Goal: Information Seeking & Learning: Learn about a topic

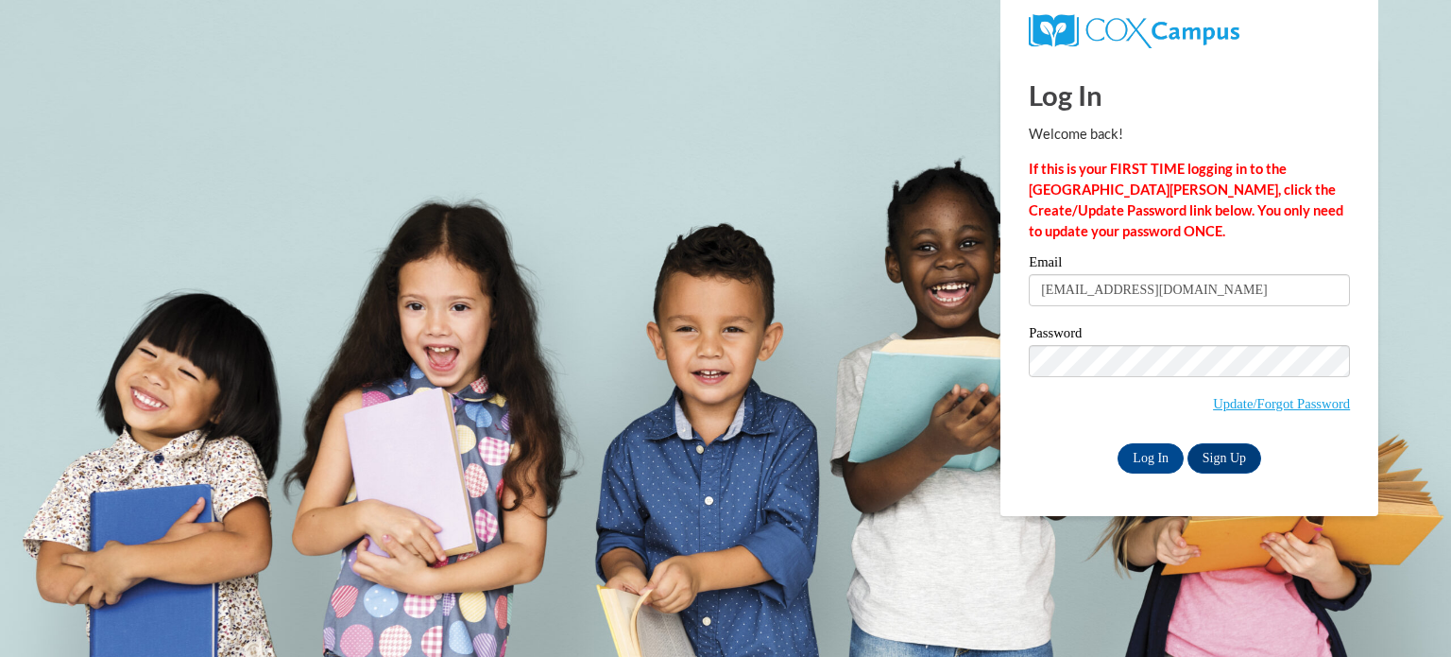
type input "padgettlacey@aasd.k12.wi.us"
drag, startPoint x: 1187, startPoint y: 291, endPoint x: 1062, endPoint y: 300, distance: 125.1
click at [1062, 300] on input "padgettlacey@aasd.k12.wi.us" at bounding box center [1189, 290] width 321 height 32
click at [1084, 419] on span "Update/Forgot Password" at bounding box center [1189, 384] width 321 height 78
click at [1148, 455] on input "Log In" at bounding box center [1151, 458] width 66 height 30
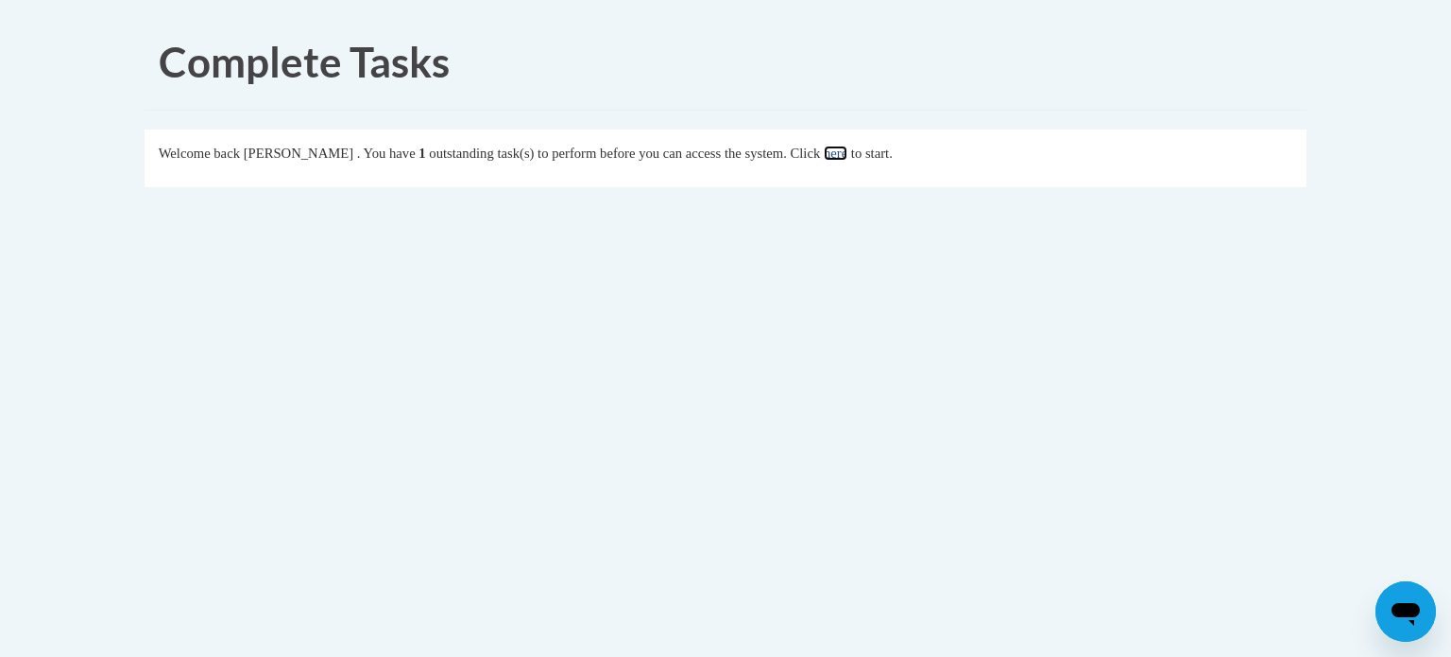
click at [848, 157] on link "here" at bounding box center [836, 153] width 24 height 15
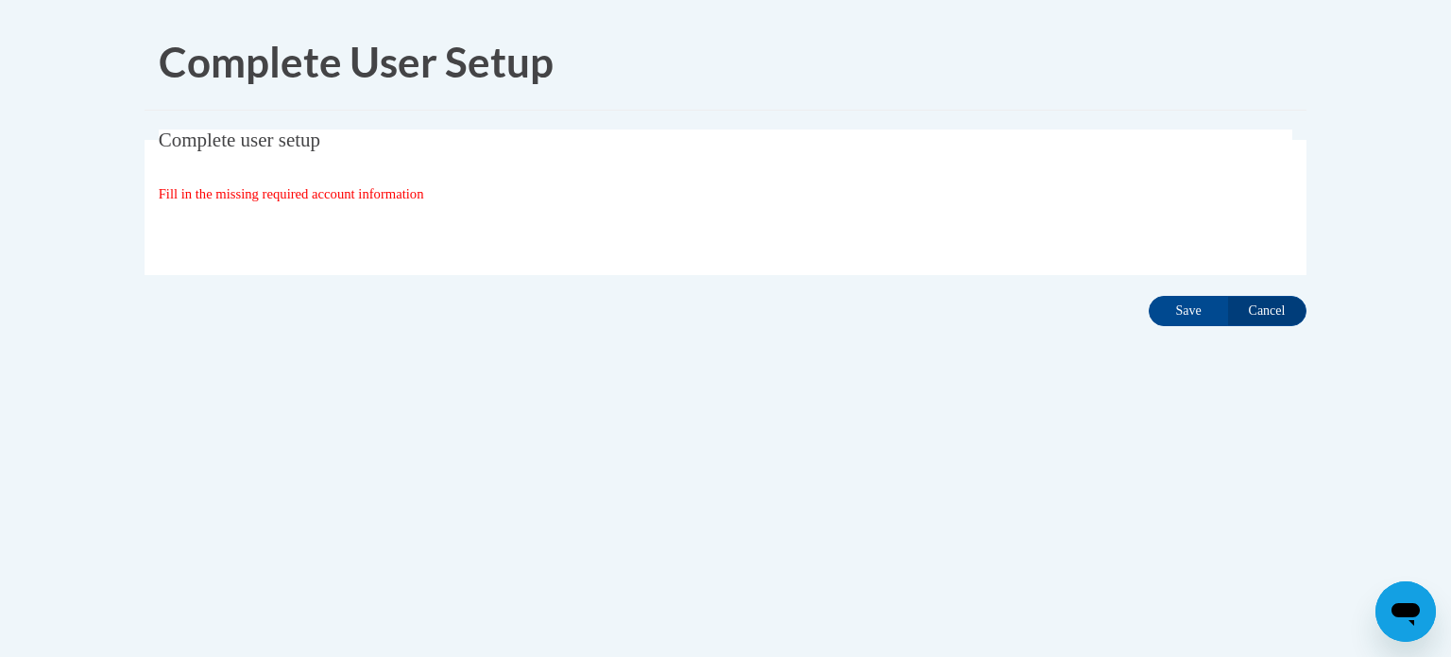
click at [1212, 285] on div "Complete user setup Fill in the missing required account information User Profi…" at bounding box center [725, 231] width 1191 height 204
click at [1206, 314] on input "Save" at bounding box center [1188, 311] width 79 height 30
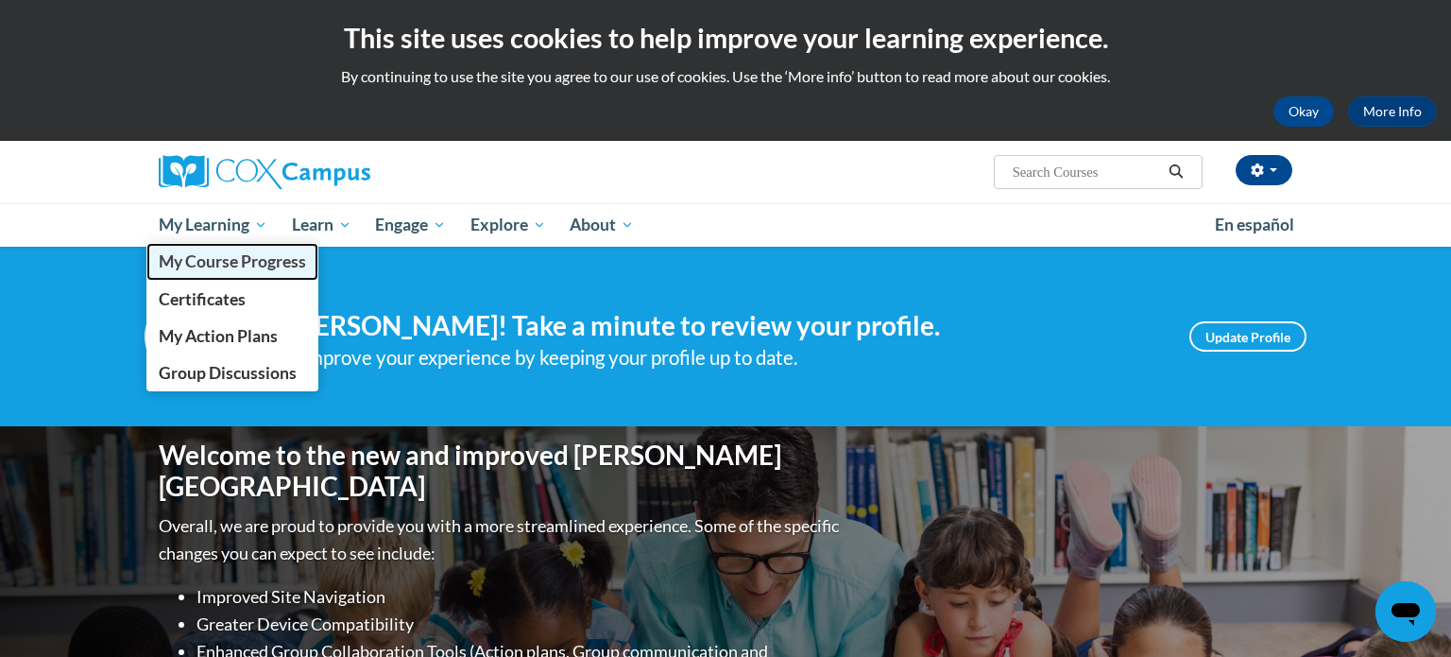
click at [233, 268] on span "My Course Progress" at bounding box center [232, 261] width 147 height 20
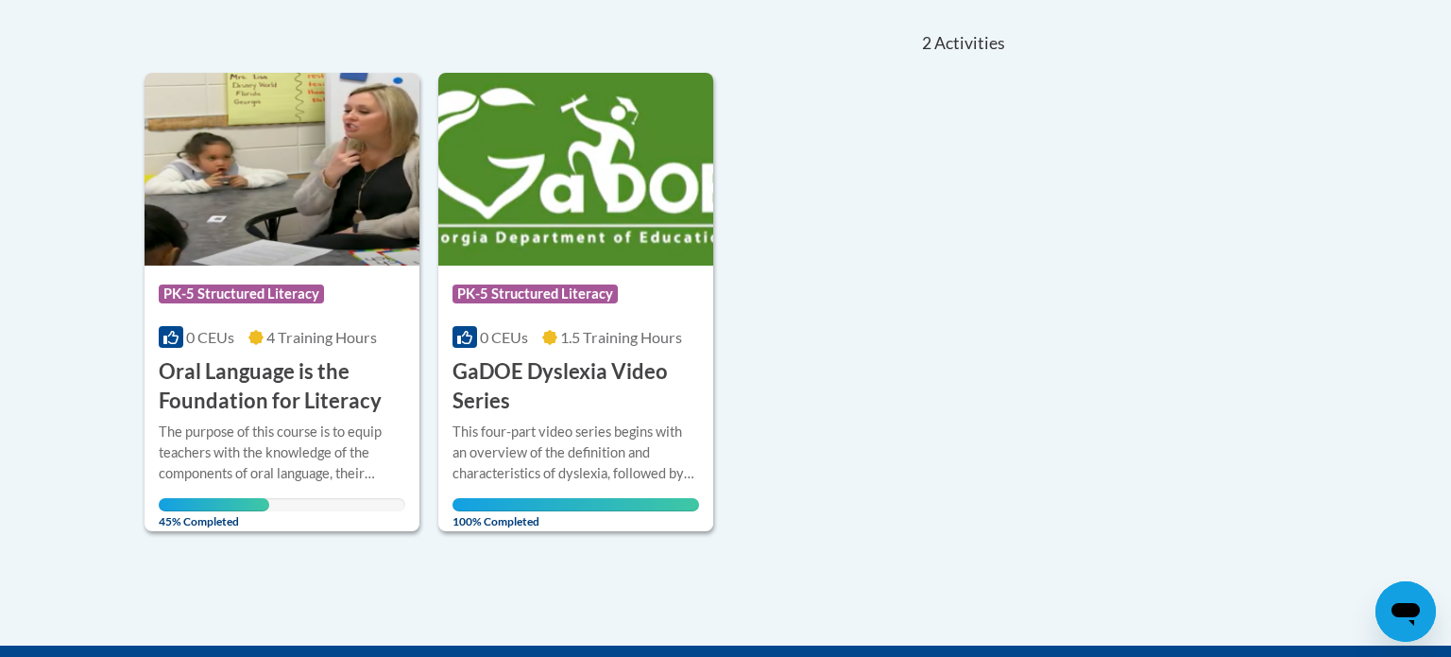
scroll to position [412, 0]
click at [266, 153] on img at bounding box center [282, 169] width 275 height 193
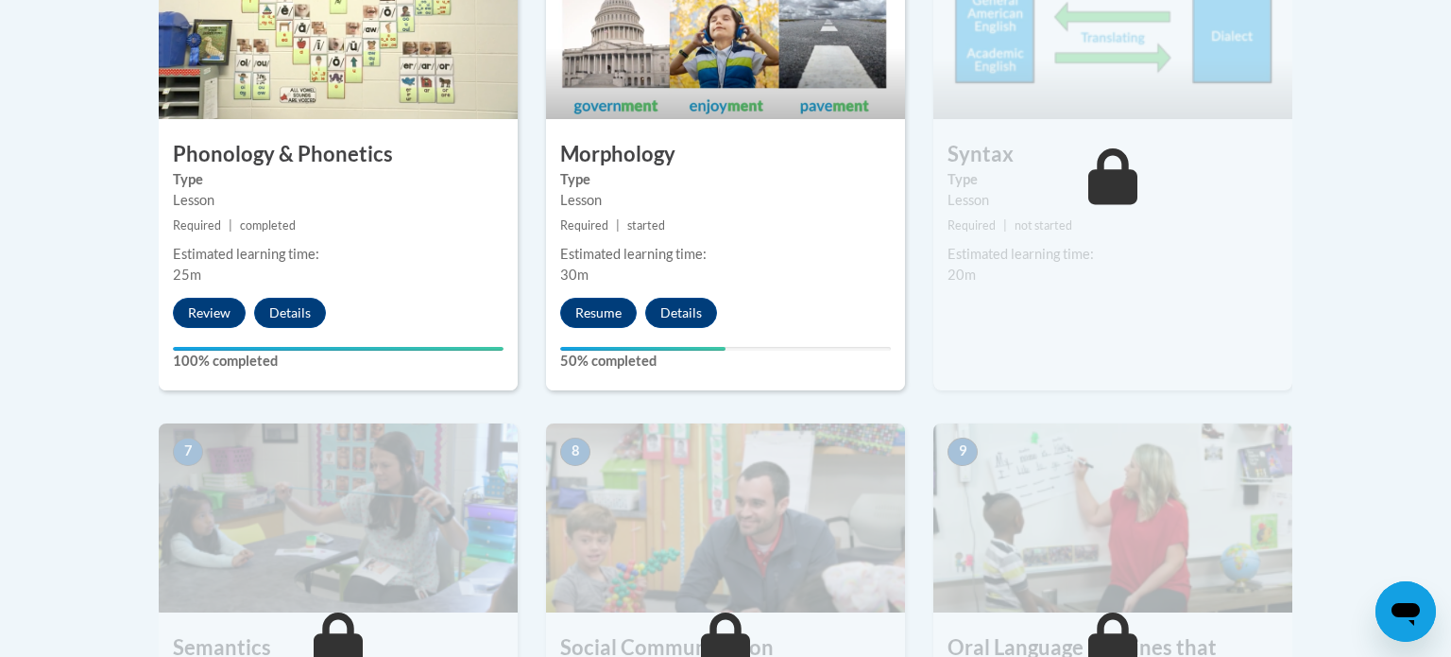
scroll to position [1243, 0]
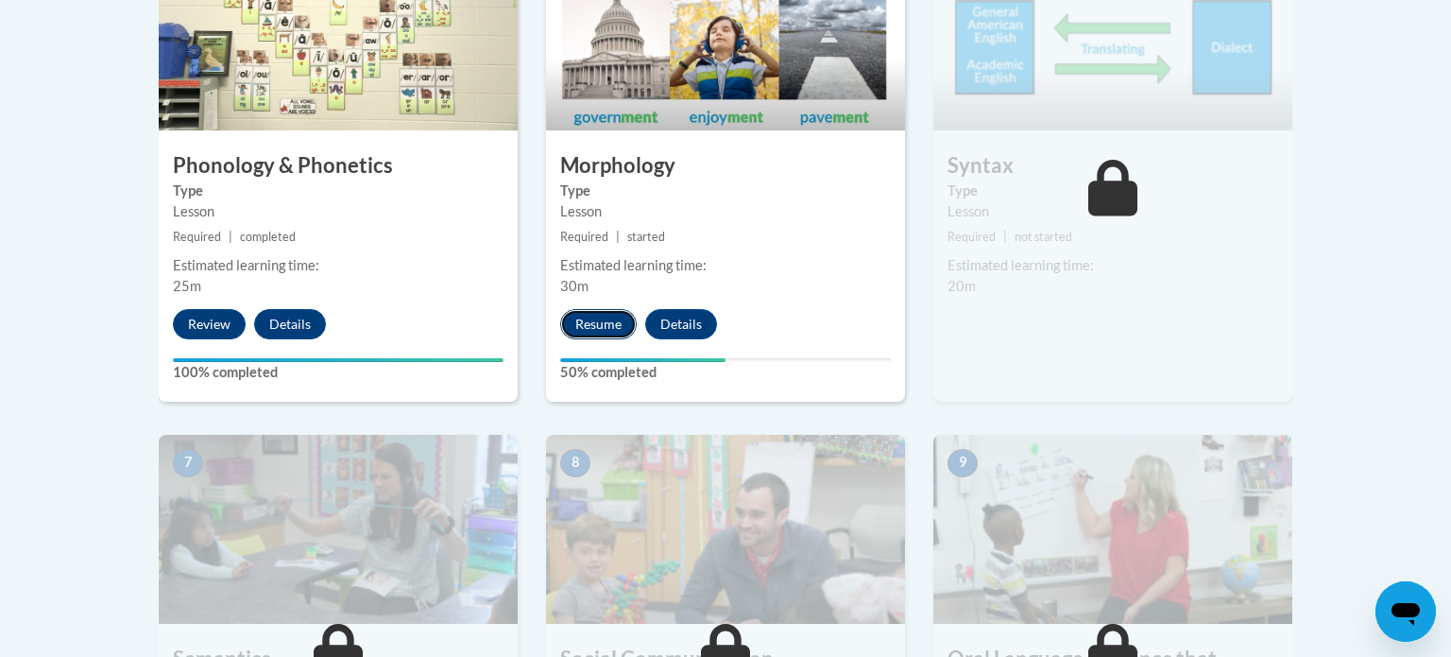
click at [569, 324] on button "Resume" at bounding box center [598, 324] width 77 height 30
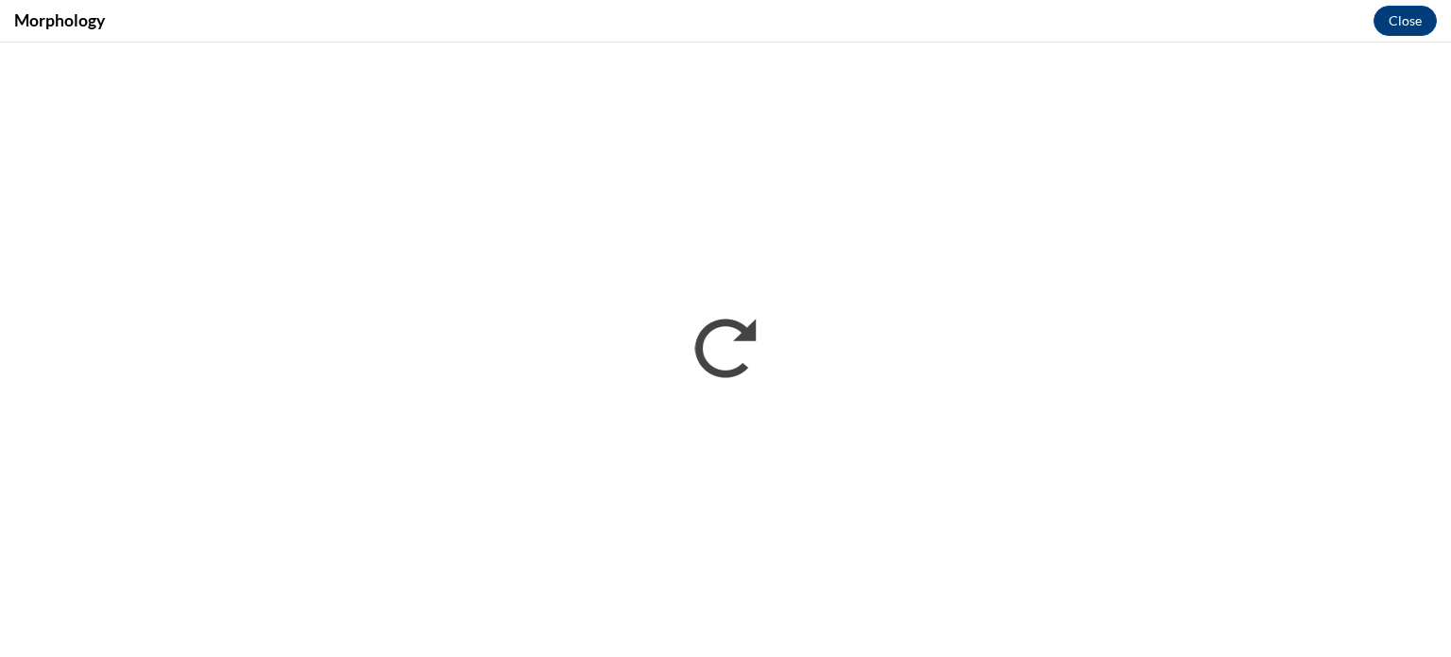
scroll to position [0, 0]
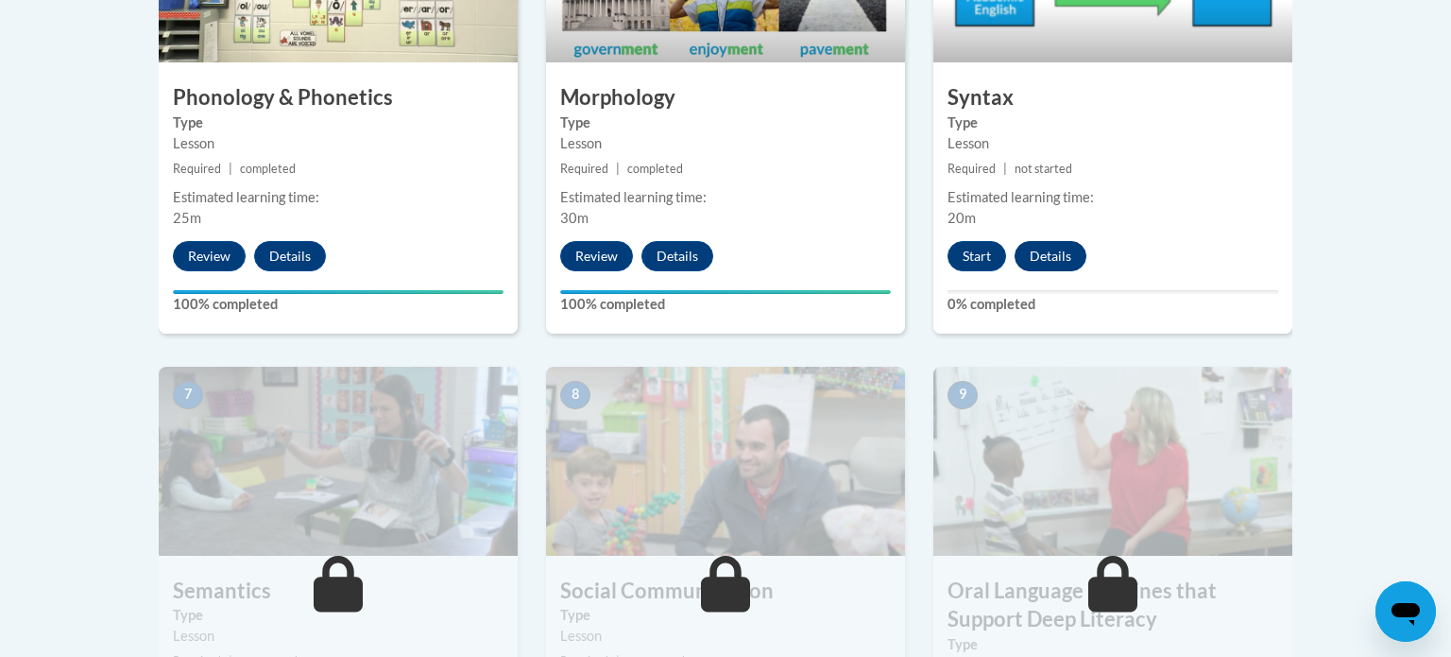
scroll to position [1315, 0]
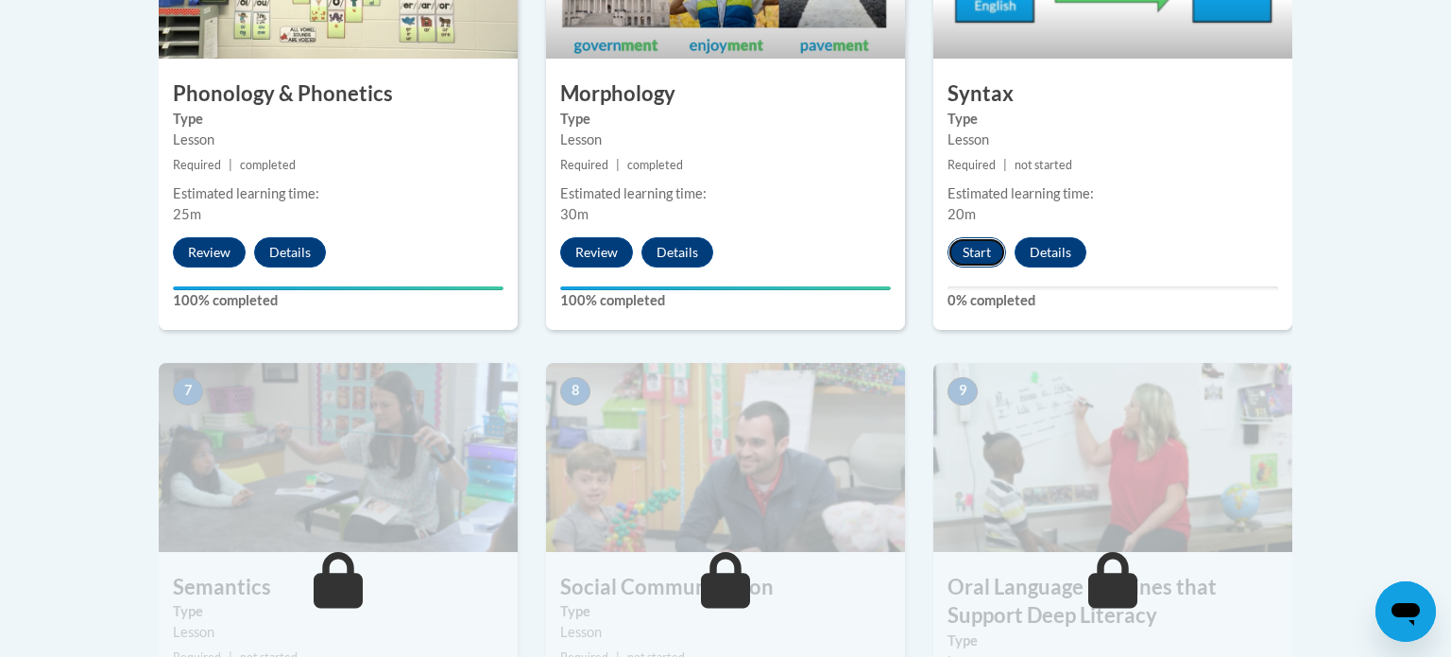
click at [991, 257] on button "Start" at bounding box center [977, 252] width 59 height 30
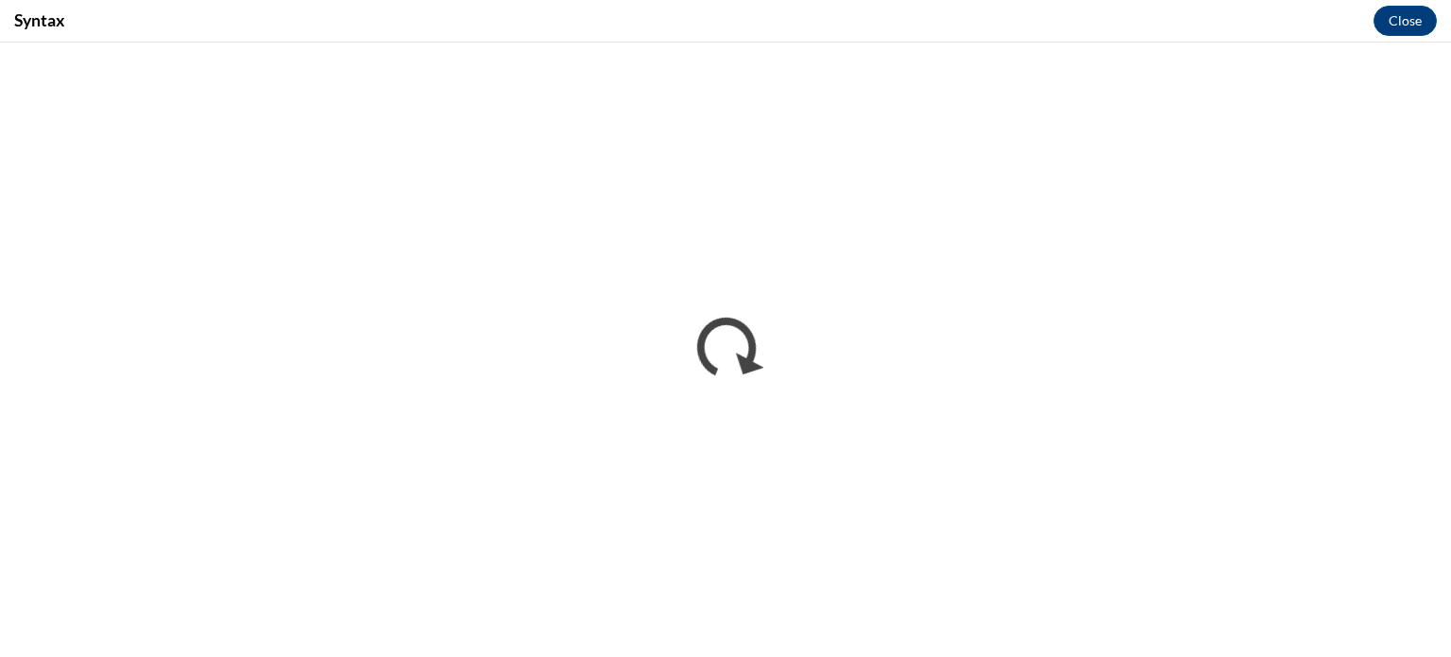
scroll to position [0, 0]
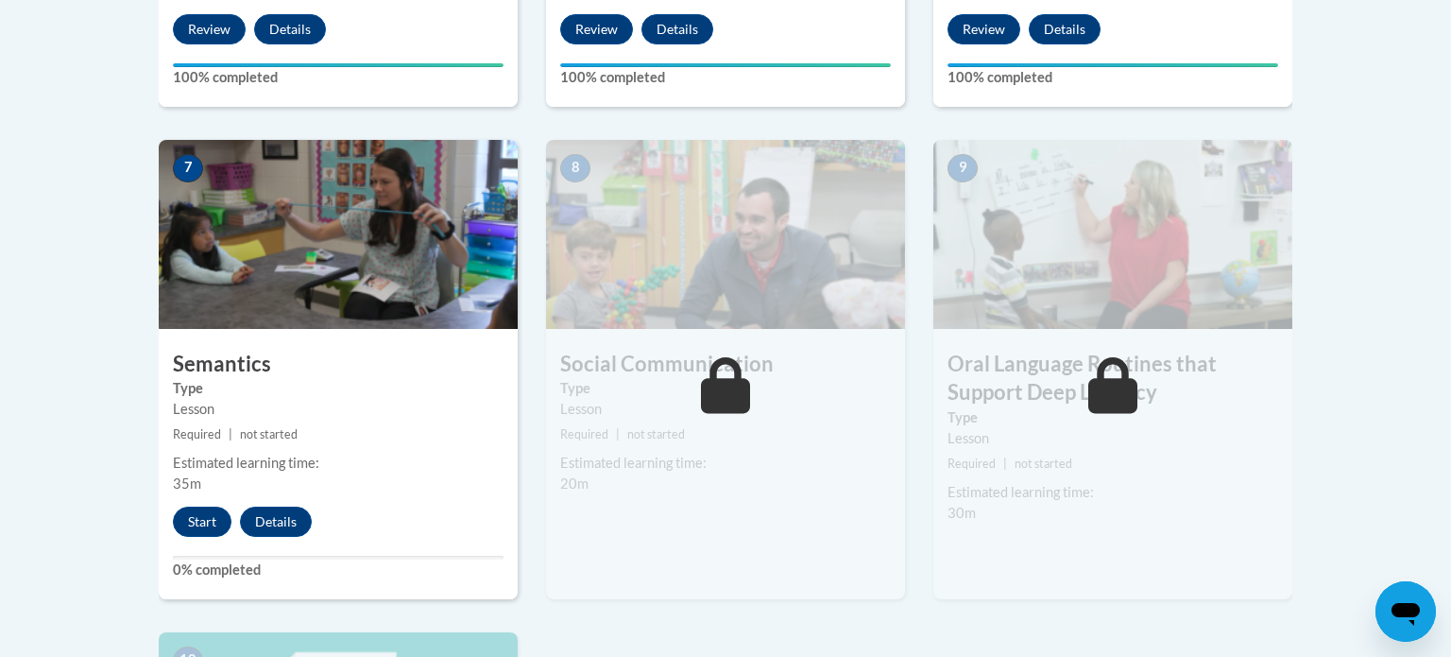
scroll to position [1565, 0]
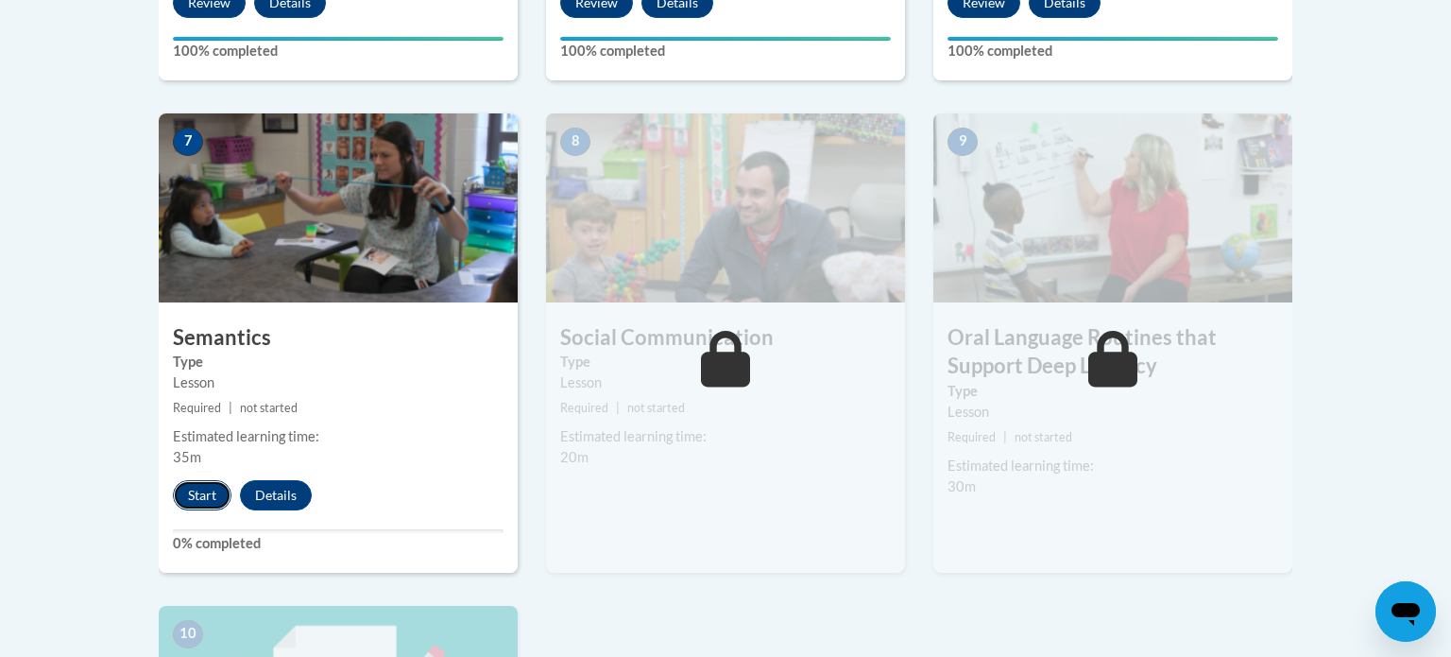
click at [203, 497] on button "Start" at bounding box center [202, 495] width 59 height 30
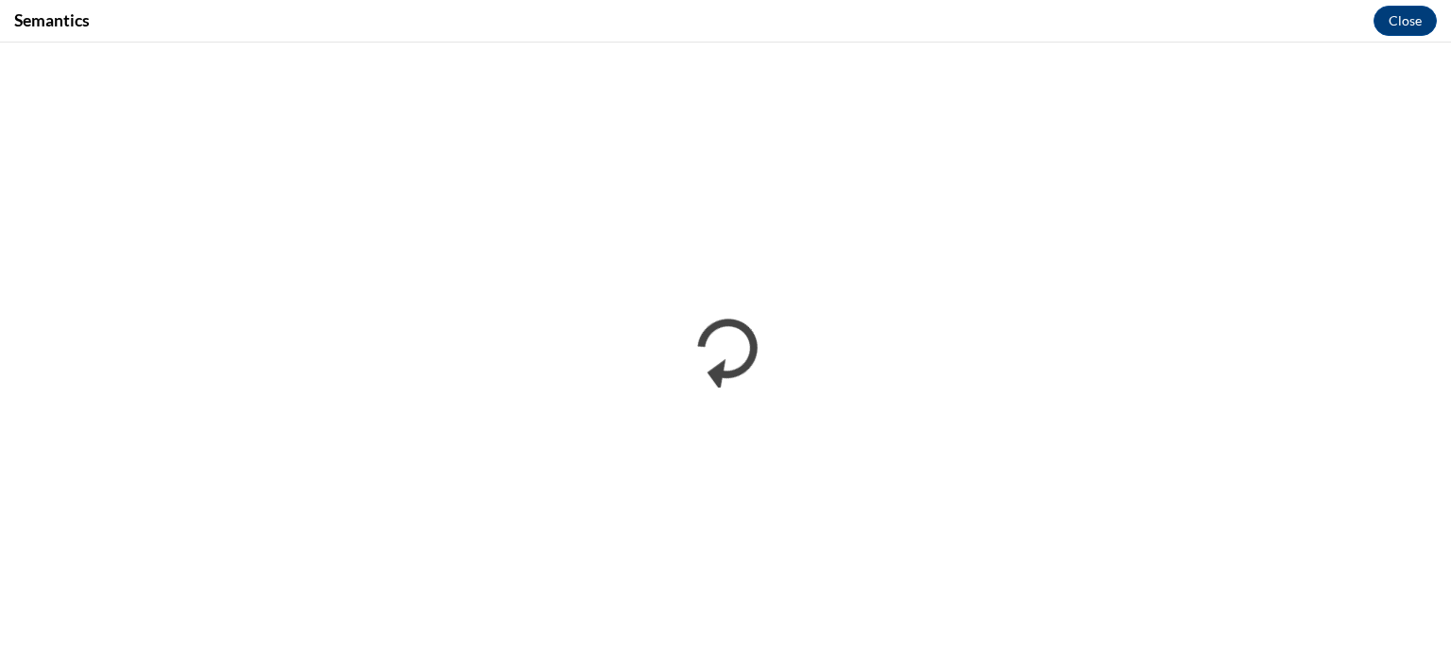
scroll to position [0, 0]
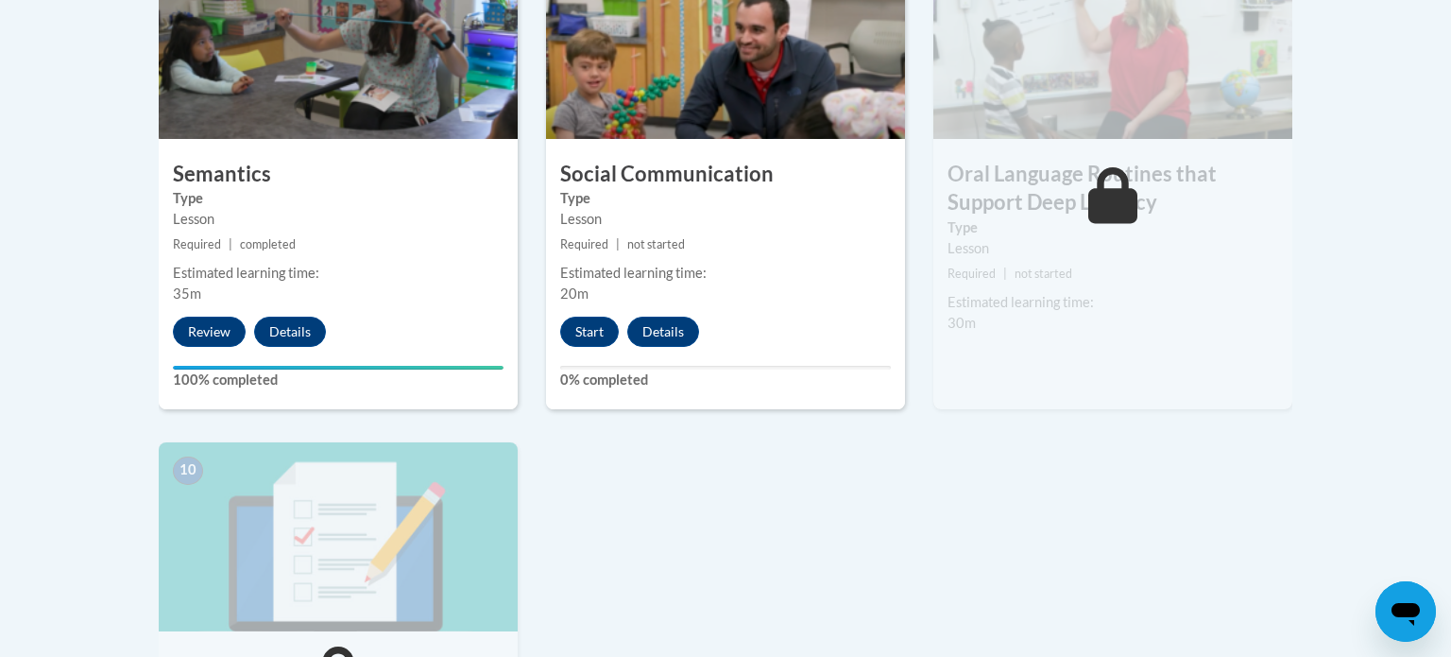
scroll to position [1716, 0]
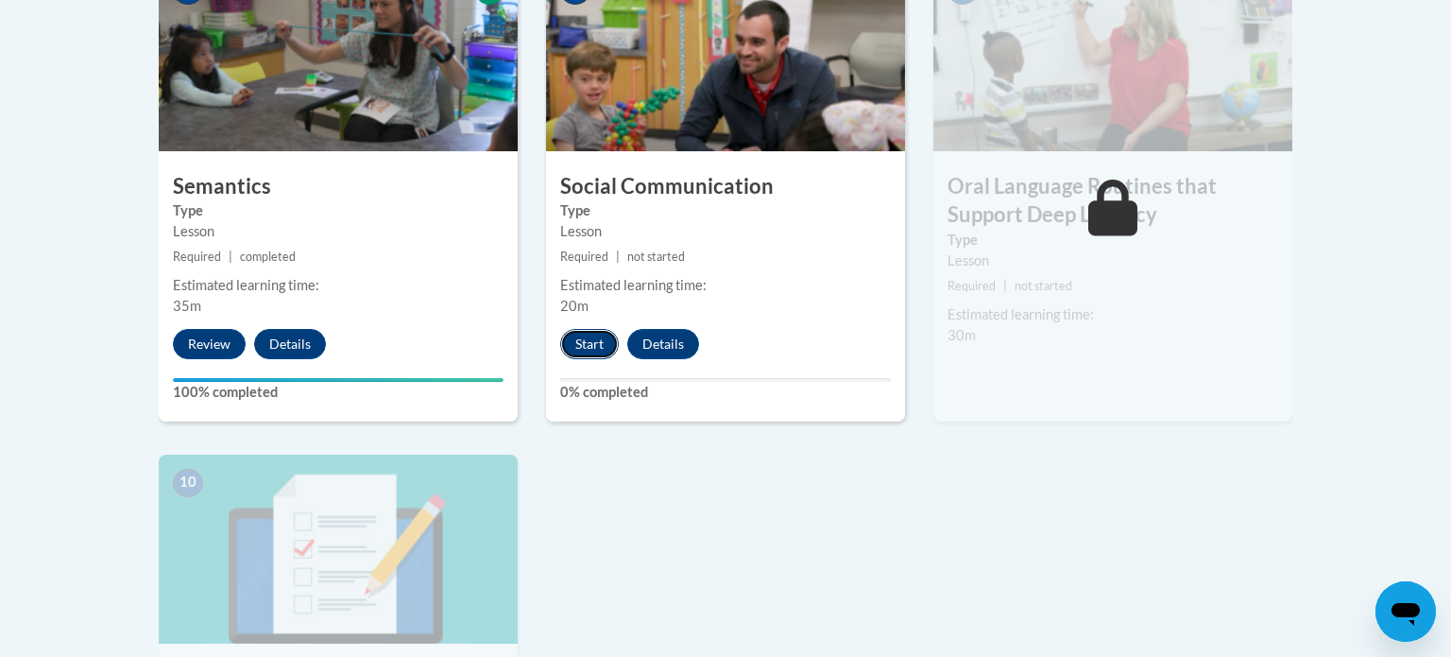
click at [583, 353] on button "Start" at bounding box center [589, 344] width 59 height 30
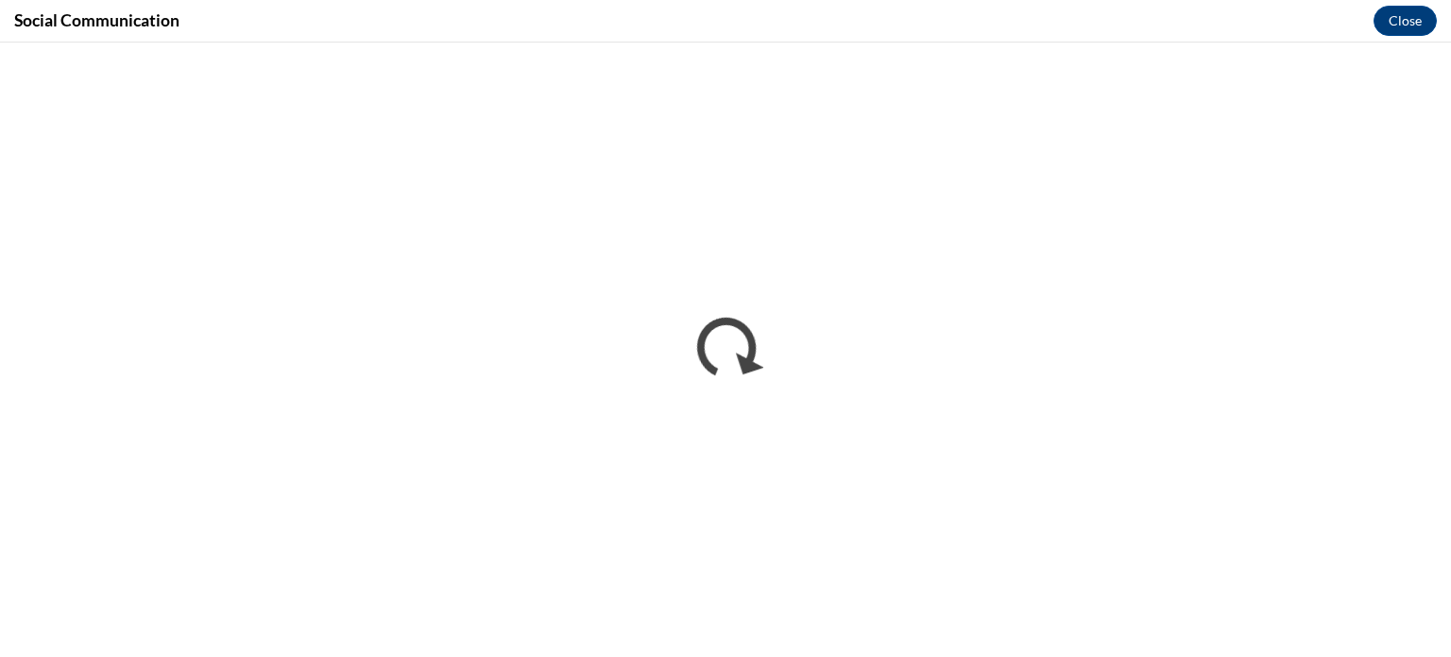
scroll to position [0, 0]
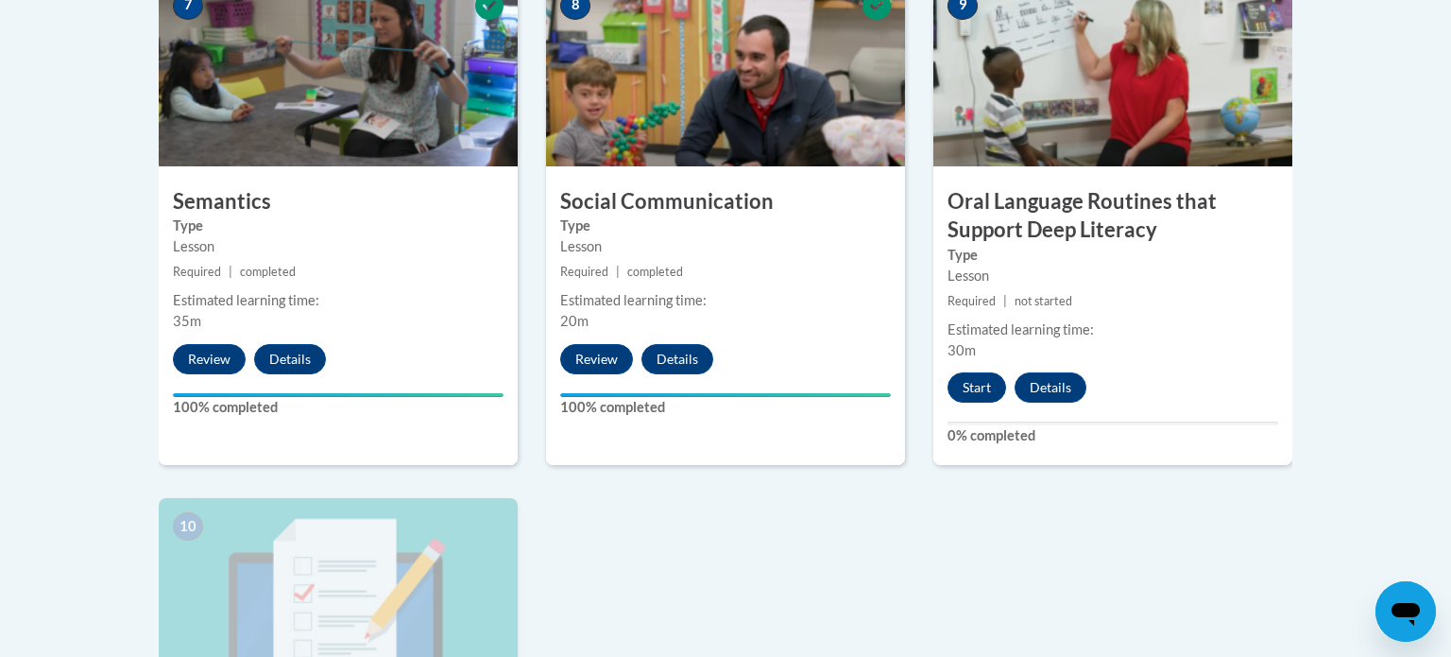
scroll to position [1731, 0]
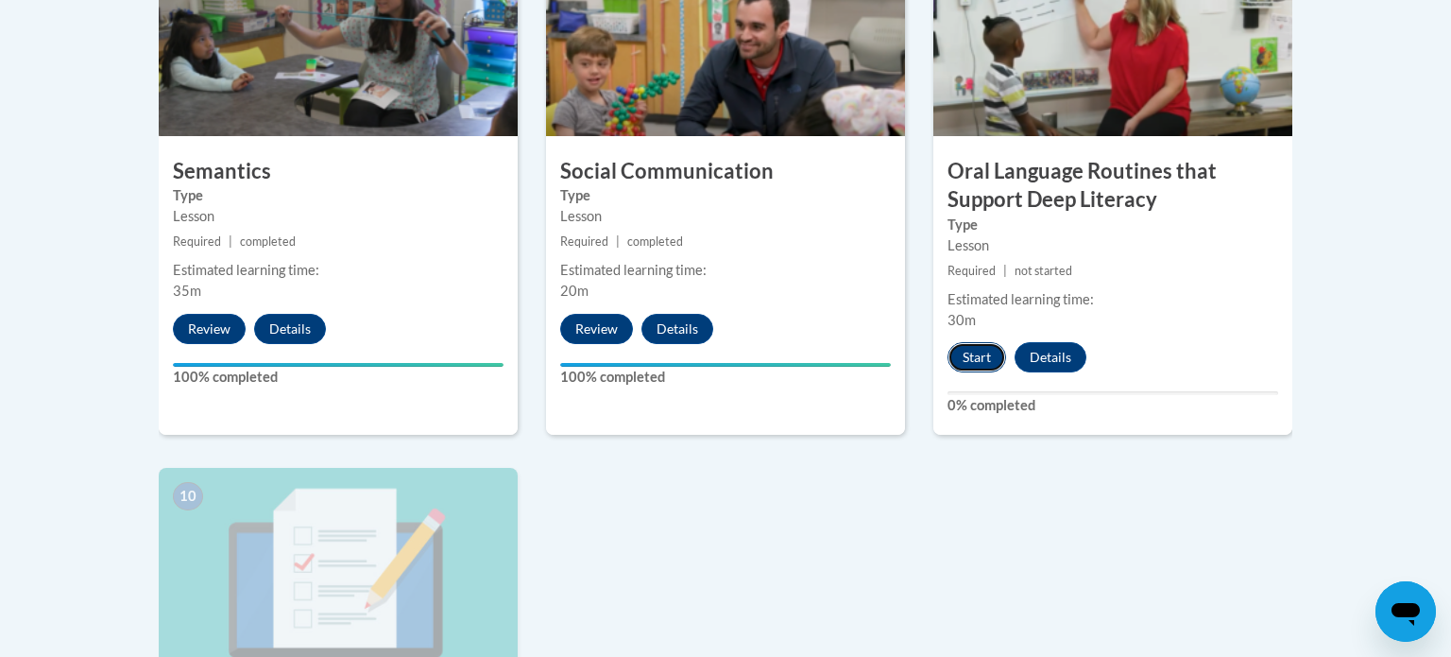
click at [984, 356] on button "Start" at bounding box center [977, 357] width 59 height 30
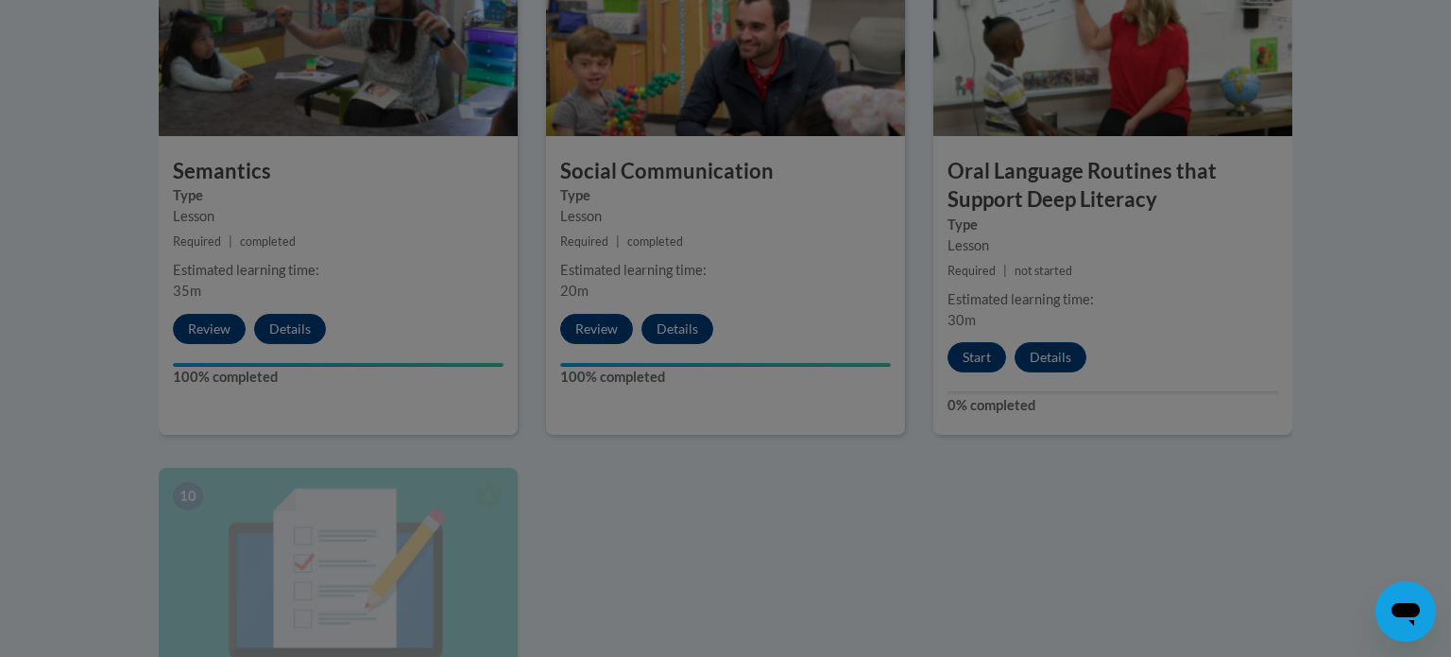
scroll to position [1741, 0]
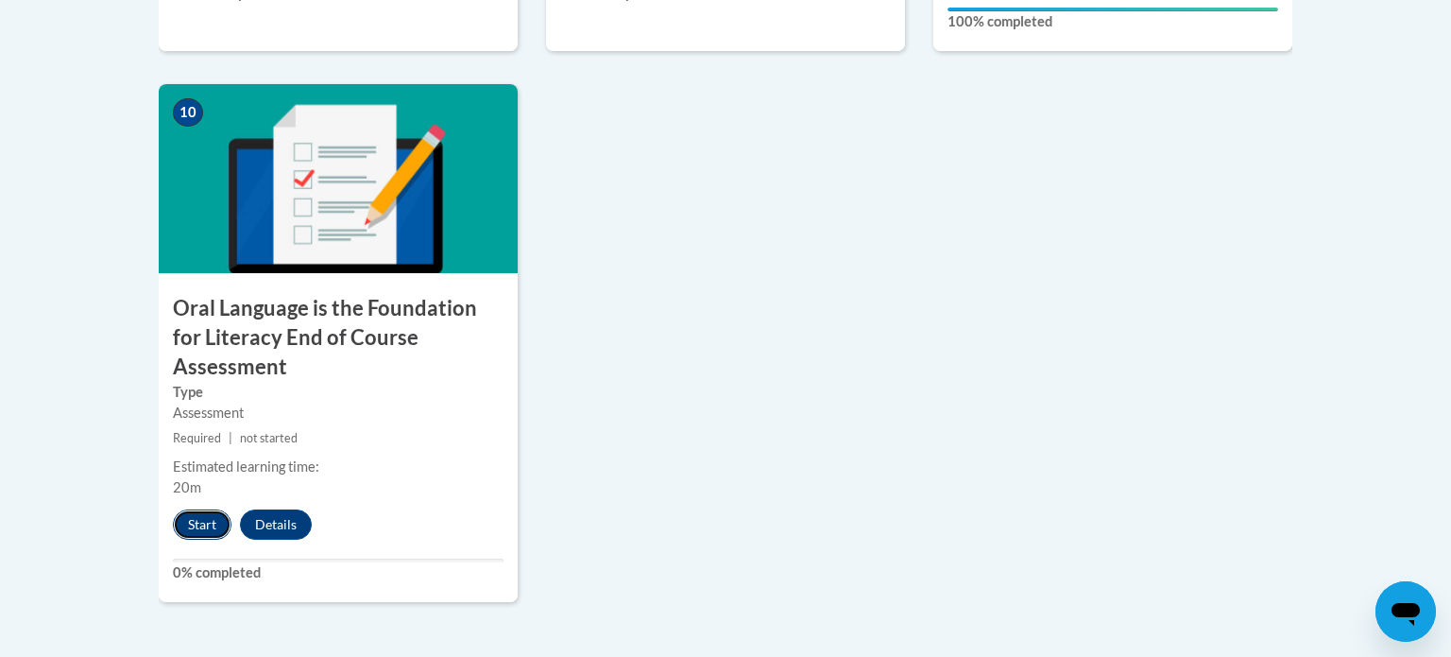
click at [197, 509] on button "Start" at bounding box center [202, 524] width 59 height 30
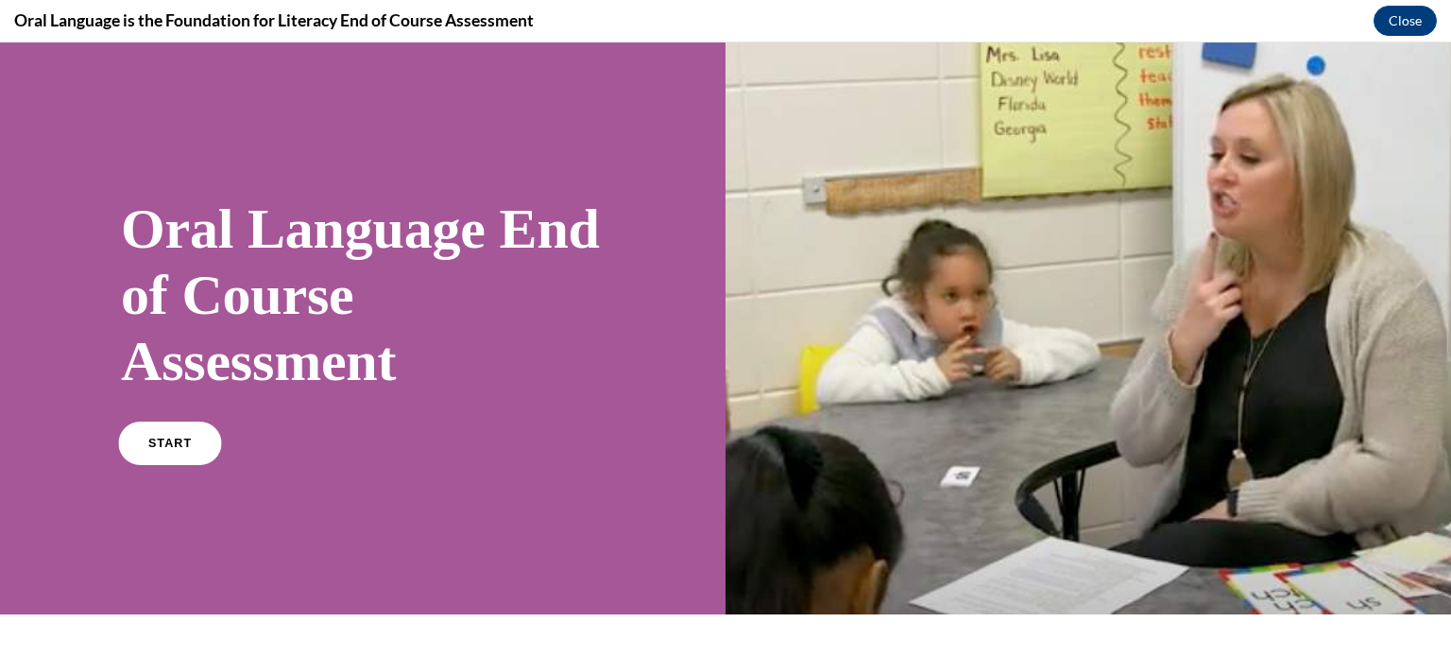
click at [178, 439] on span "START" at bounding box center [169, 444] width 43 height 14
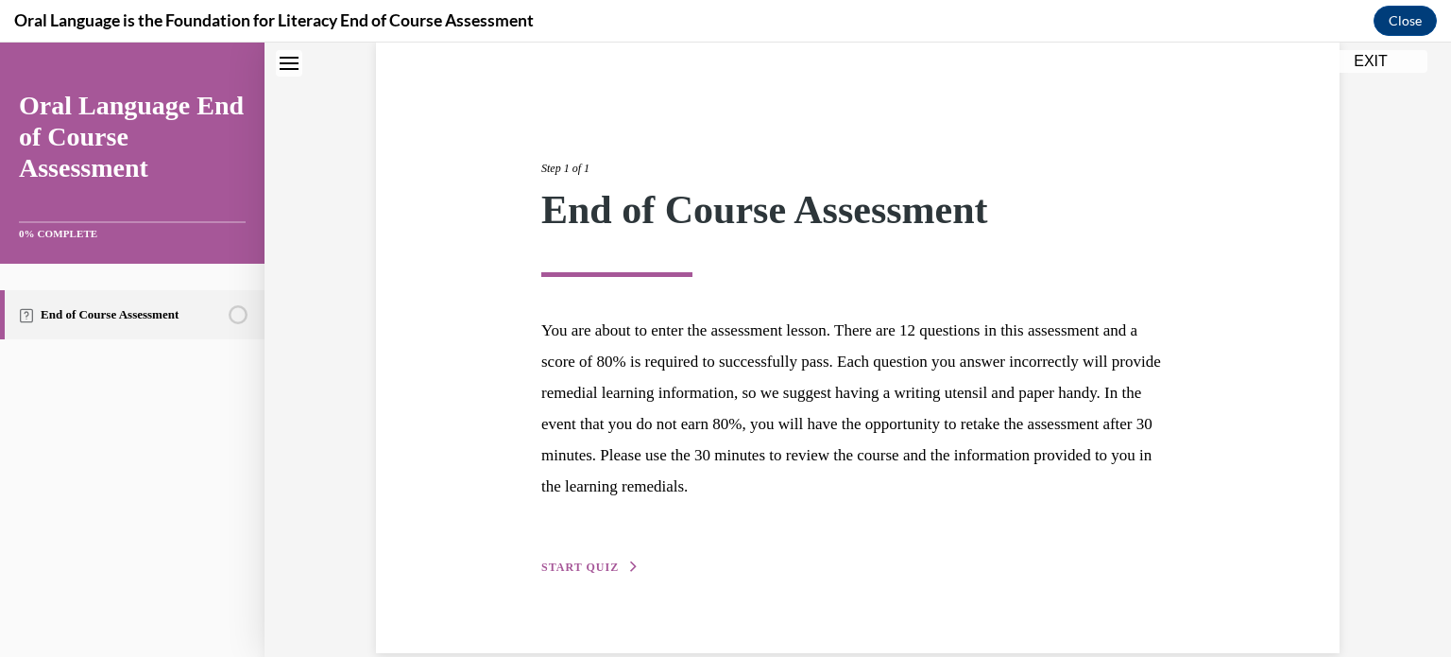
scroll to position [179, 0]
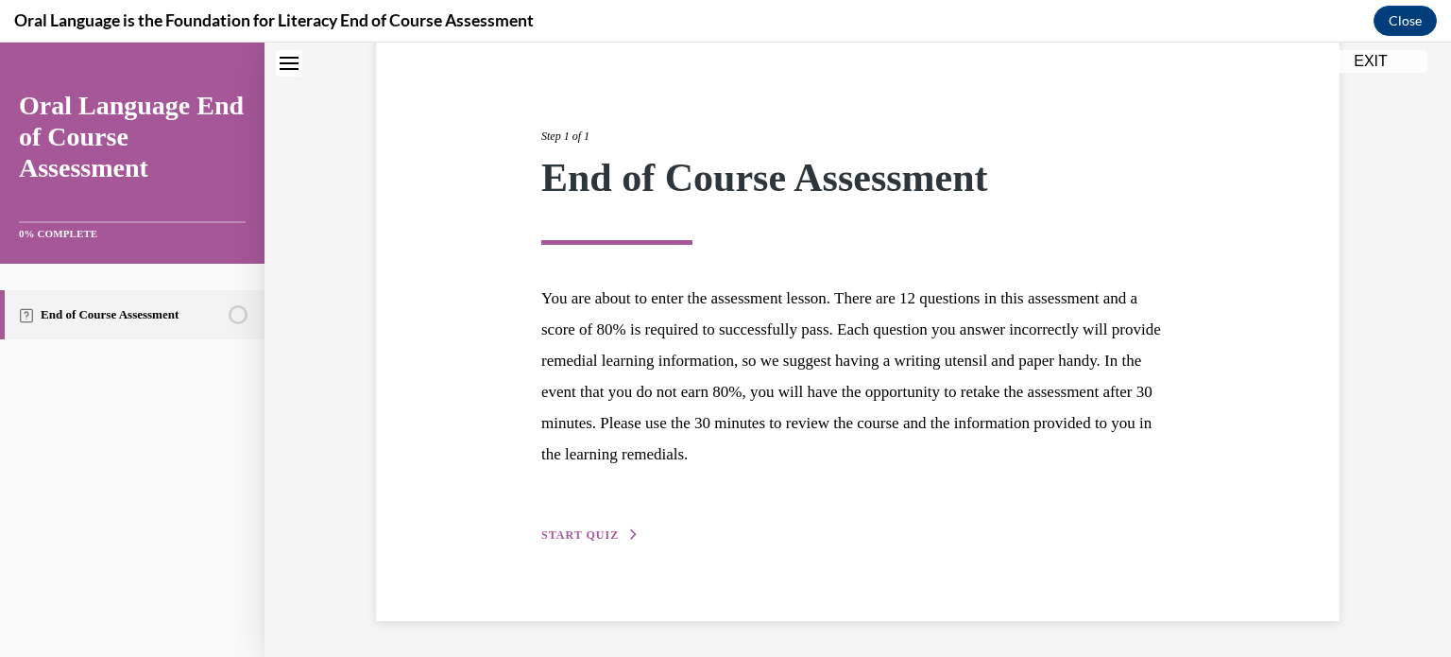
click at [590, 533] on span "START QUIZ" at bounding box center [579, 534] width 77 height 13
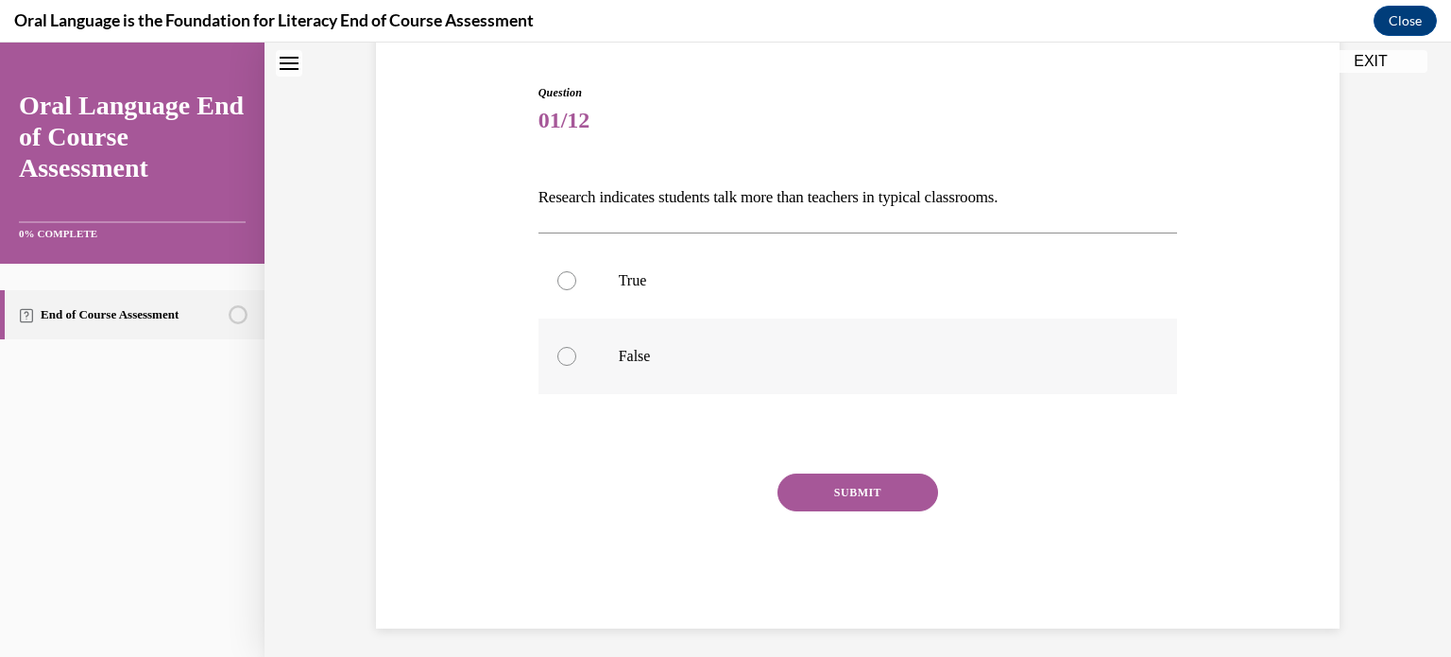
click at [571, 355] on div at bounding box center [566, 356] width 19 height 19
click at [571, 355] on input "False" at bounding box center [566, 356] width 19 height 19
radio input "true"
click at [829, 493] on button "SUBMIT" at bounding box center [858, 492] width 161 height 38
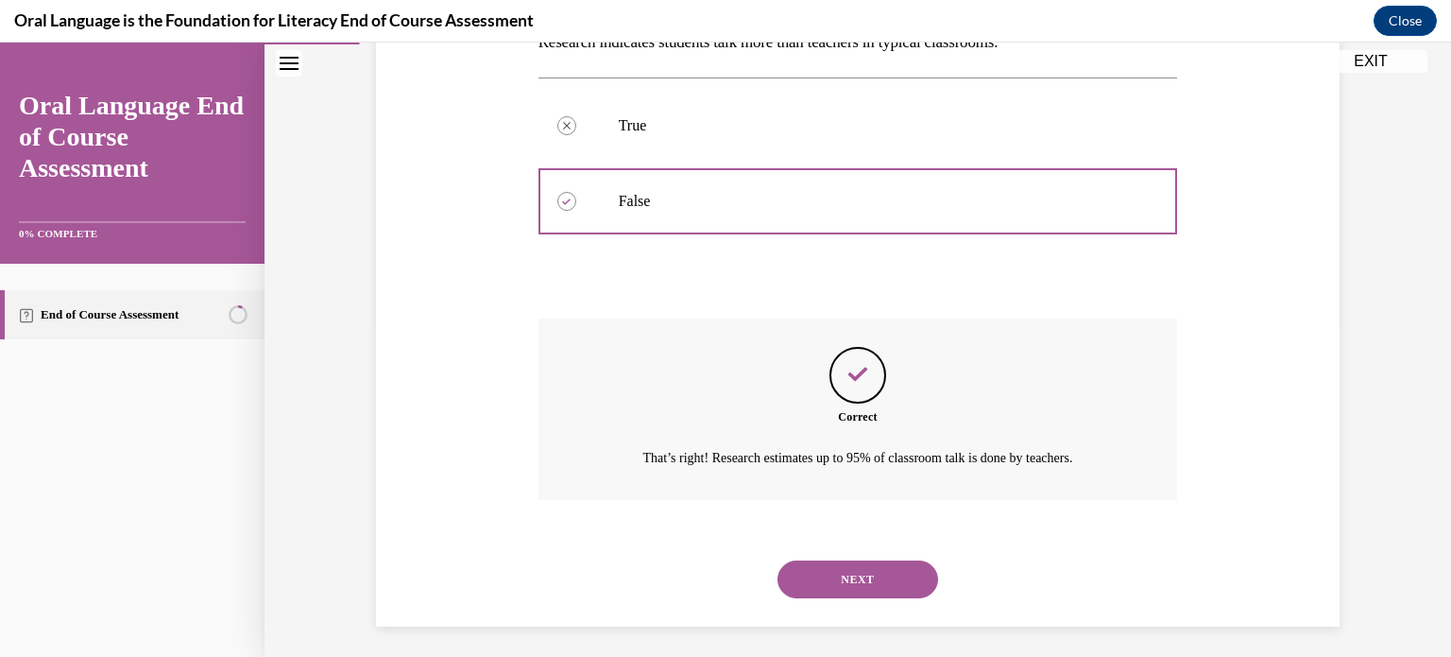
scroll to position [340, 0]
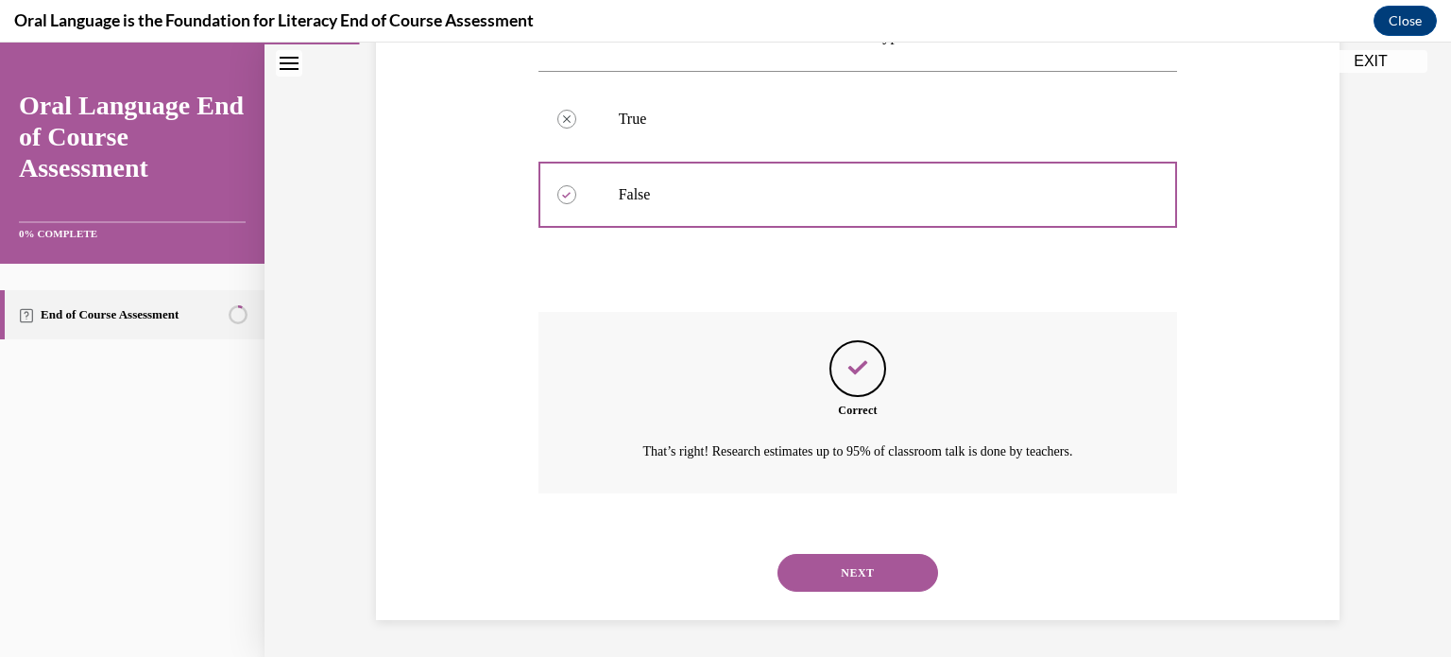
click at [883, 582] on button "NEXT" at bounding box center [858, 573] width 161 height 38
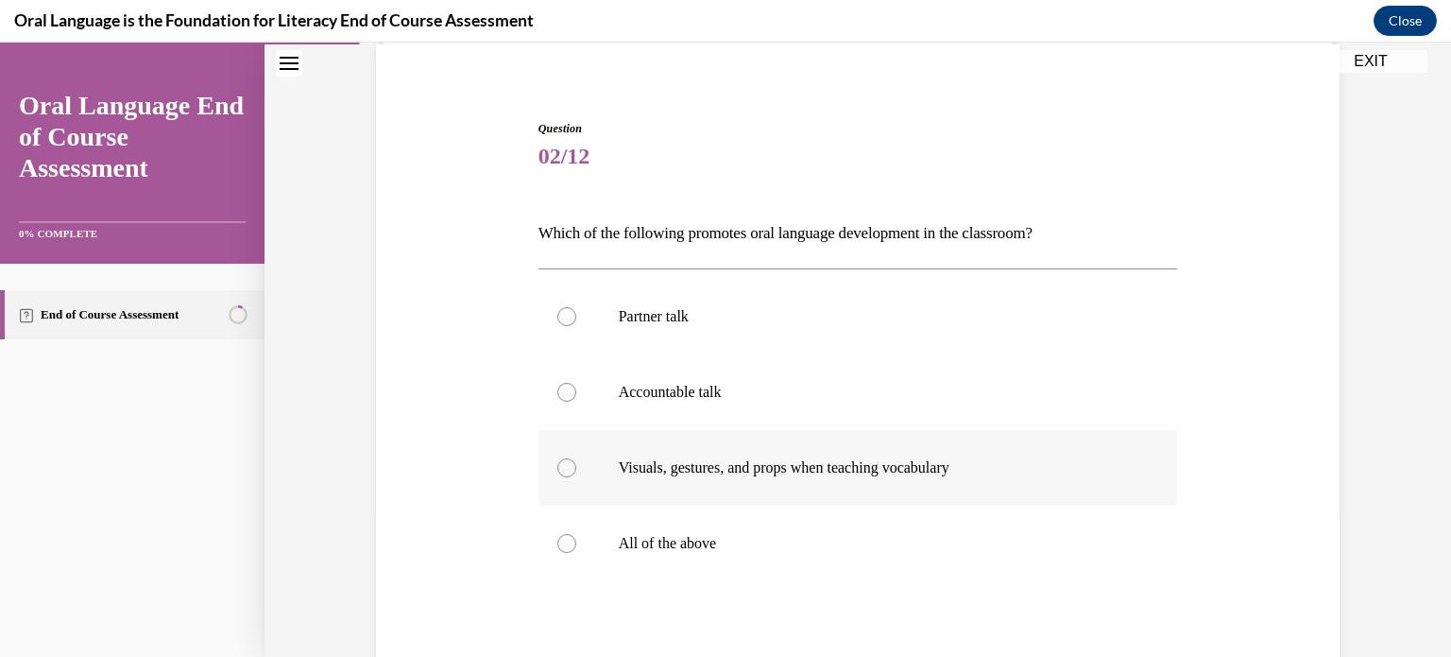
scroll to position [184, 0]
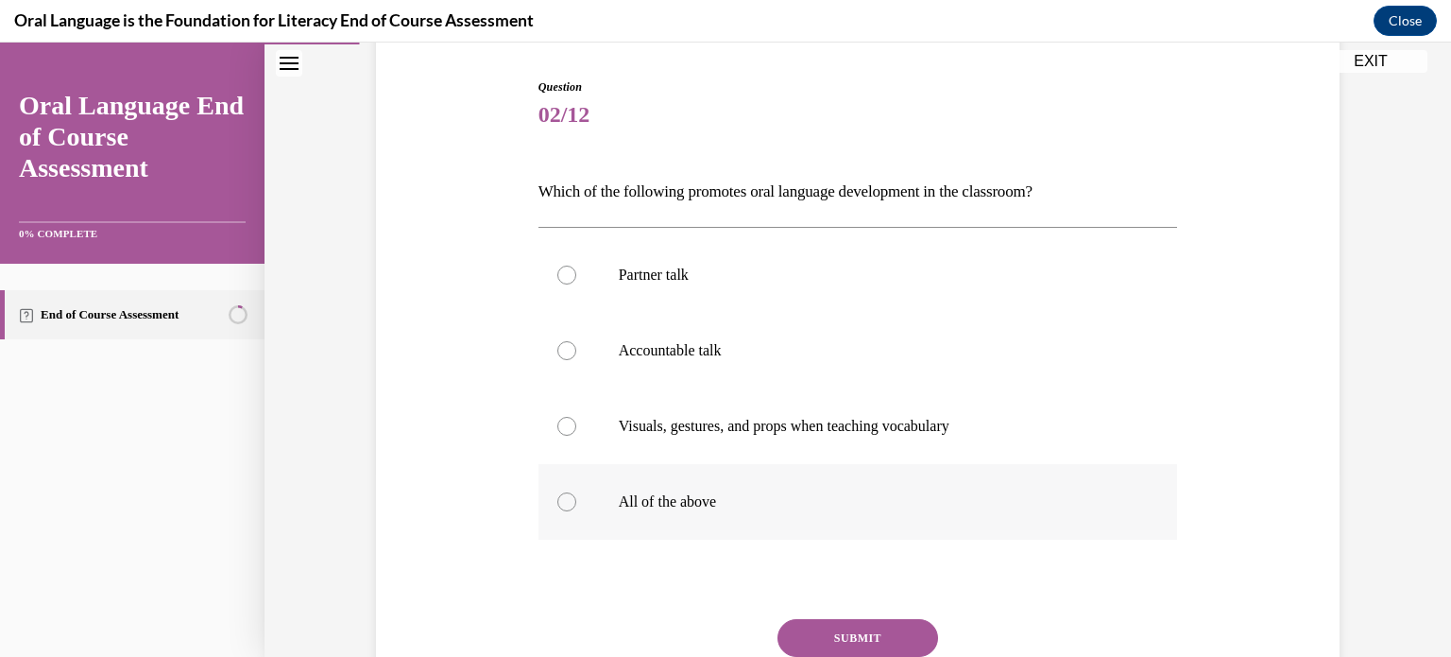
click at [671, 497] on p "All of the above" at bounding box center [875, 501] width 512 height 19
click at [576, 497] on input "All of the above" at bounding box center [566, 501] width 19 height 19
radio input "true"
click at [864, 632] on button "SUBMIT" at bounding box center [858, 638] width 161 height 38
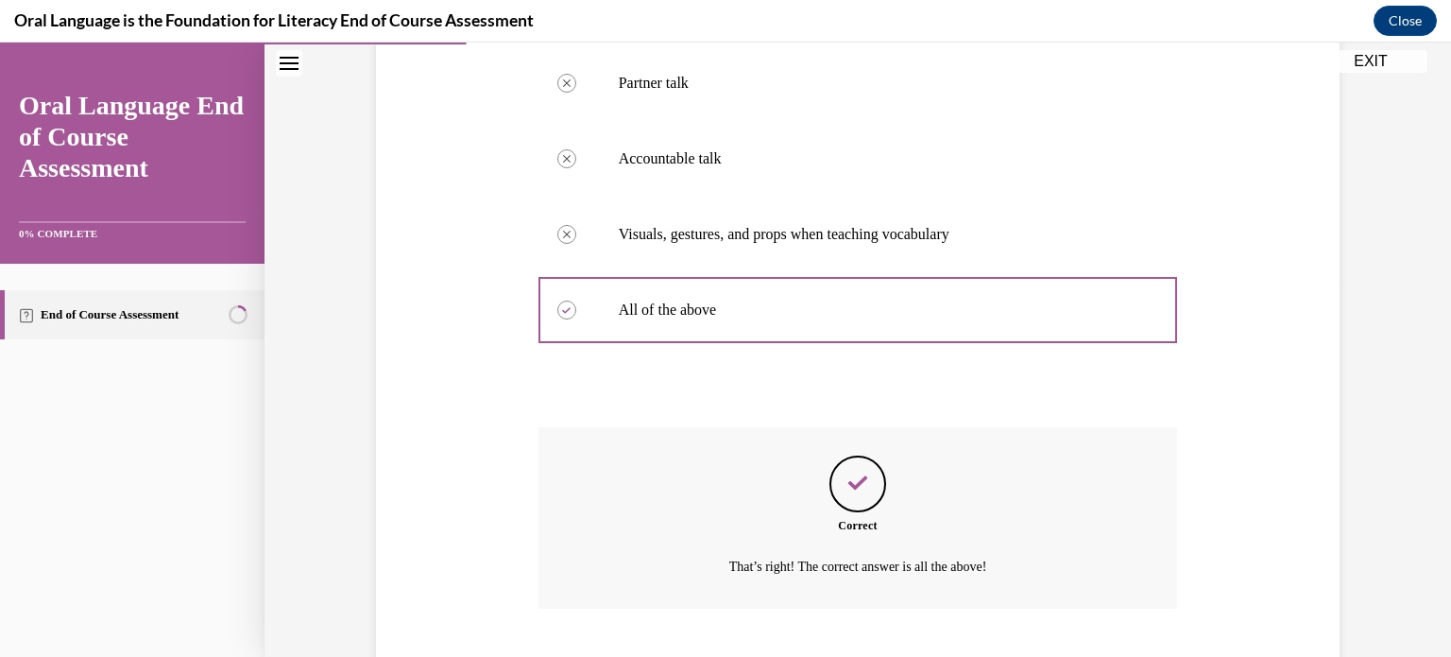
scroll to position [491, 0]
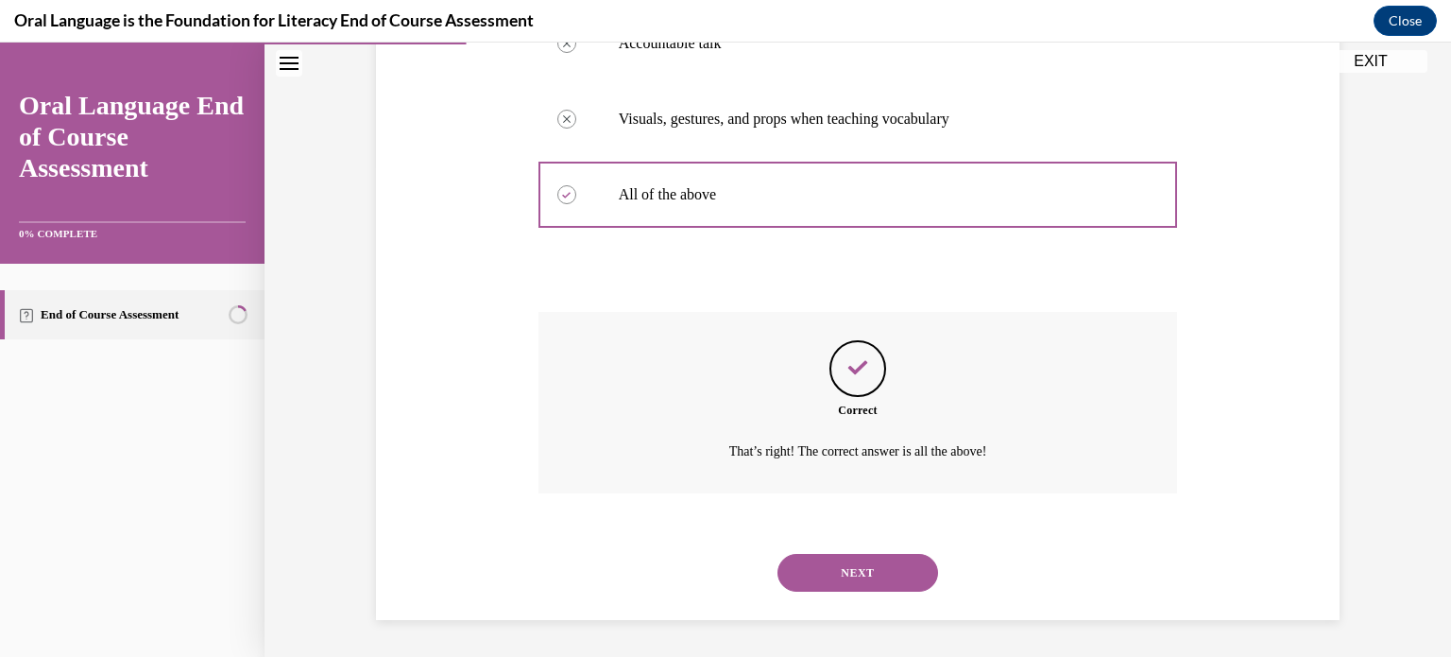
click at [844, 568] on button "NEXT" at bounding box center [858, 573] width 161 height 38
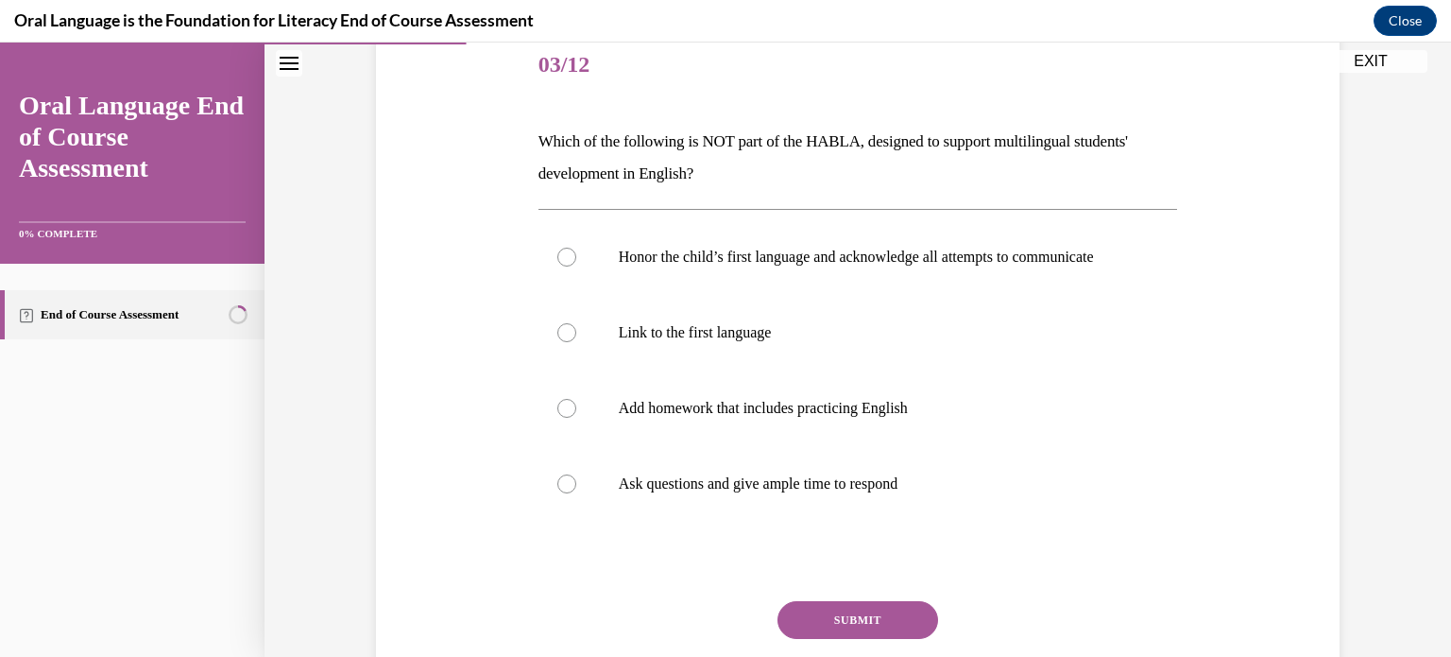
scroll to position [236, 0]
click at [669, 435] on label "Add homework that includes practicing English" at bounding box center [859, 407] width 640 height 76
click at [576, 416] on input "Add homework that includes practicing English" at bounding box center [566, 406] width 19 height 19
radio input "true"
click at [888, 637] on button "SUBMIT" at bounding box center [858, 618] width 161 height 38
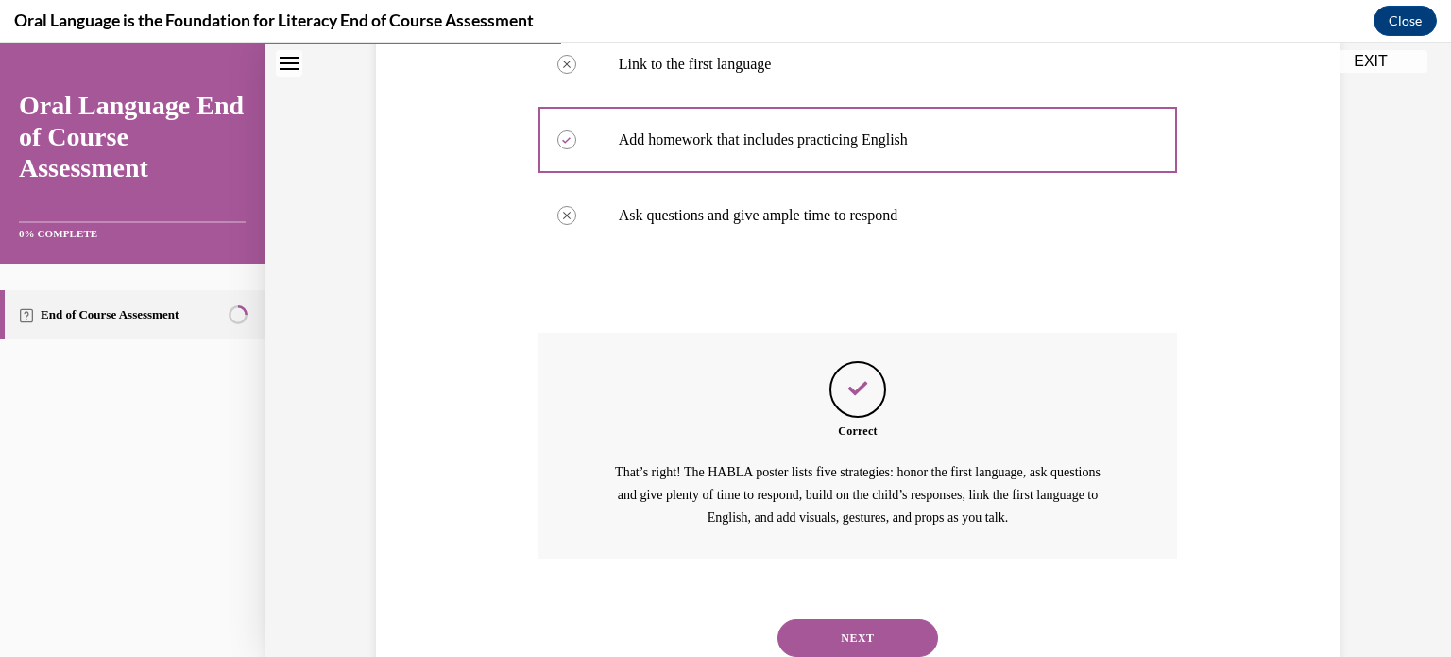
scroll to position [587, 0]
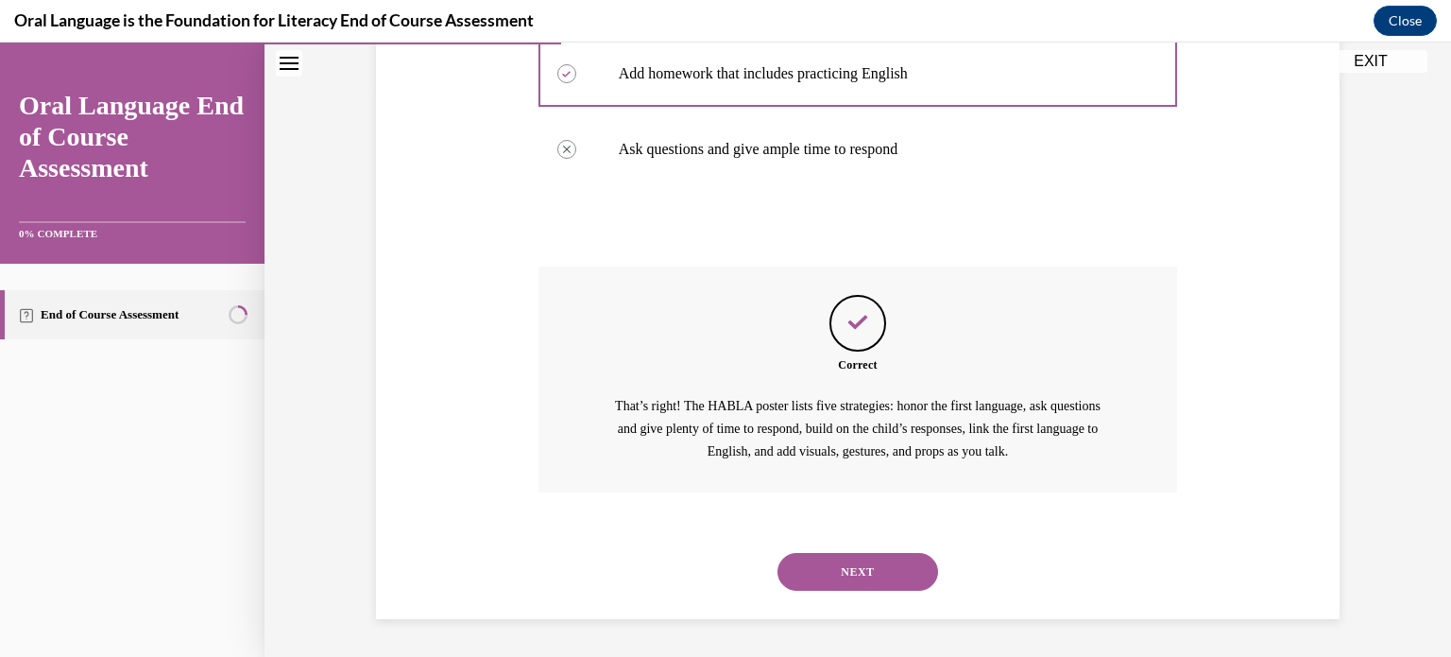
click at [818, 576] on button "NEXT" at bounding box center [858, 572] width 161 height 38
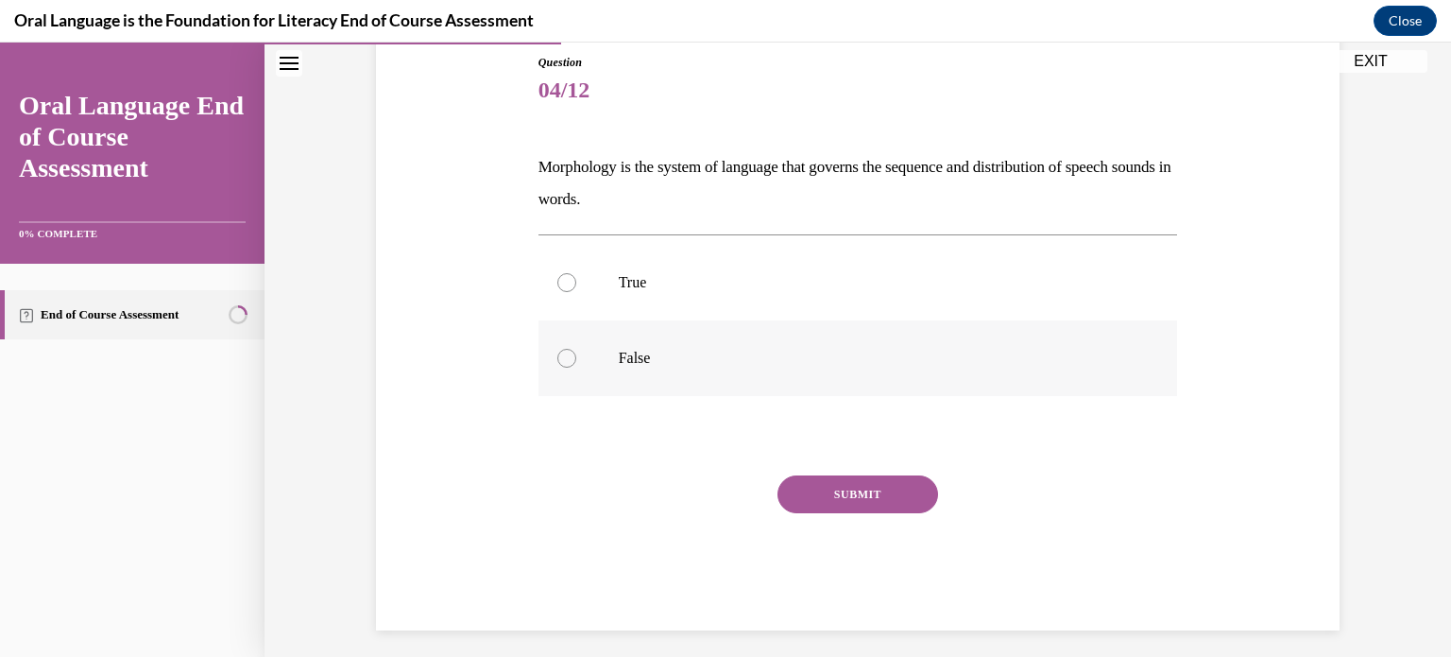
click at [579, 348] on label "False" at bounding box center [859, 358] width 640 height 76
click at [576, 349] on input "False" at bounding box center [566, 358] width 19 height 19
radio input "true"
click at [865, 492] on button "SUBMIT" at bounding box center [858, 494] width 161 height 38
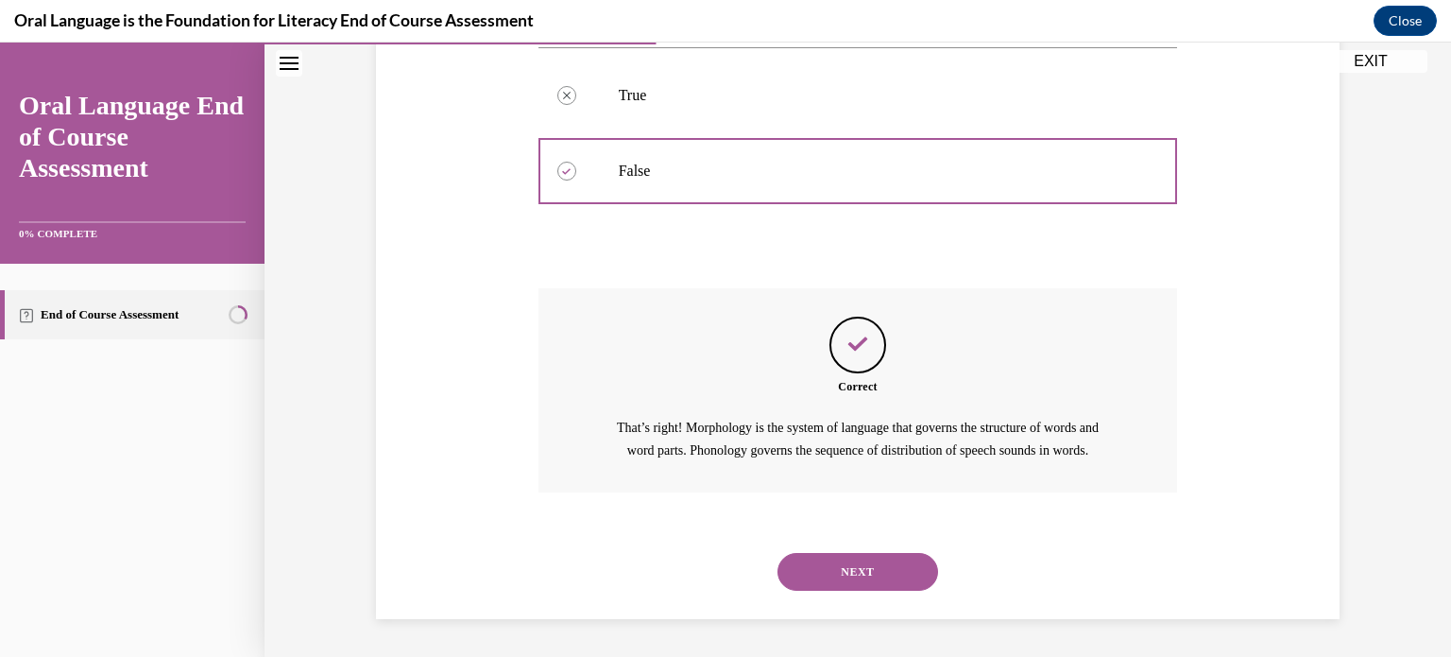
scroll to position [417, 0]
click at [870, 576] on button "NEXT" at bounding box center [858, 572] width 161 height 38
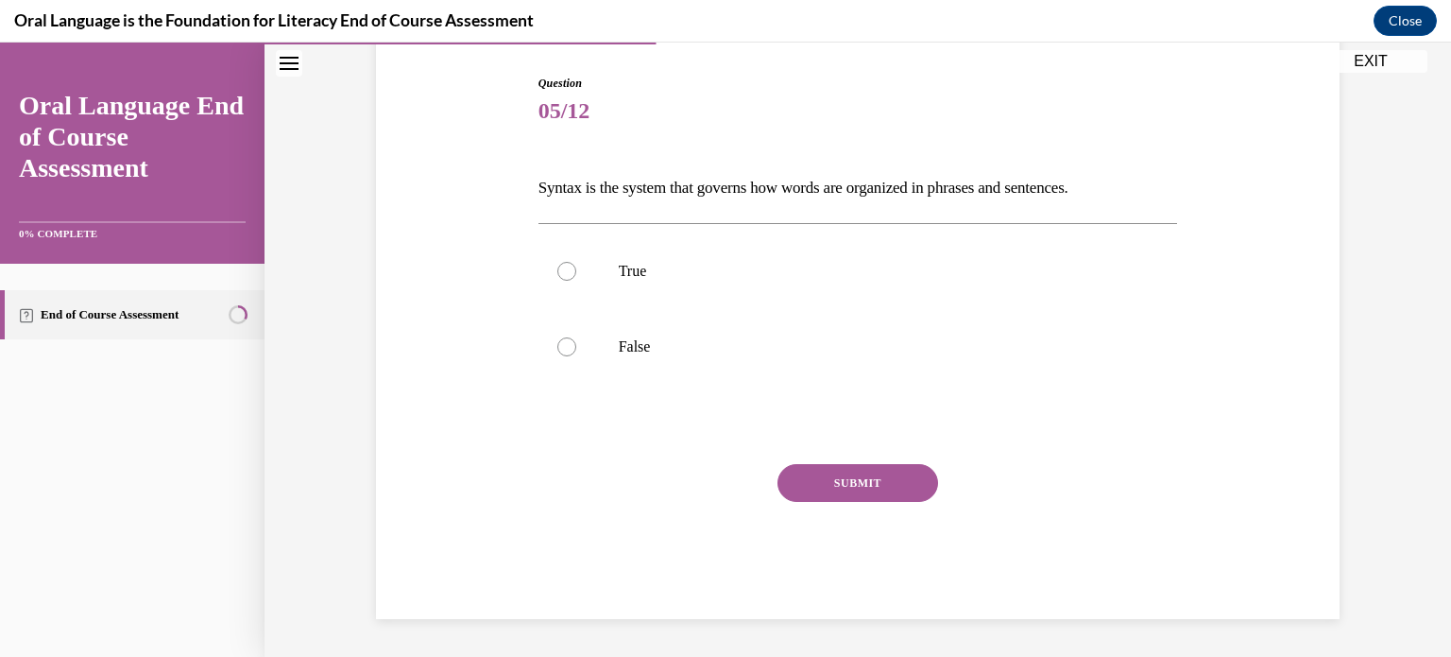
scroll to position [187, 0]
click at [634, 253] on label "True" at bounding box center [859, 272] width 640 height 76
click at [576, 263] on input "True" at bounding box center [566, 272] width 19 height 19
radio input "true"
click at [854, 489] on button "SUBMIT" at bounding box center [858, 484] width 161 height 38
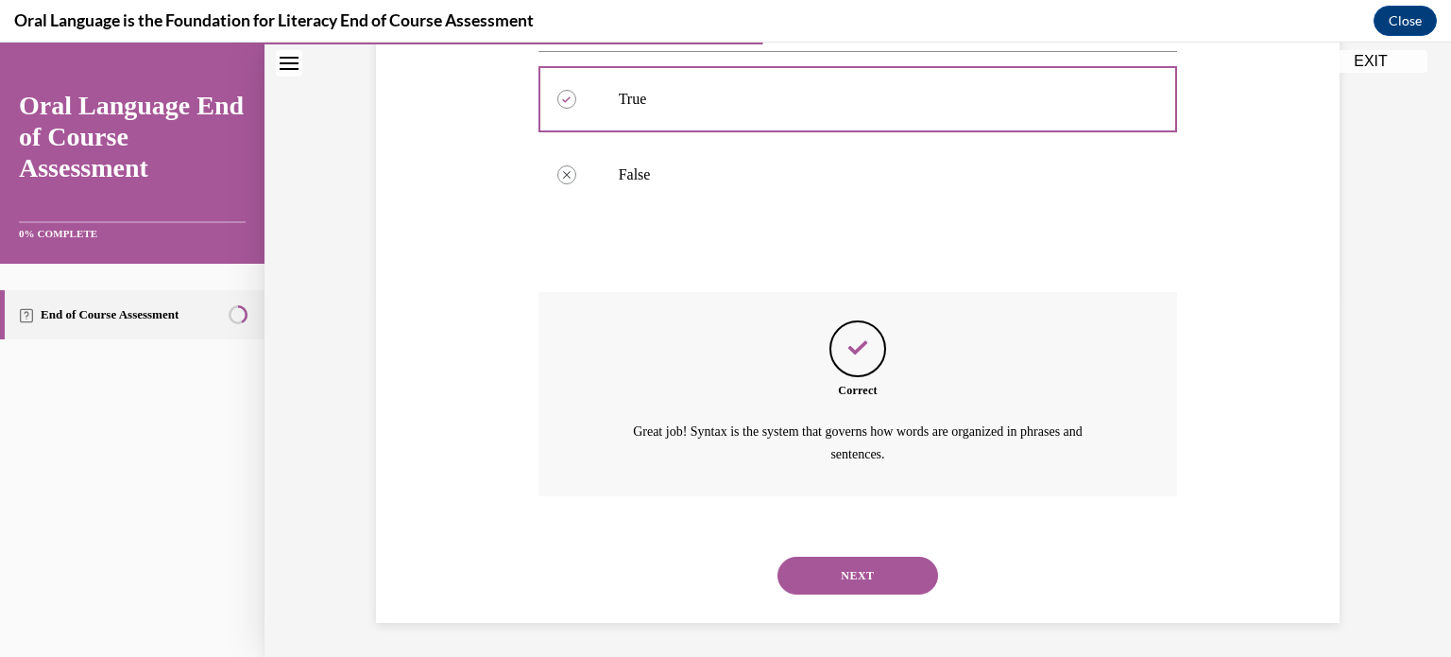
scroll to position [363, 0]
click at [898, 571] on button "NEXT" at bounding box center [858, 573] width 161 height 38
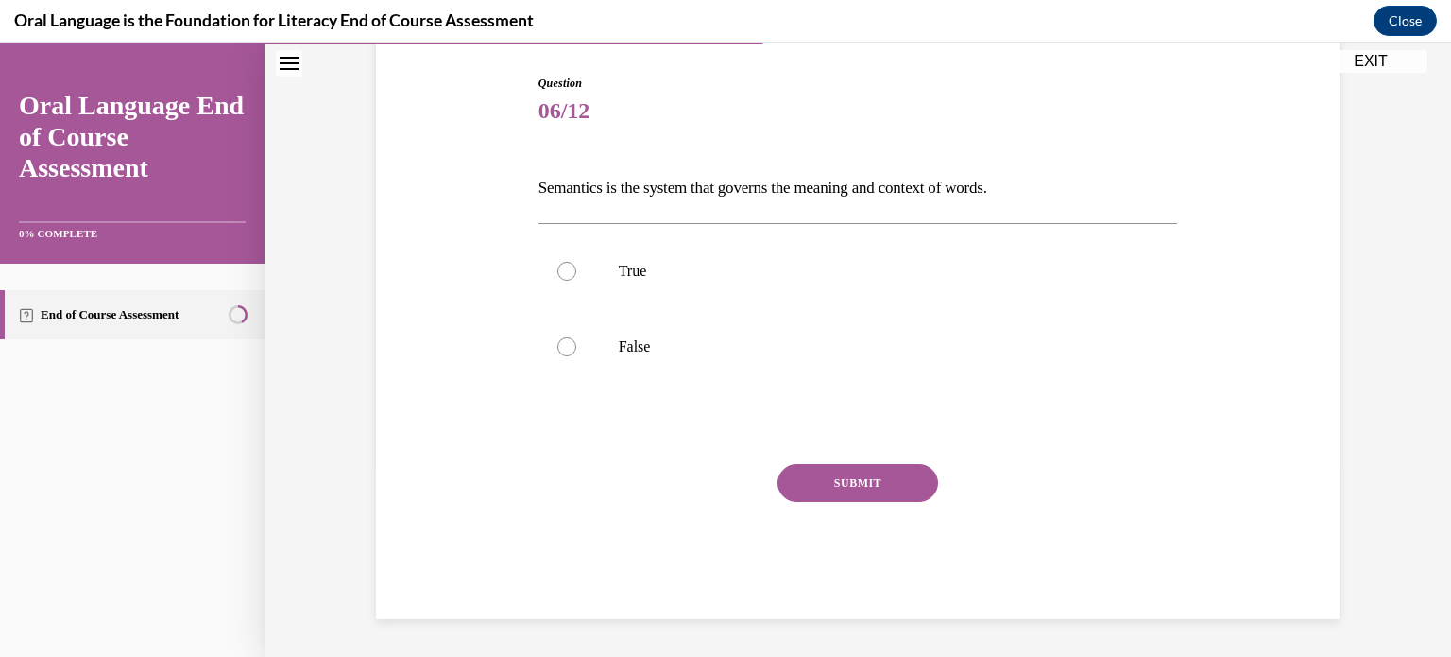
scroll to position [187, 0]
click at [771, 294] on label "True" at bounding box center [859, 272] width 640 height 76
click at [576, 282] on input "True" at bounding box center [566, 272] width 19 height 19
radio input "true"
click at [862, 476] on button "SUBMIT" at bounding box center [858, 484] width 161 height 38
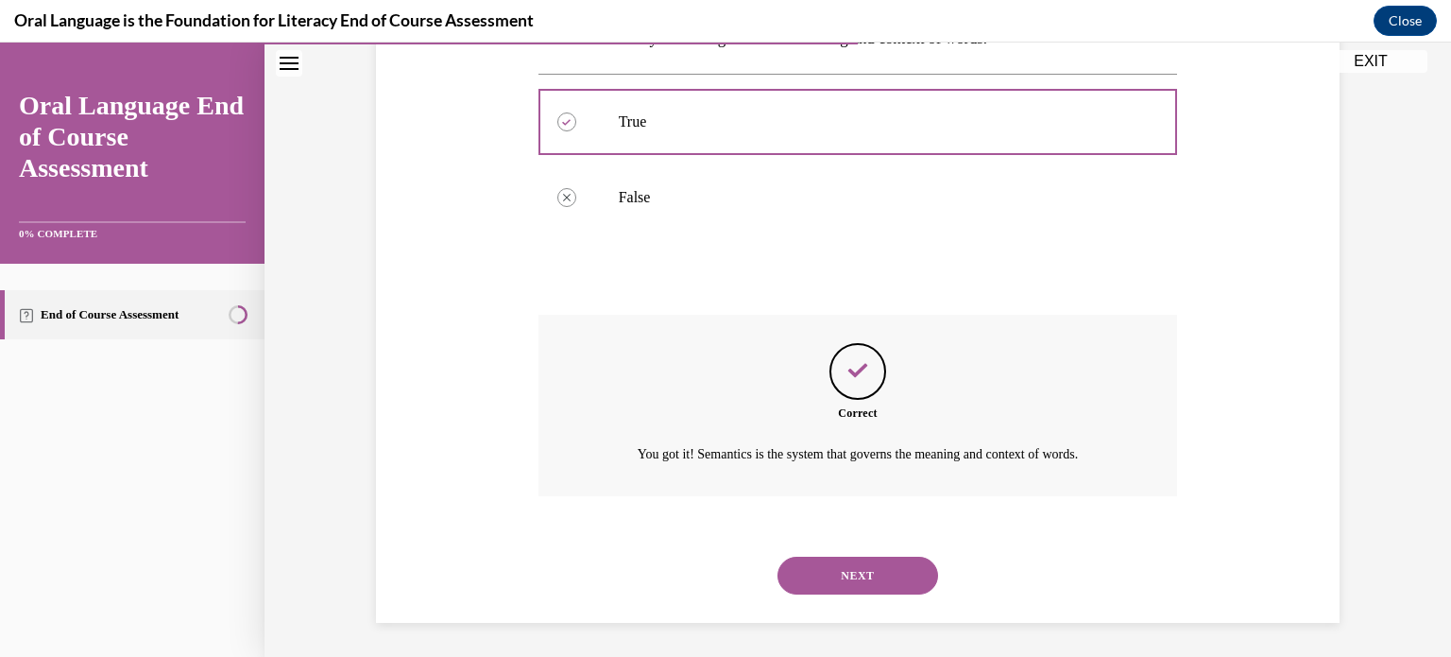
scroll to position [340, 0]
click at [884, 562] on button "NEXT" at bounding box center [858, 573] width 161 height 38
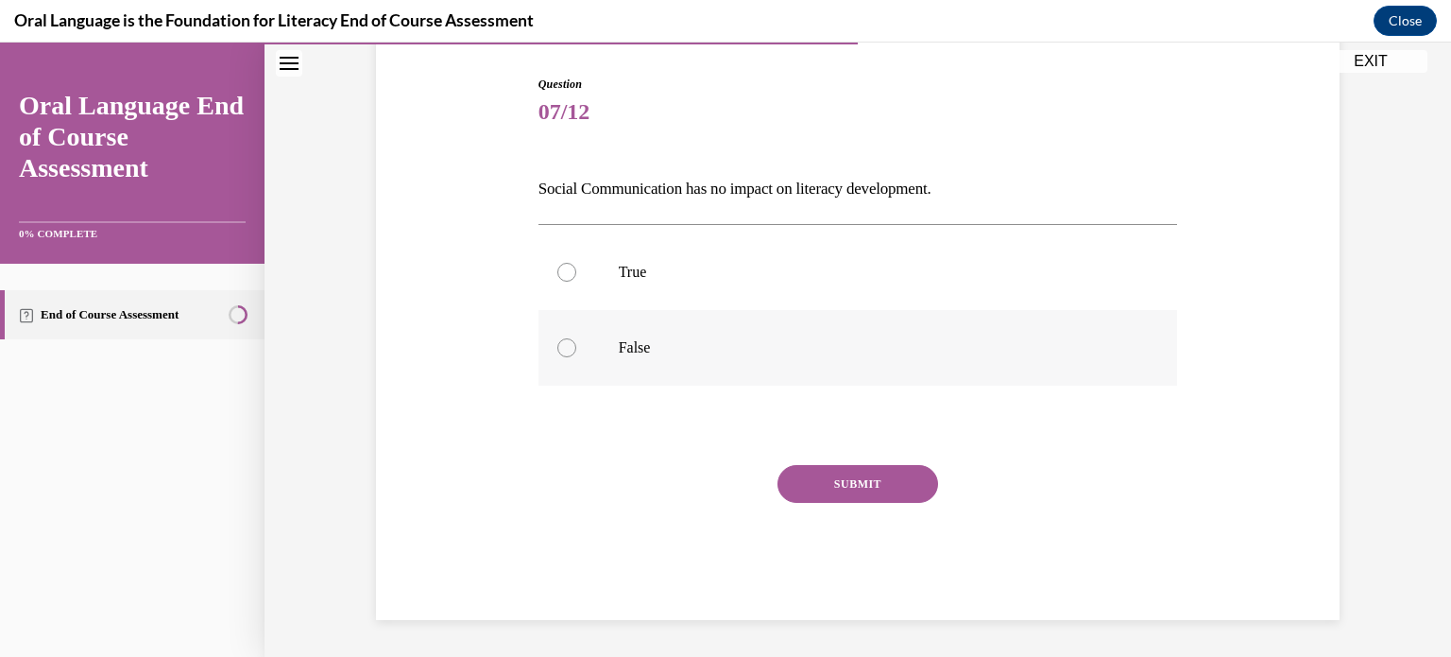
click at [684, 345] on p "False" at bounding box center [875, 347] width 512 height 19
click at [576, 345] on input "False" at bounding box center [566, 347] width 19 height 19
radio input "true"
click at [837, 486] on button "SUBMIT" at bounding box center [858, 484] width 161 height 38
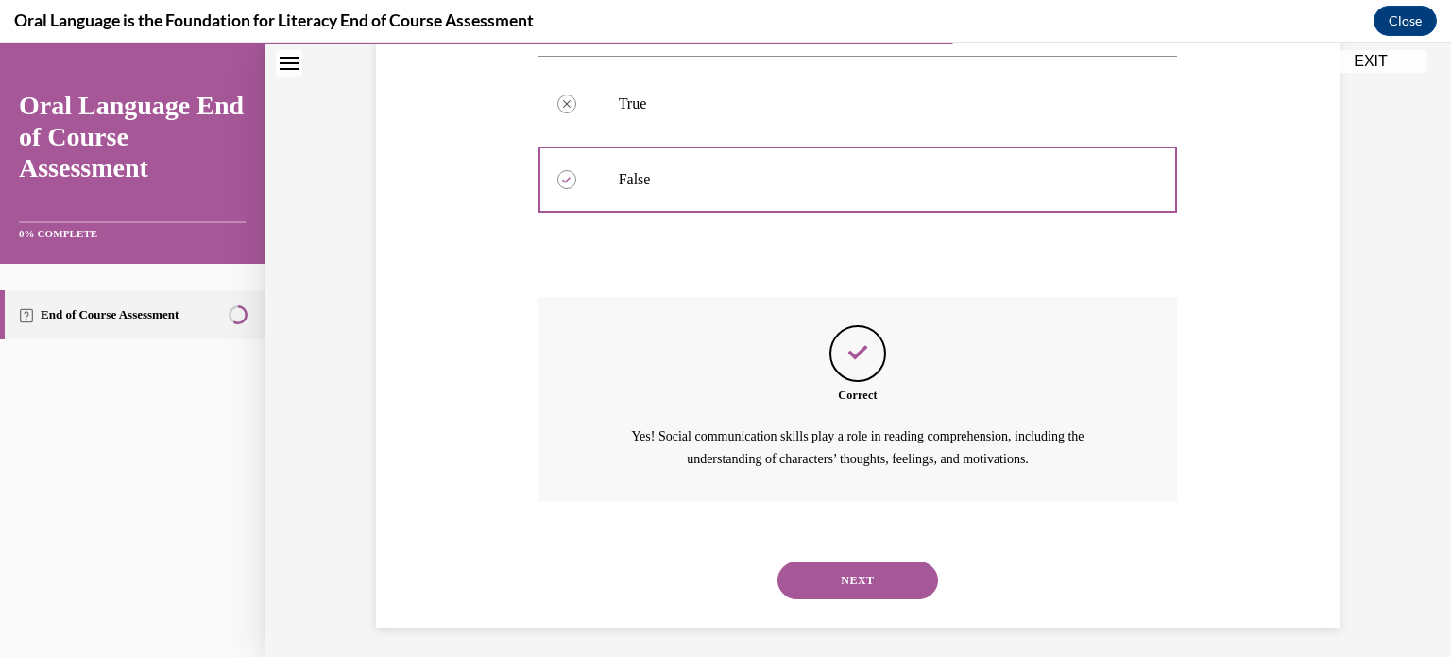
scroll to position [363, 0]
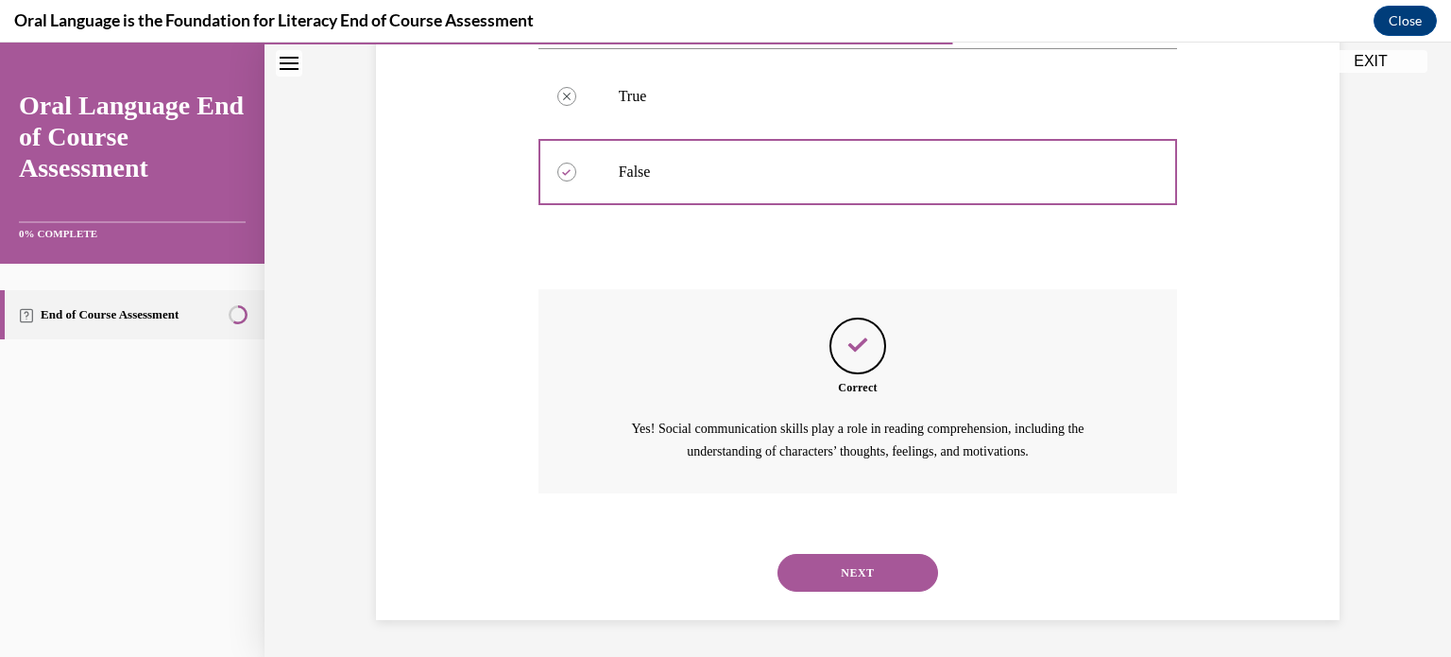
click at [884, 570] on button "NEXT" at bounding box center [858, 573] width 161 height 38
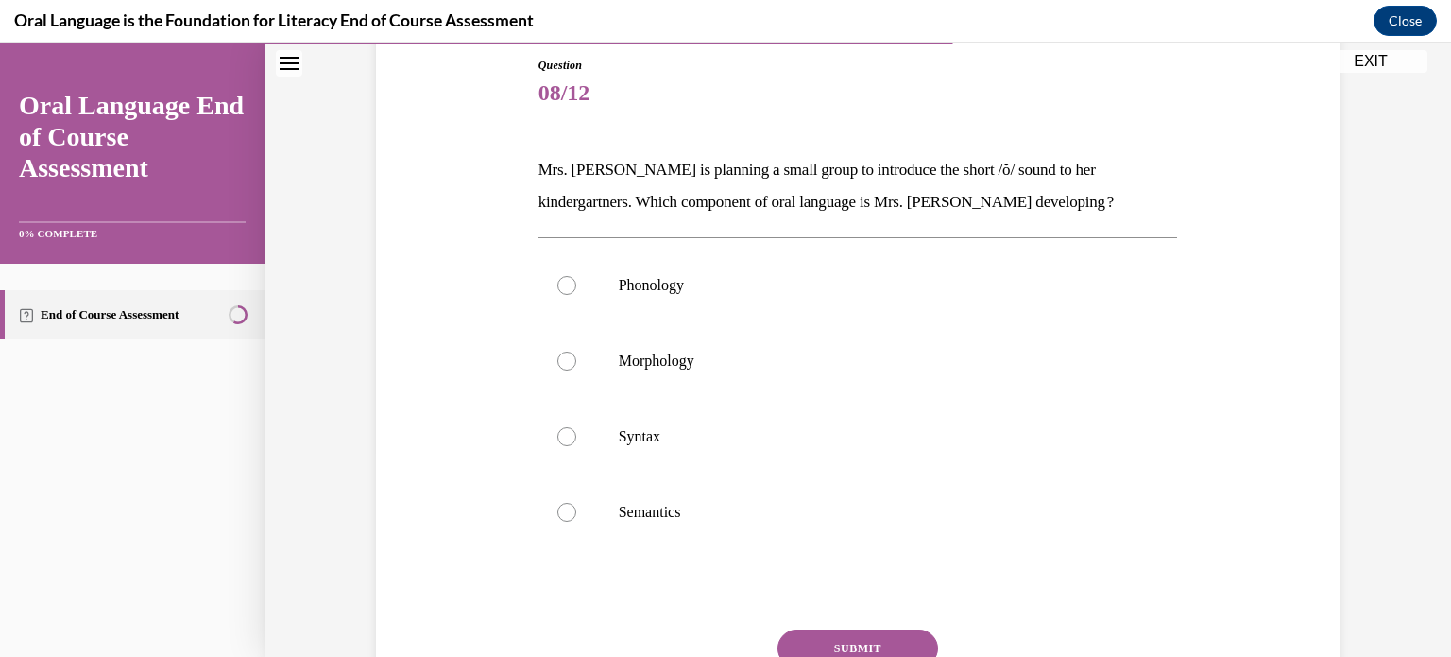
scroll to position [207, 0]
click at [662, 291] on p "Phonology" at bounding box center [875, 284] width 512 height 19
click at [576, 291] on input "Phonology" at bounding box center [566, 284] width 19 height 19
radio input "true"
click at [871, 642] on button "SUBMIT" at bounding box center [858, 647] width 161 height 38
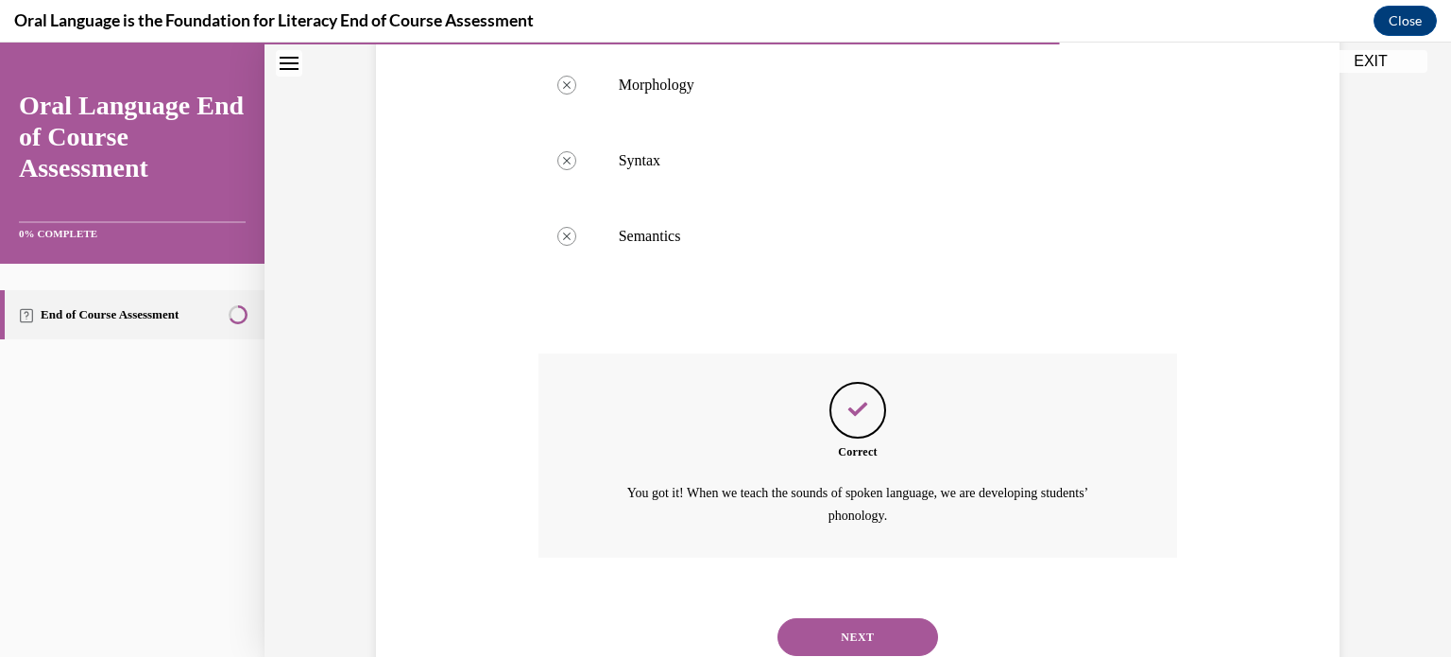
scroll to position [546, 0]
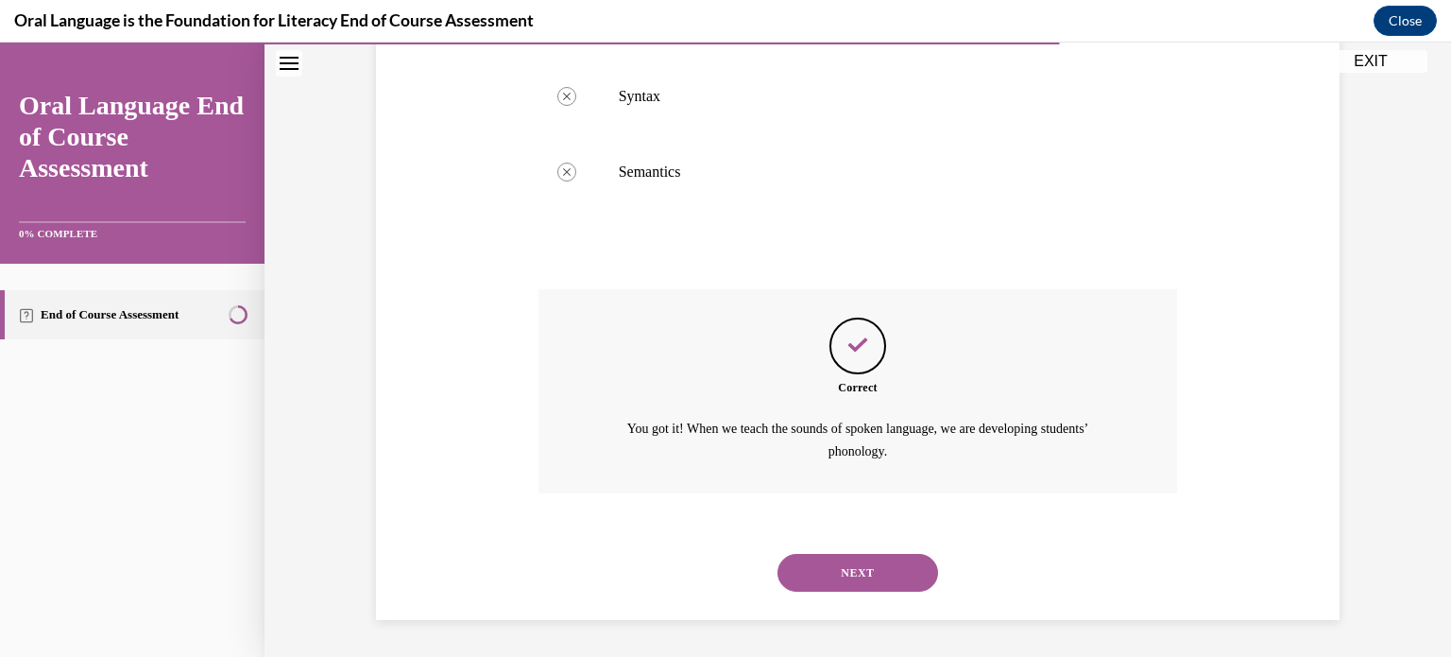
click at [889, 589] on button "NEXT" at bounding box center [858, 573] width 161 height 38
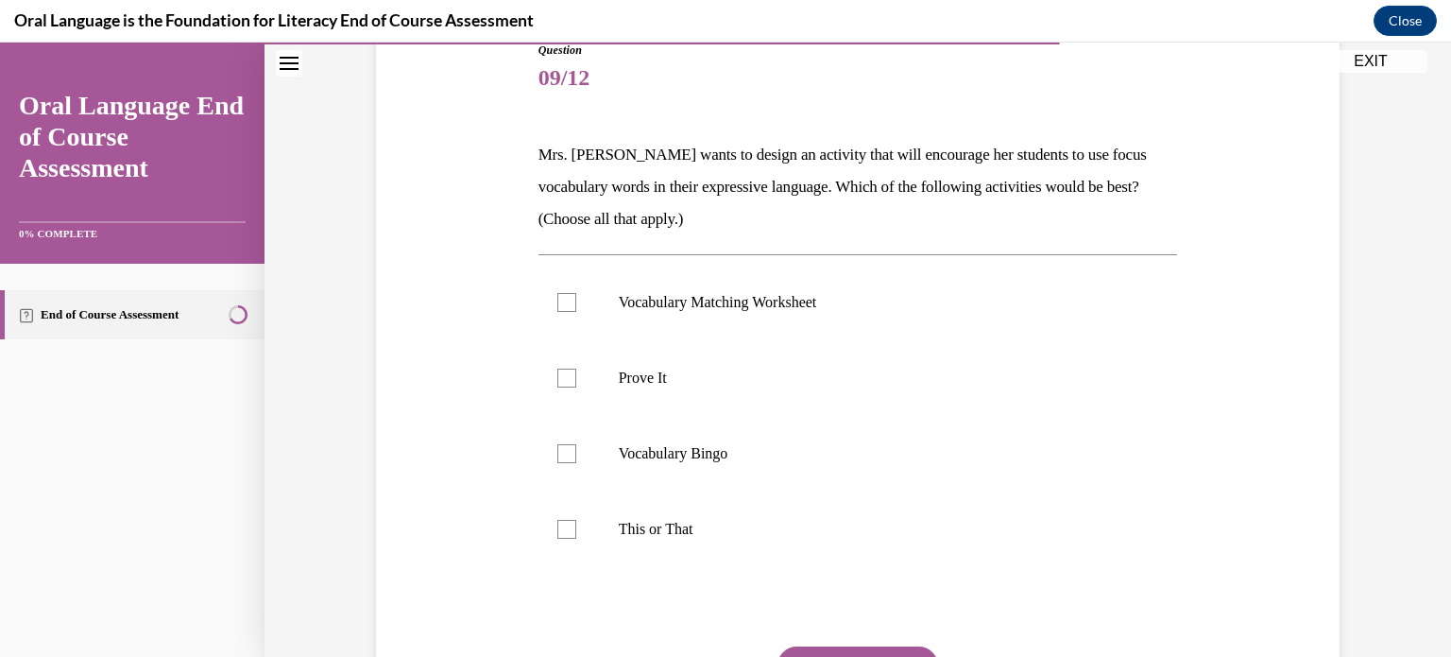
scroll to position [208, 0]
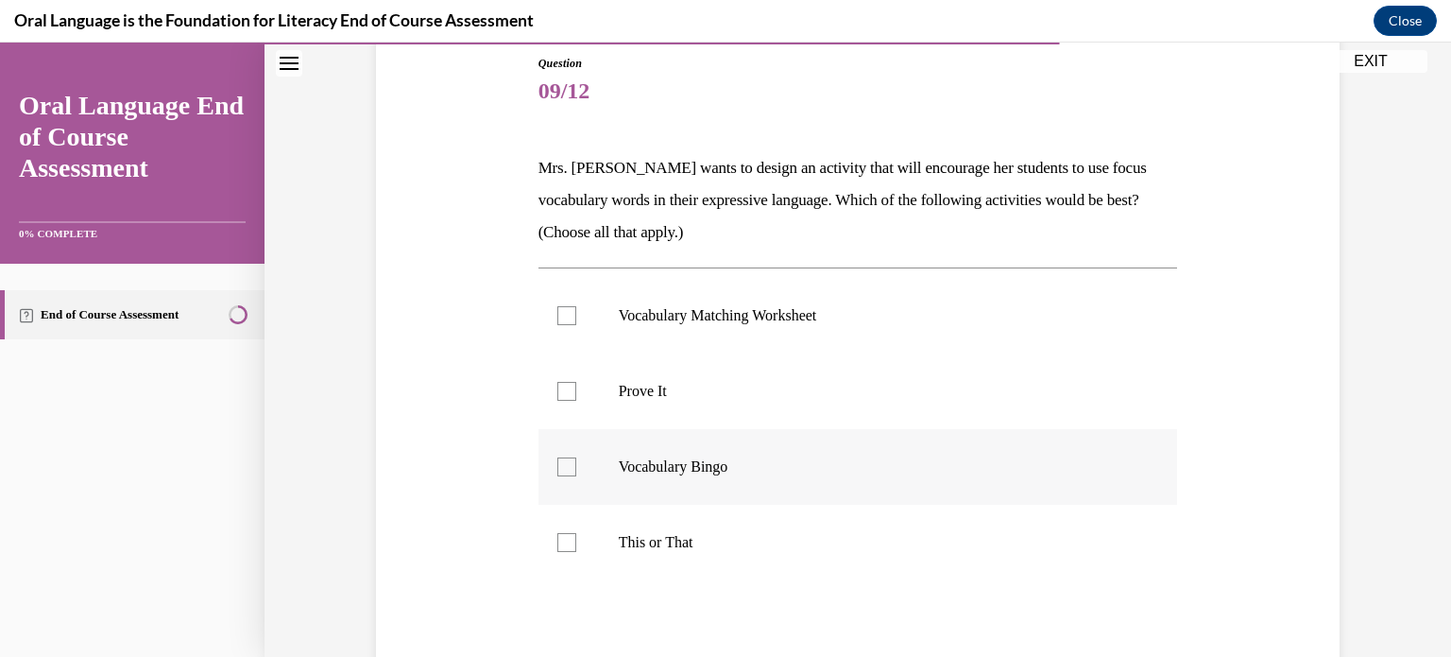
click at [570, 464] on div at bounding box center [566, 466] width 19 height 19
click at [570, 464] on input "Vocabulary Bingo" at bounding box center [566, 466] width 19 height 19
checkbox input "true"
click at [567, 385] on div at bounding box center [566, 391] width 19 height 19
click at [567, 385] on input "Prove It" at bounding box center [566, 391] width 19 height 19
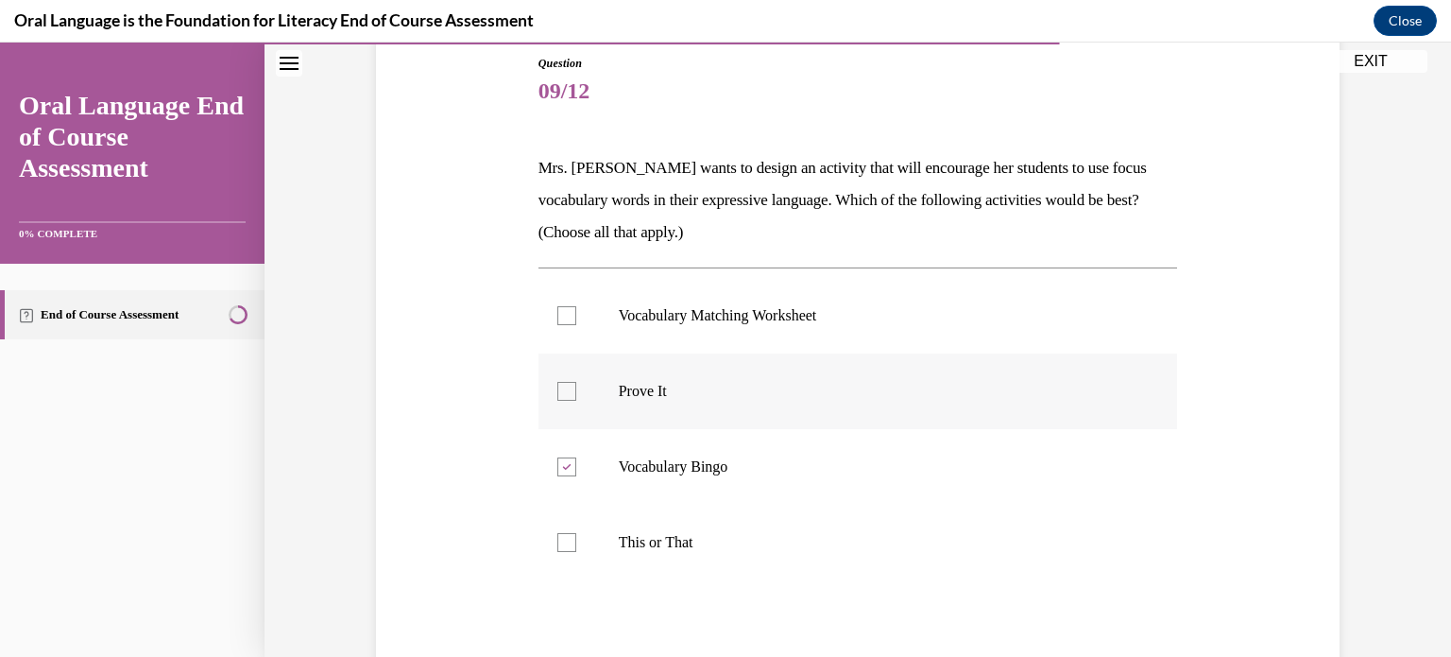
checkbox input "true"
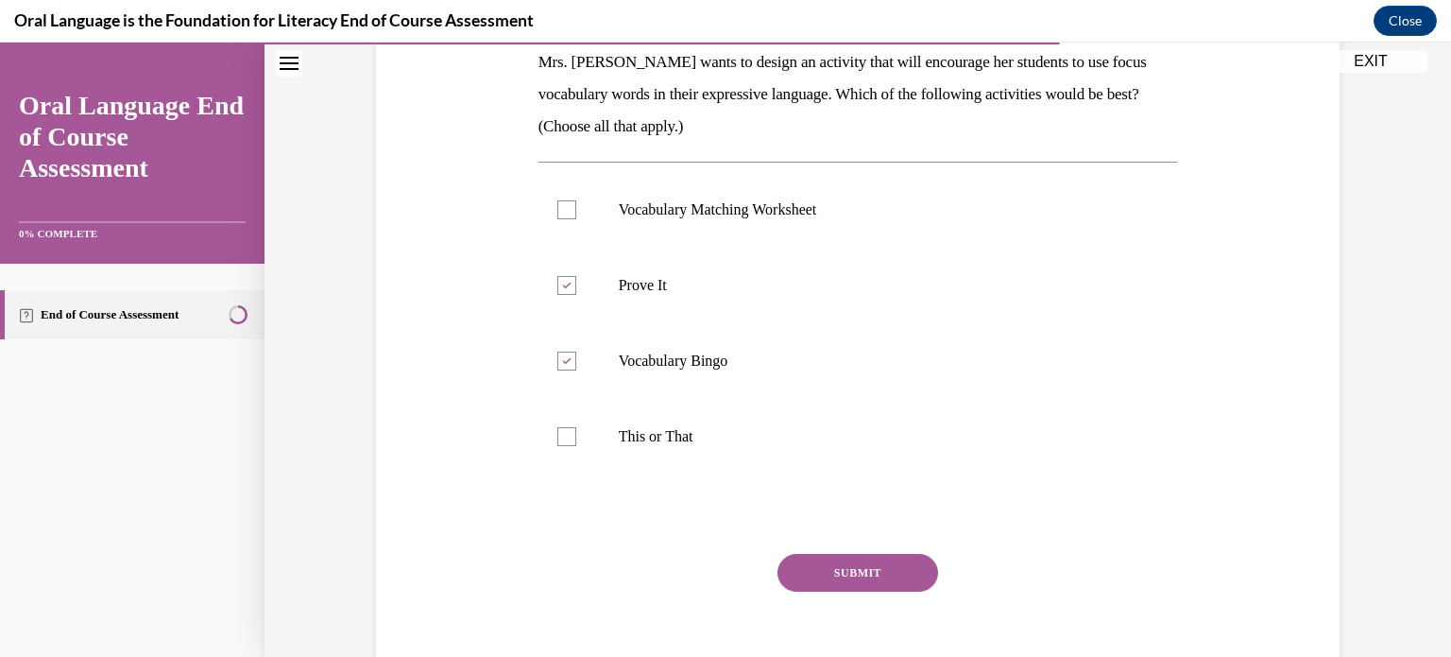
click at [903, 577] on button "SUBMIT" at bounding box center [858, 573] width 161 height 38
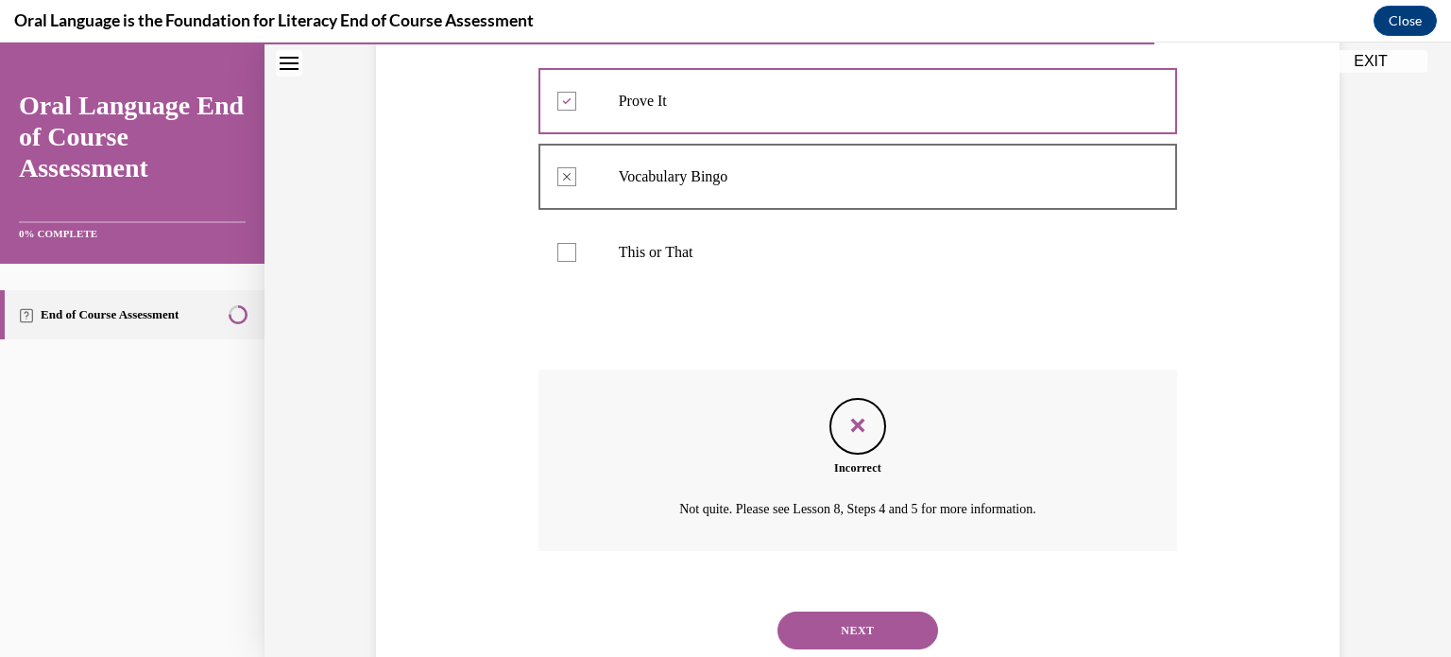
scroll to position [537, 0]
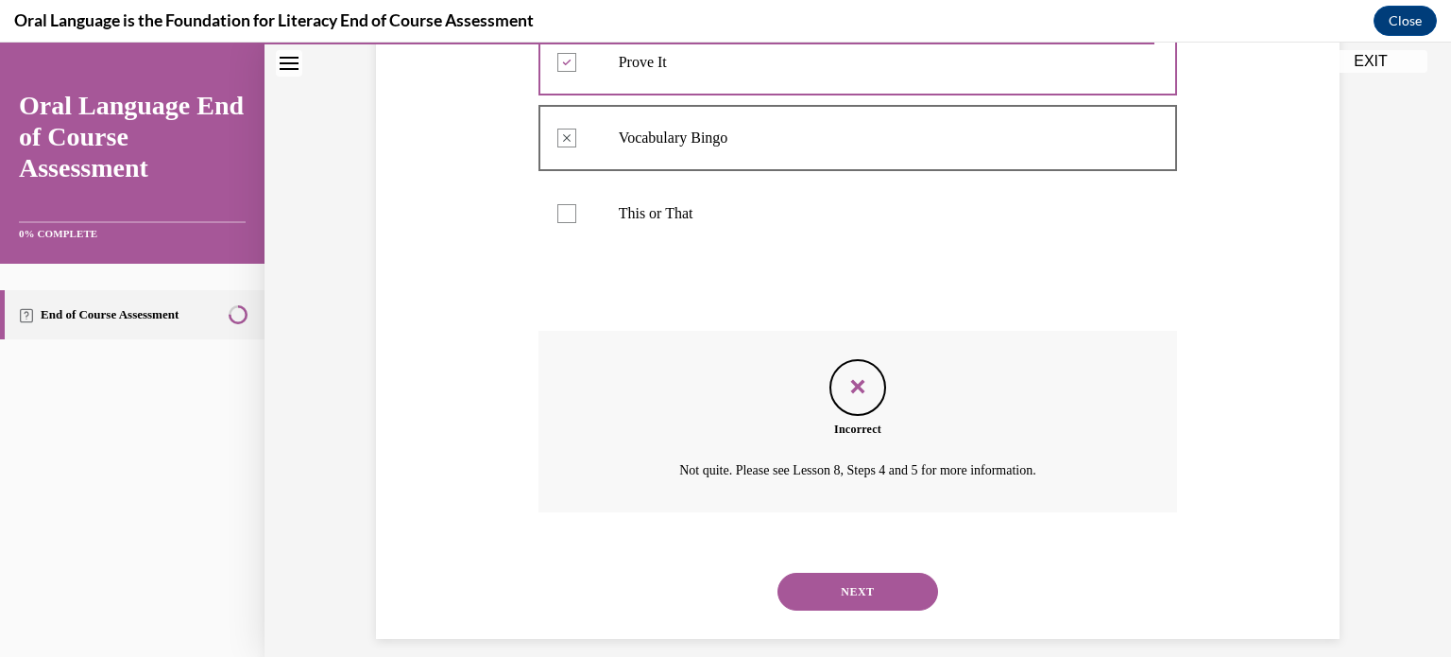
click at [894, 601] on button "NEXT" at bounding box center [858, 592] width 161 height 38
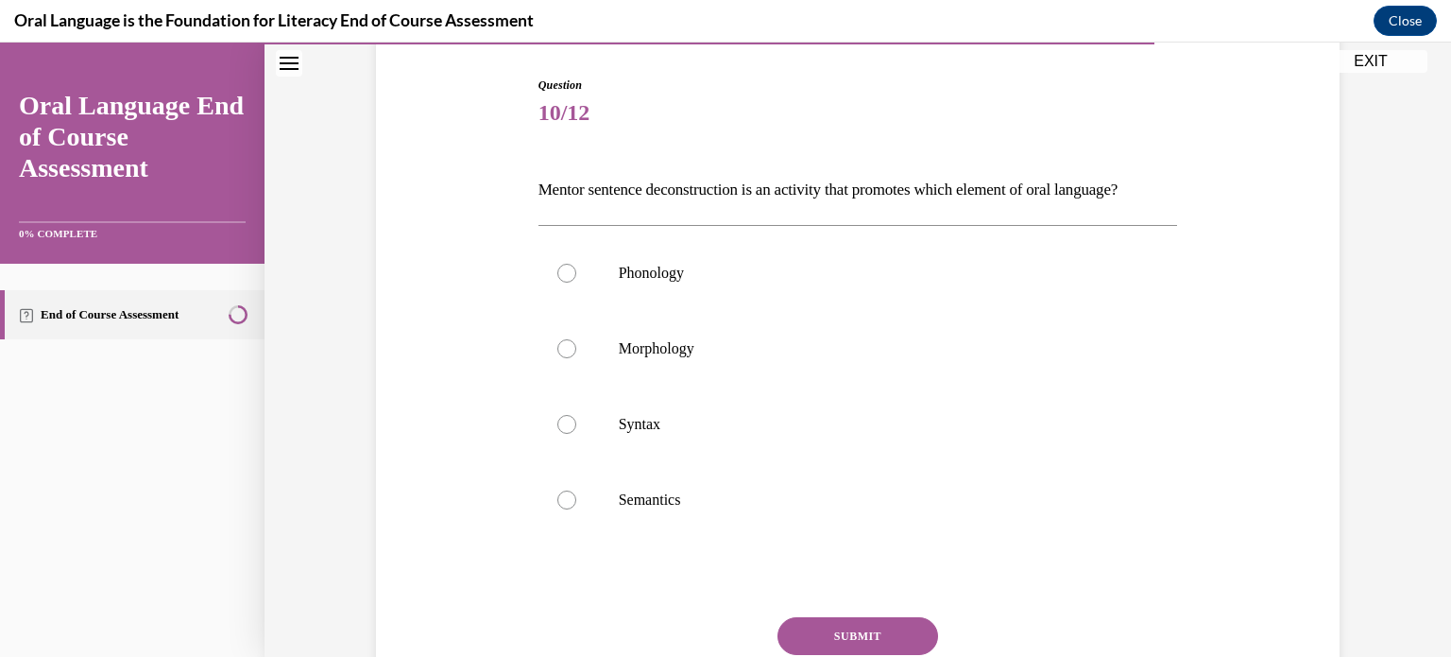
scroll to position [187, 0]
click at [666, 433] on p "Syntax" at bounding box center [875, 423] width 512 height 19
click at [576, 433] on input "Syntax" at bounding box center [566, 423] width 19 height 19
radio input "true"
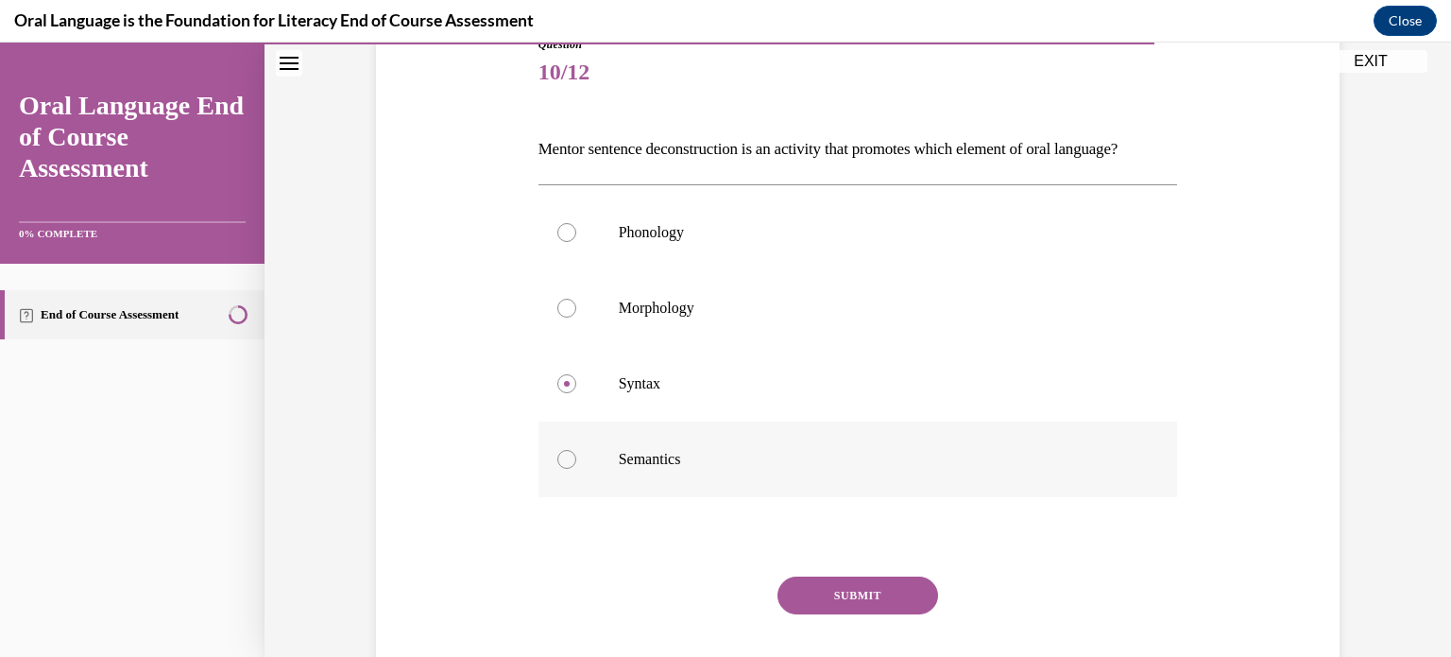
scroll to position [231, 0]
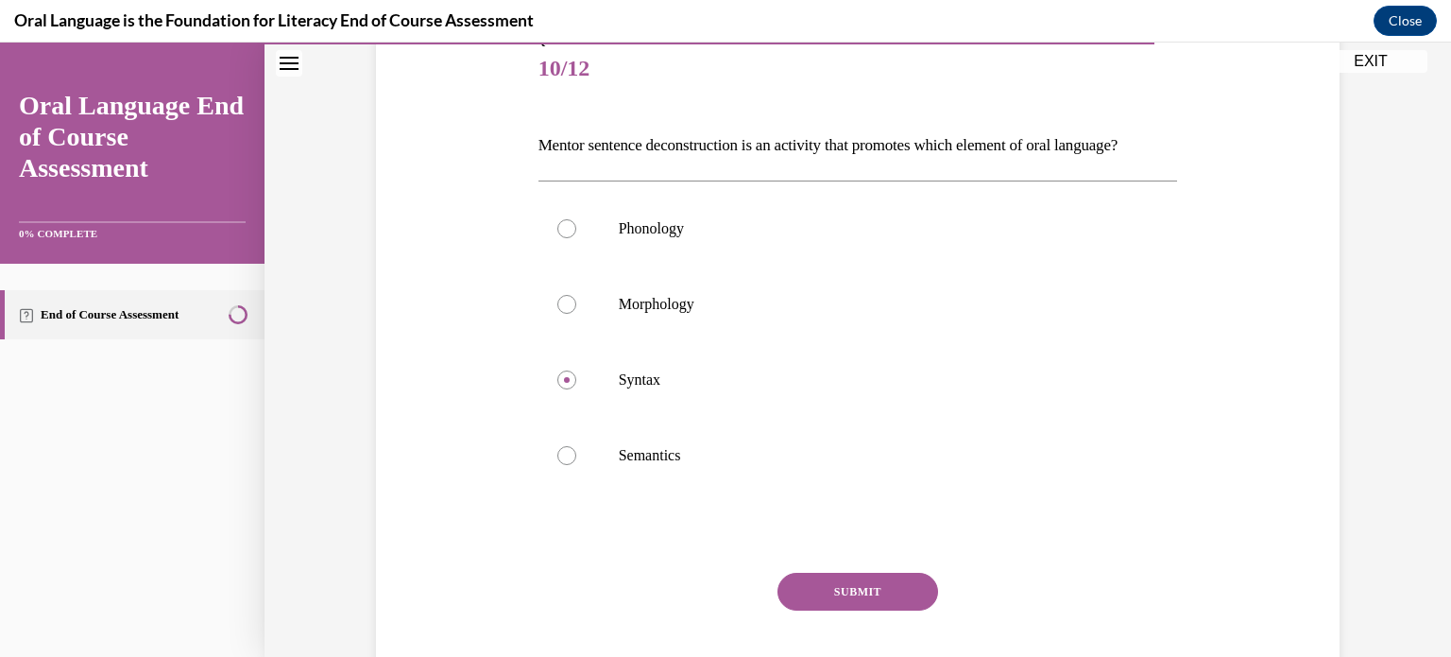
click at [873, 610] on button "SUBMIT" at bounding box center [858, 592] width 161 height 38
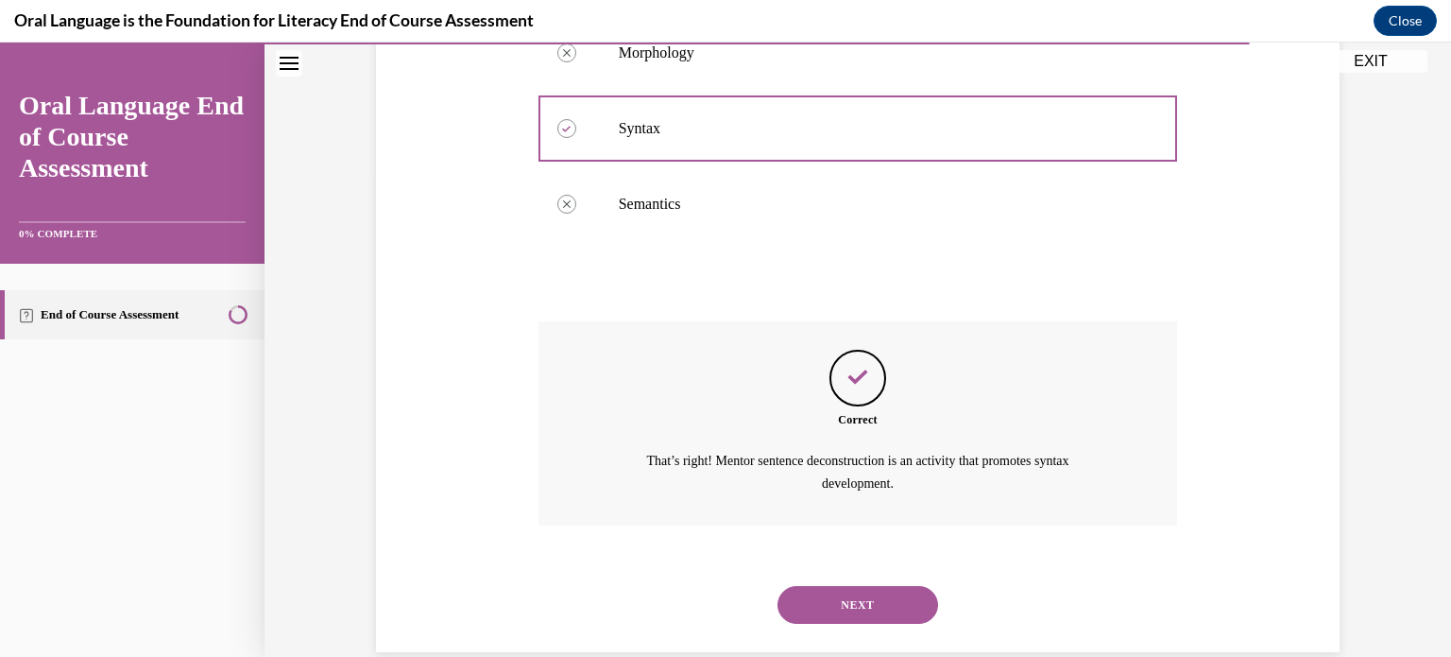
scroll to position [546, 0]
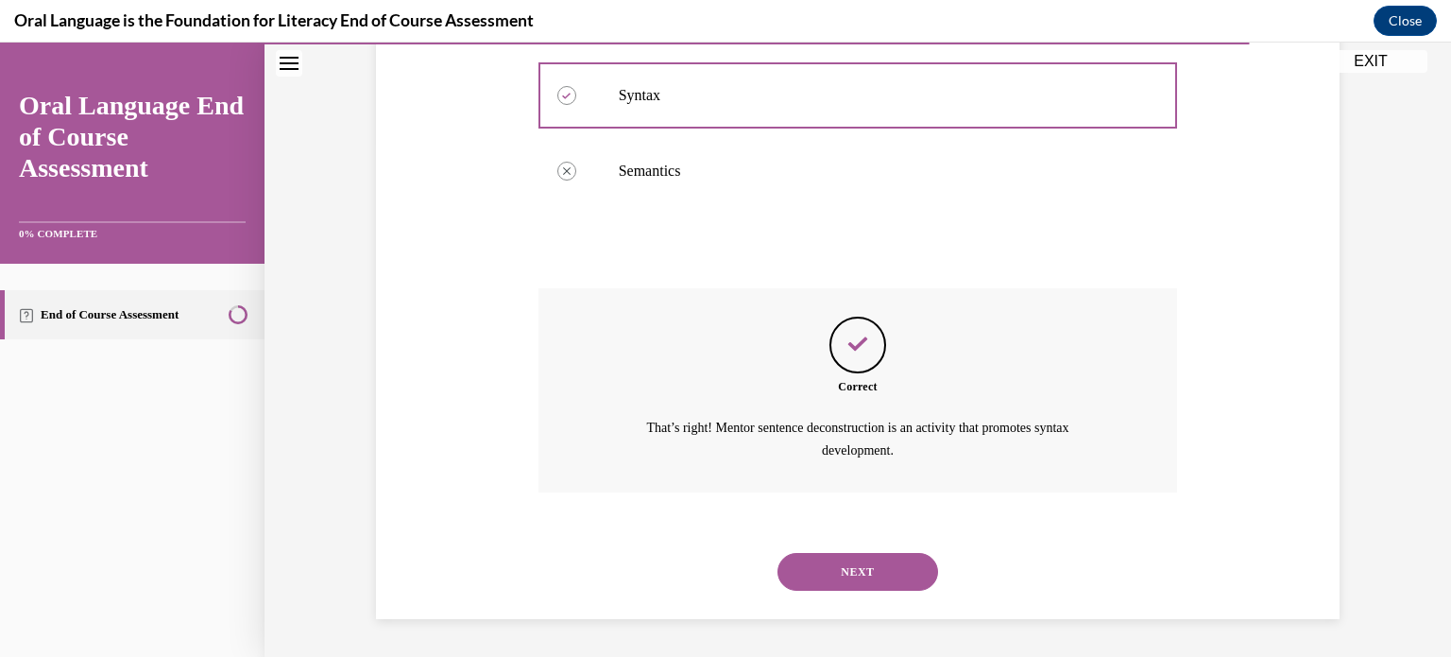
click at [917, 567] on button "NEXT" at bounding box center [858, 572] width 161 height 38
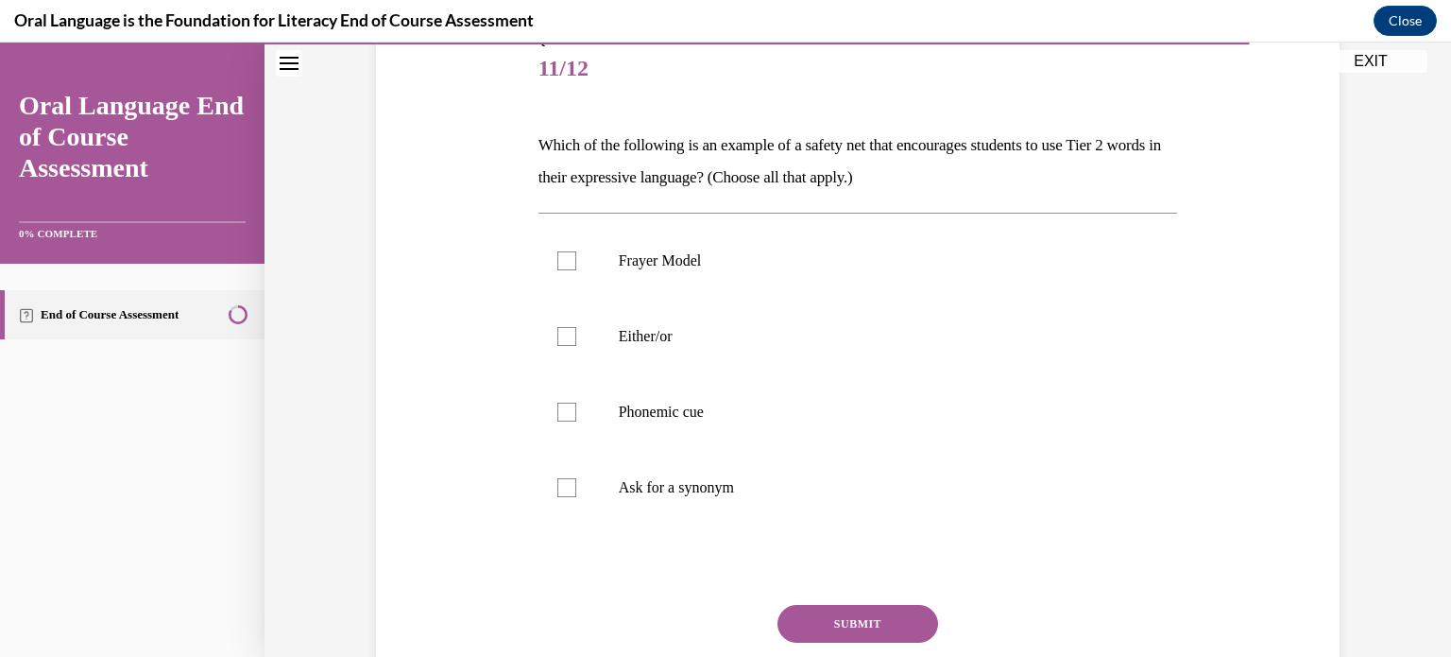
scroll to position [230, 0]
click at [699, 491] on p "Ask for a synonym" at bounding box center [875, 488] width 512 height 19
click at [576, 491] on input "Ask for a synonym" at bounding box center [566, 488] width 19 height 19
checkbox input "true"
click at [817, 617] on button "SUBMIT" at bounding box center [858, 625] width 161 height 38
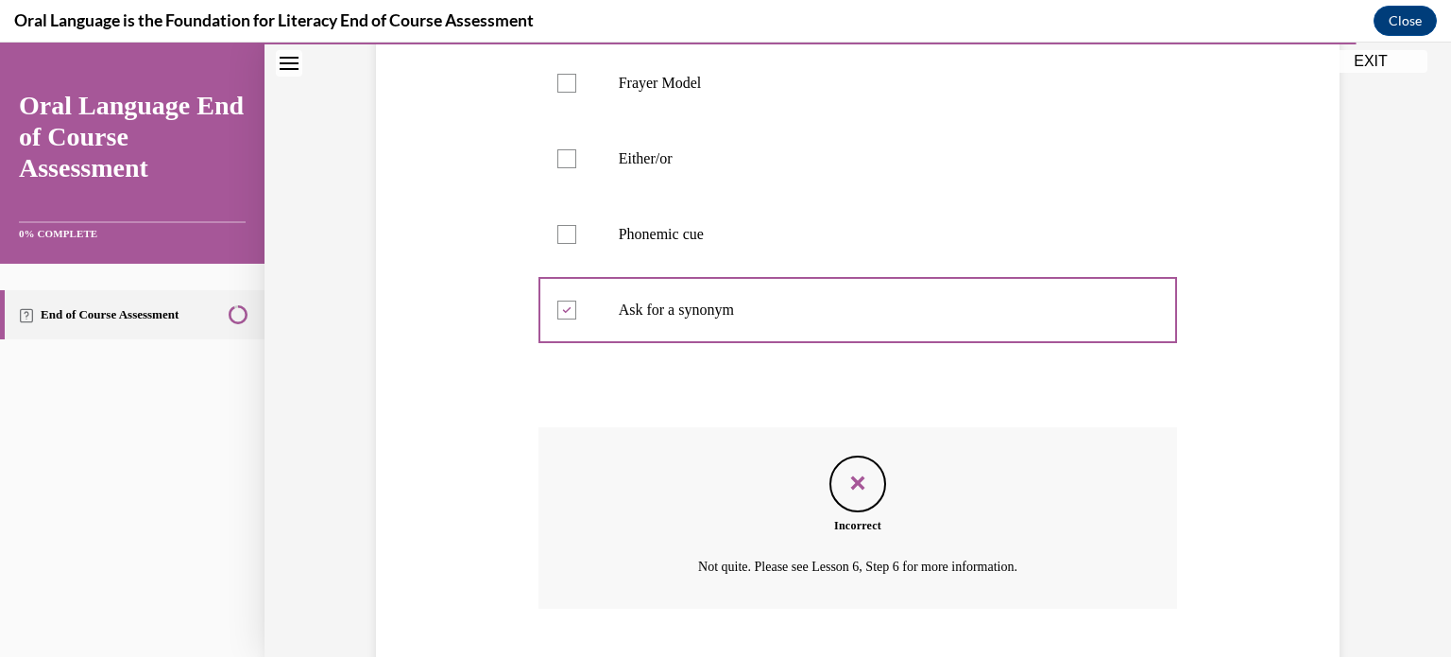
scroll to position [523, 0]
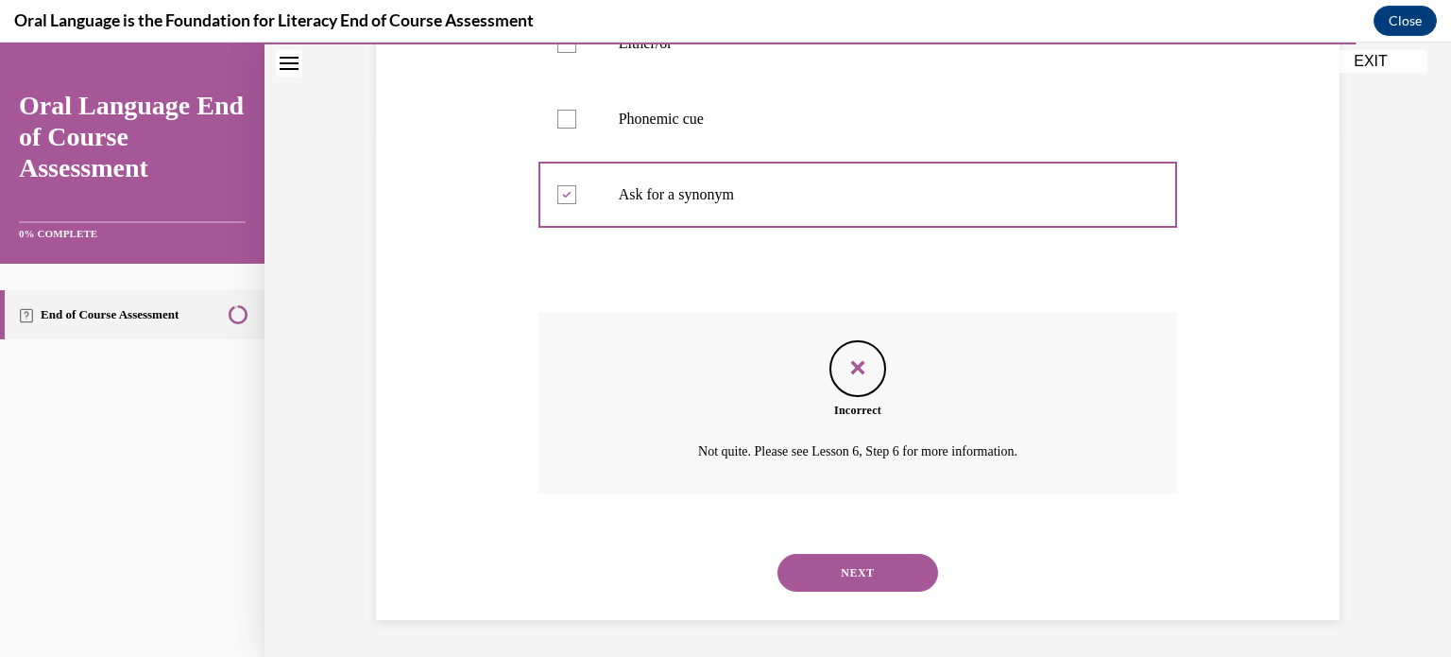
click at [882, 586] on button "NEXT" at bounding box center [858, 573] width 161 height 38
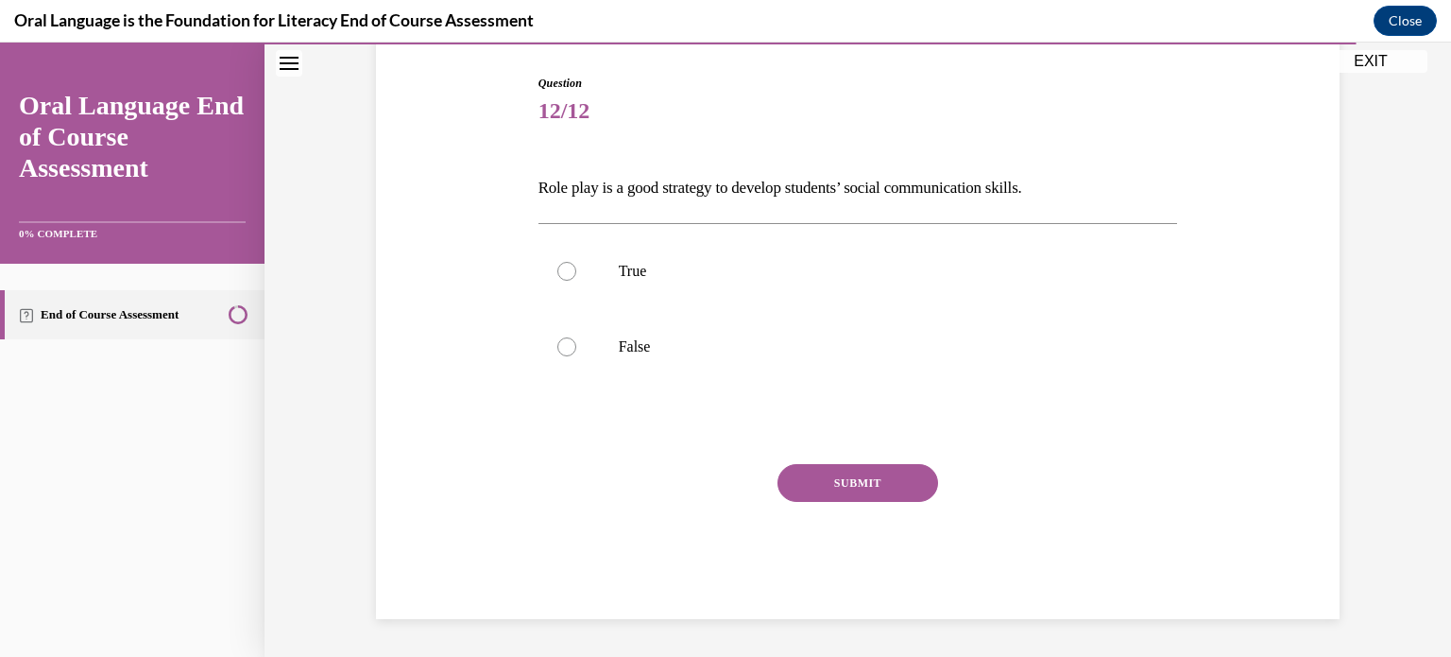
scroll to position [187, 0]
click at [624, 265] on p "True" at bounding box center [875, 272] width 512 height 19
click at [576, 265] on input "True" at bounding box center [566, 272] width 19 height 19
radio input "true"
click at [883, 488] on button "SUBMIT" at bounding box center [858, 484] width 161 height 38
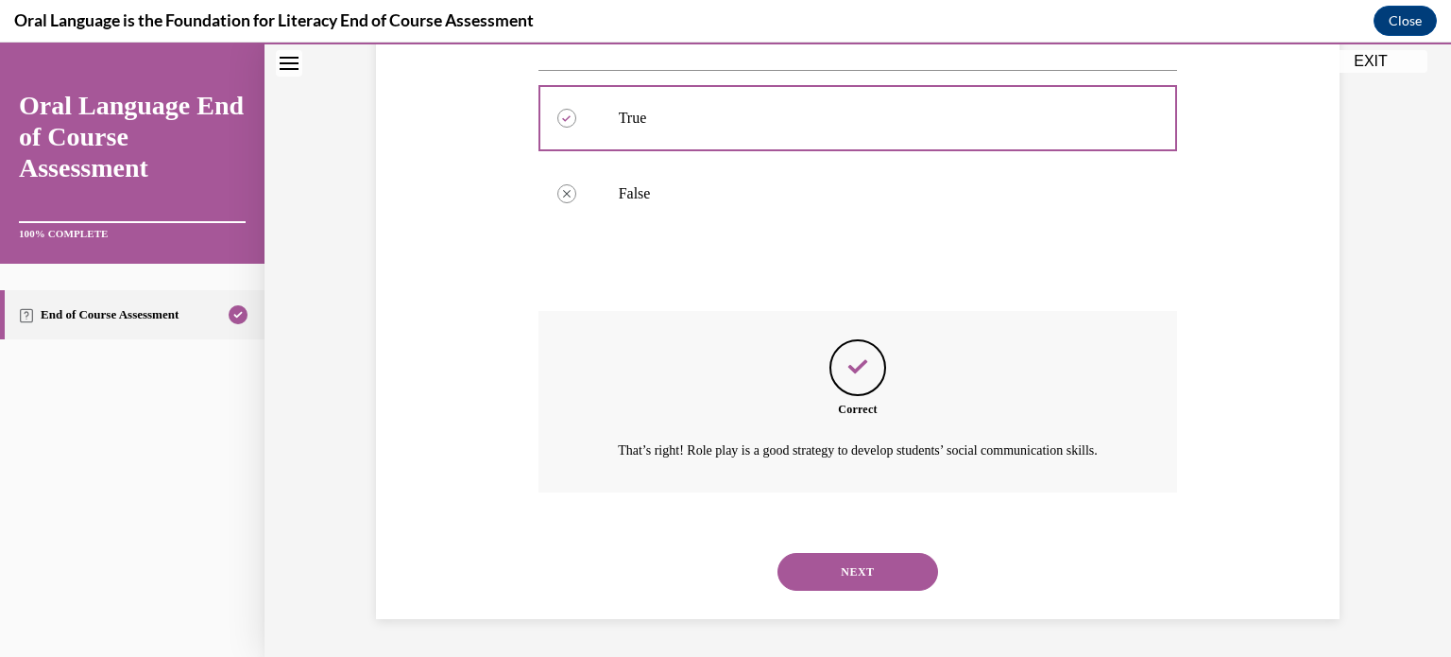
scroll to position [363, 0]
click at [900, 566] on button "NEXT" at bounding box center [858, 572] width 161 height 38
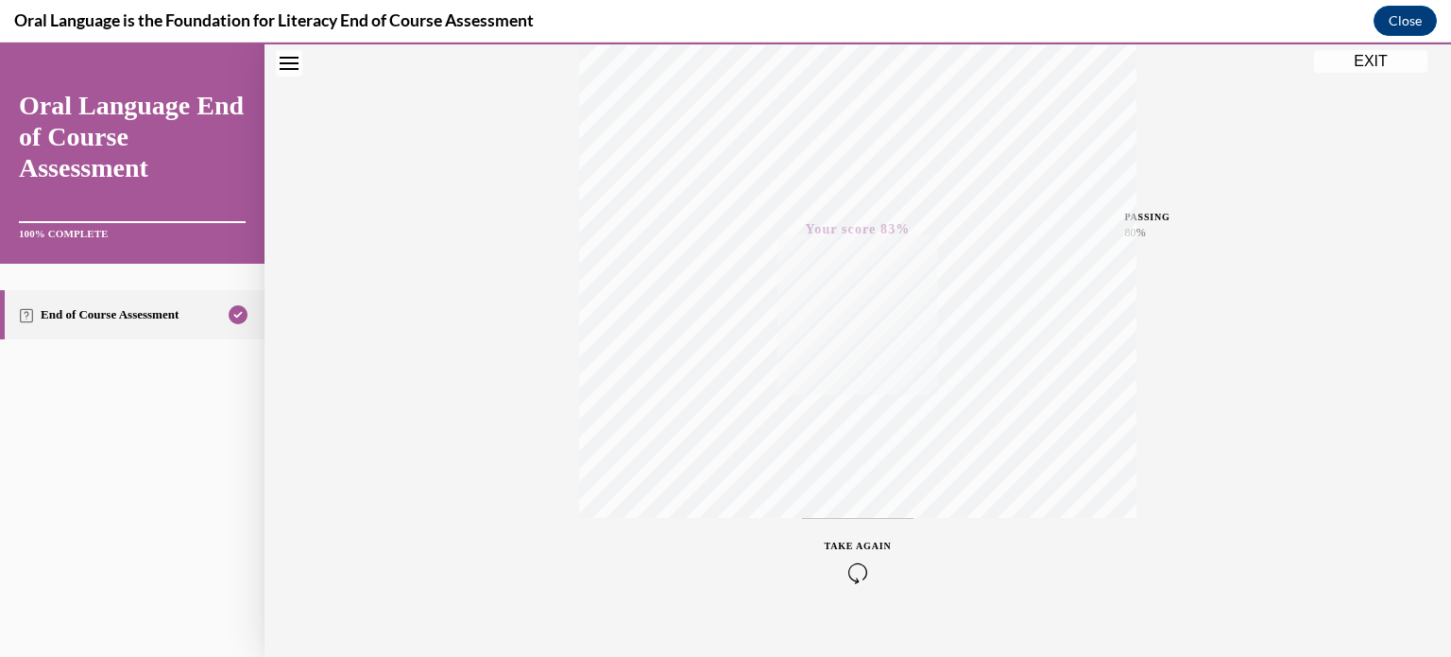
scroll to position [353, 0]
click at [1369, 57] on button "EXIT" at bounding box center [1370, 61] width 113 height 23
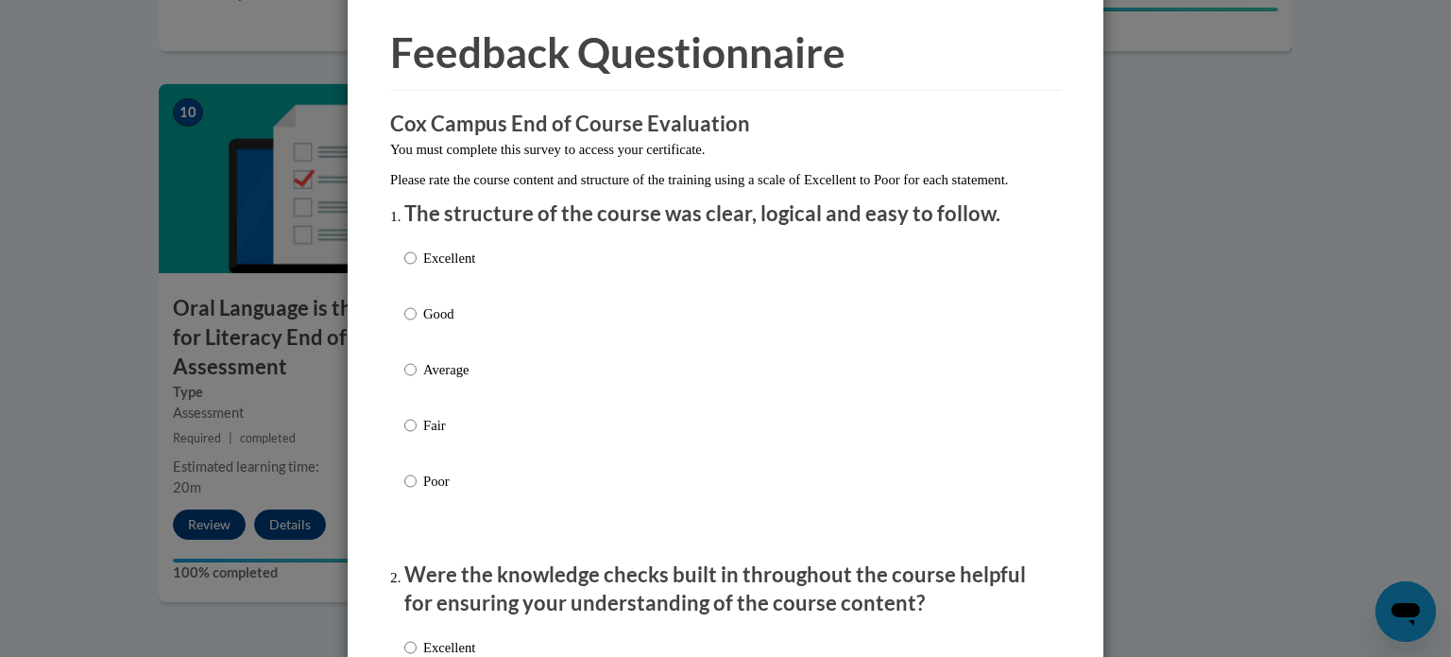
scroll to position [150, 0]
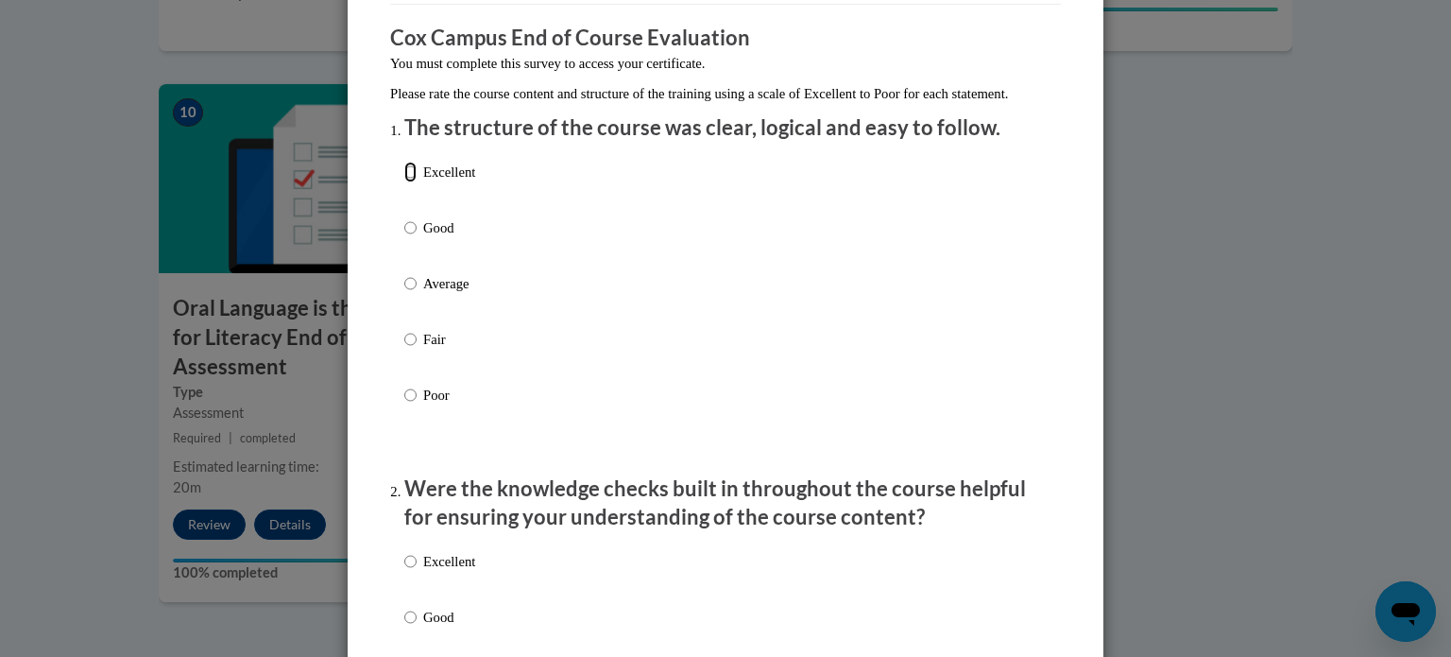
click at [414, 182] on input "Excellent" at bounding box center [410, 172] width 12 height 21
radio input "true"
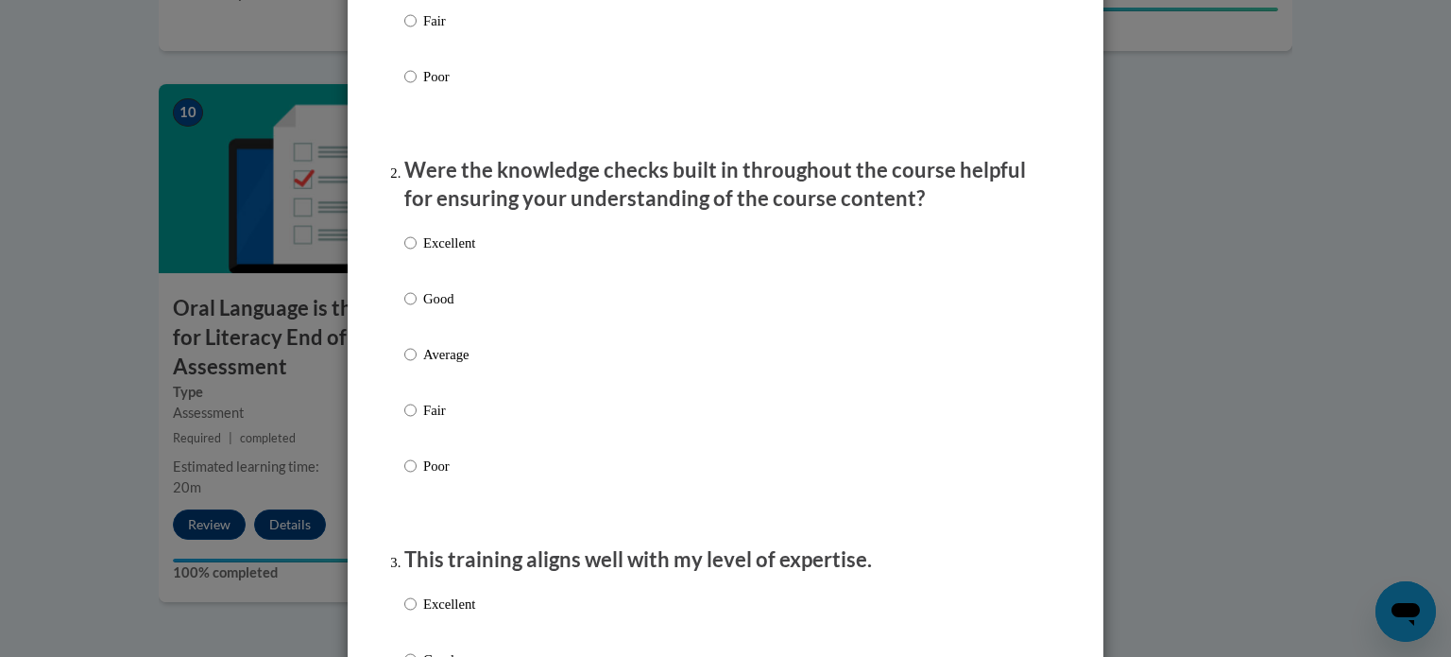
scroll to position [493, 0]
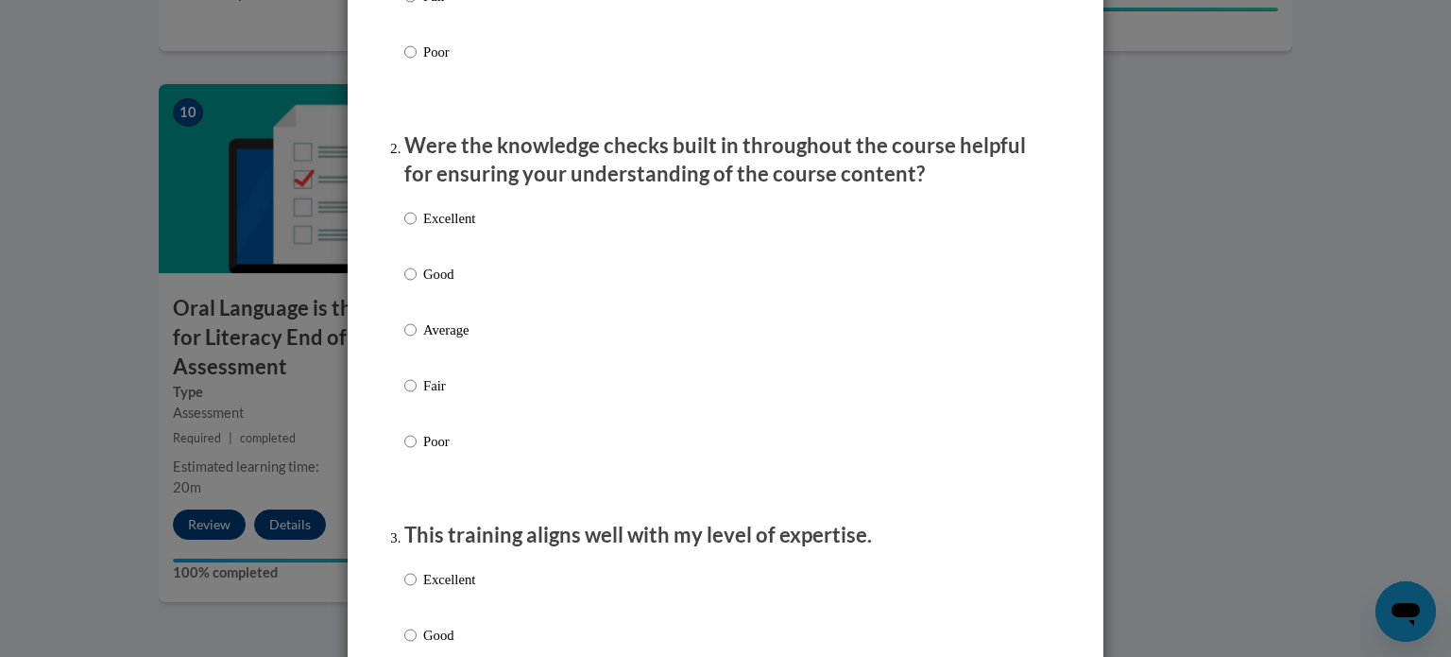
click at [420, 294] on label "Good" at bounding box center [439, 289] width 71 height 51
click at [417, 284] on input "Good" at bounding box center [410, 274] width 12 height 21
radio input "true"
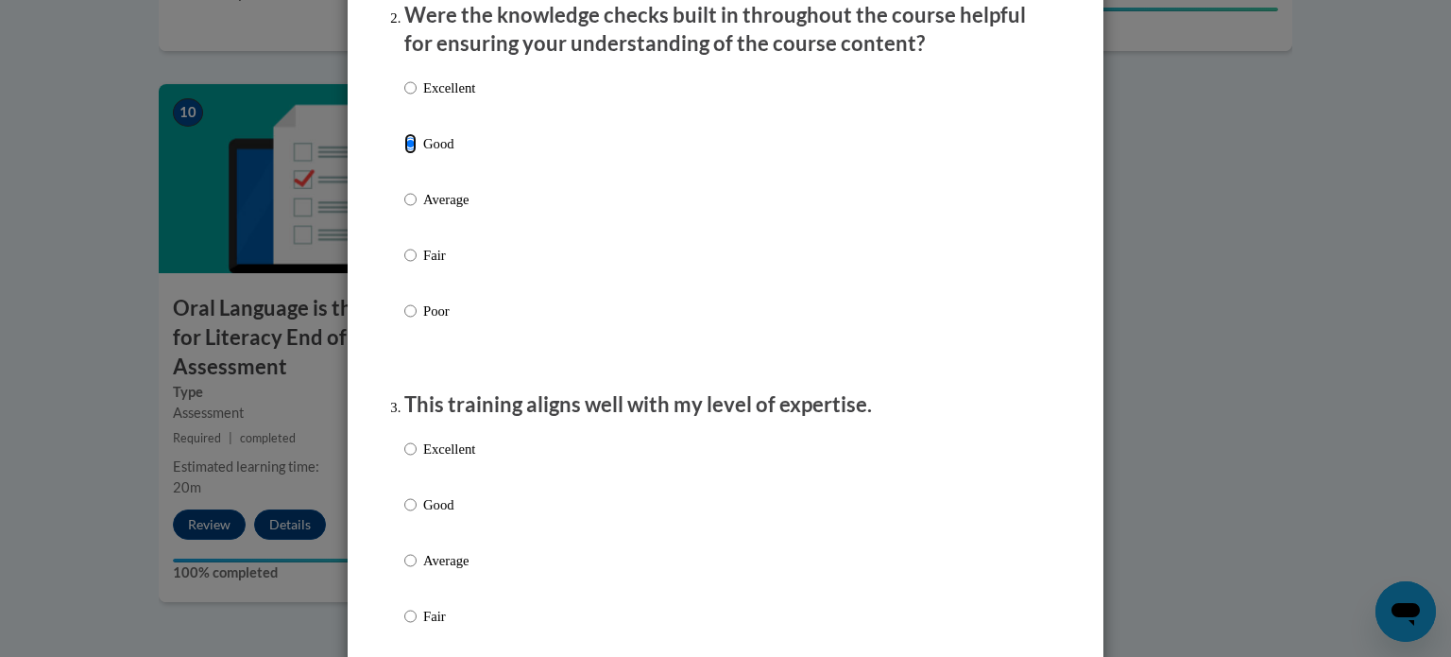
scroll to position [808, 0]
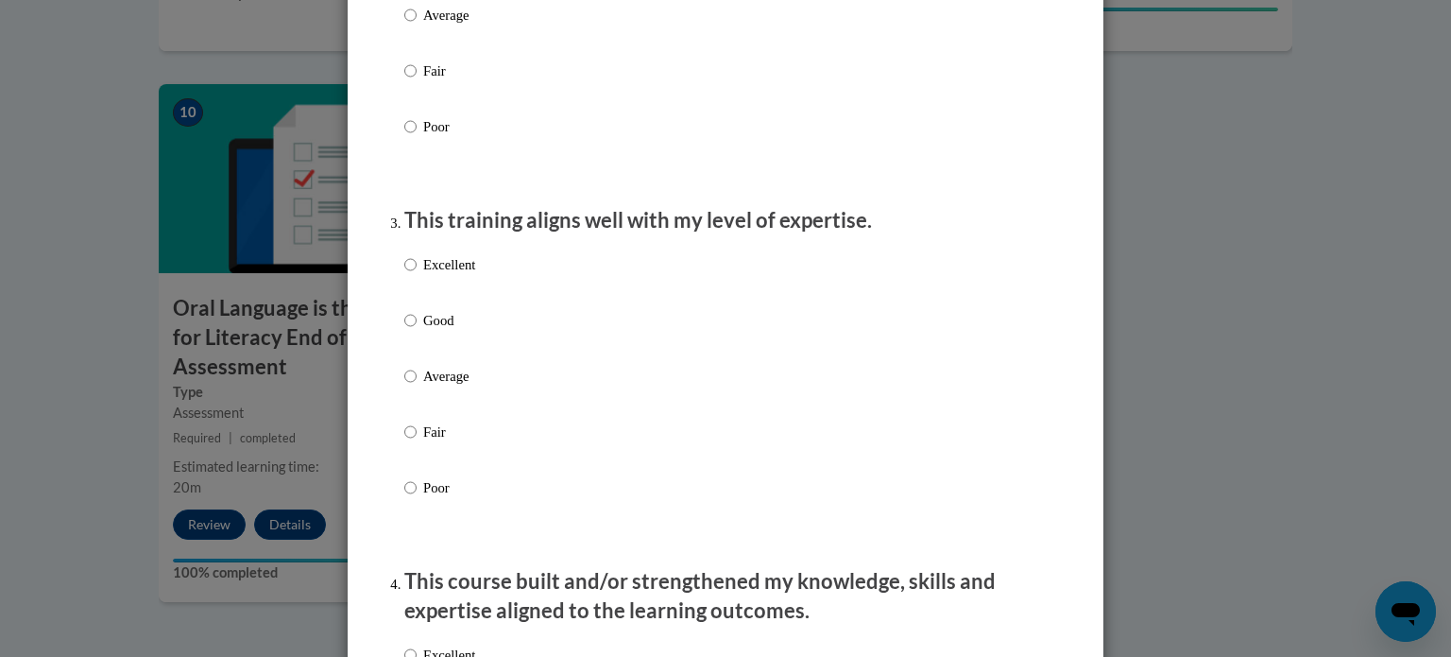
click at [451, 275] on p "Excellent" at bounding box center [449, 264] width 52 height 21
click at [417, 275] on input "Excellent" at bounding box center [410, 264] width 12 height 21
radio input "true"
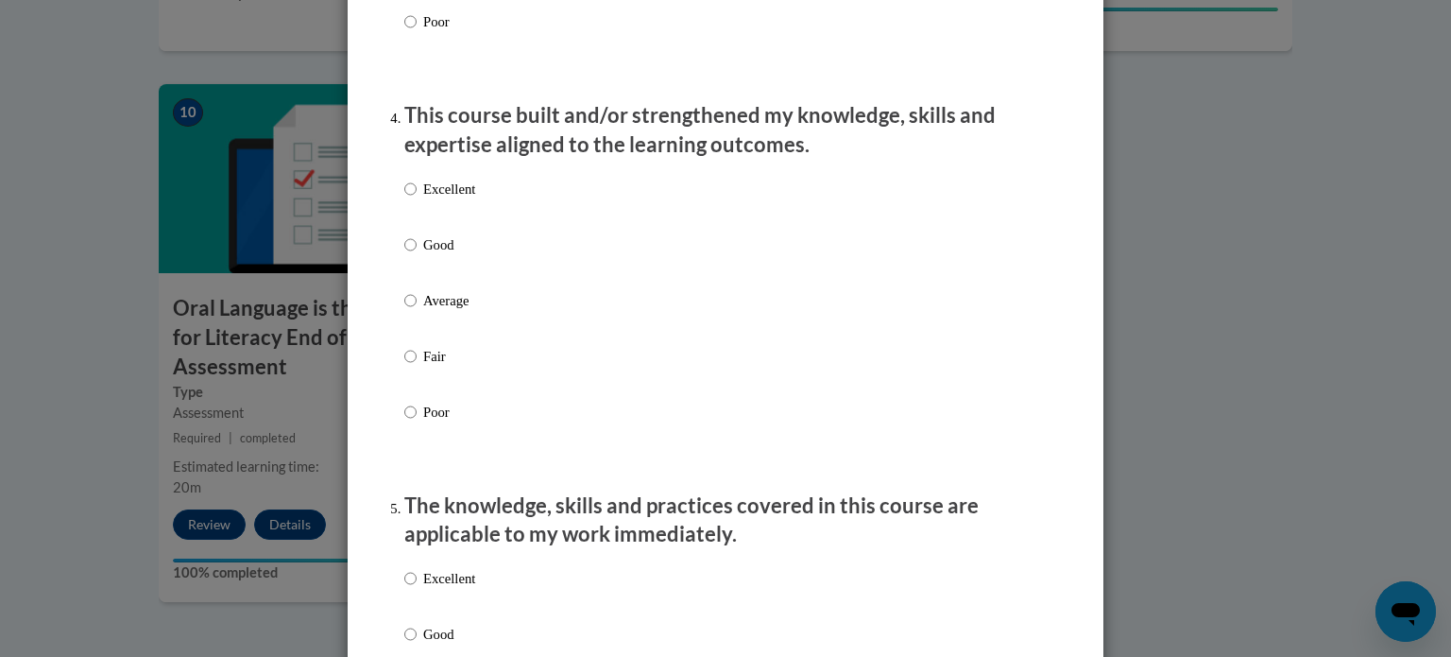
scroll to position [1304, 0]
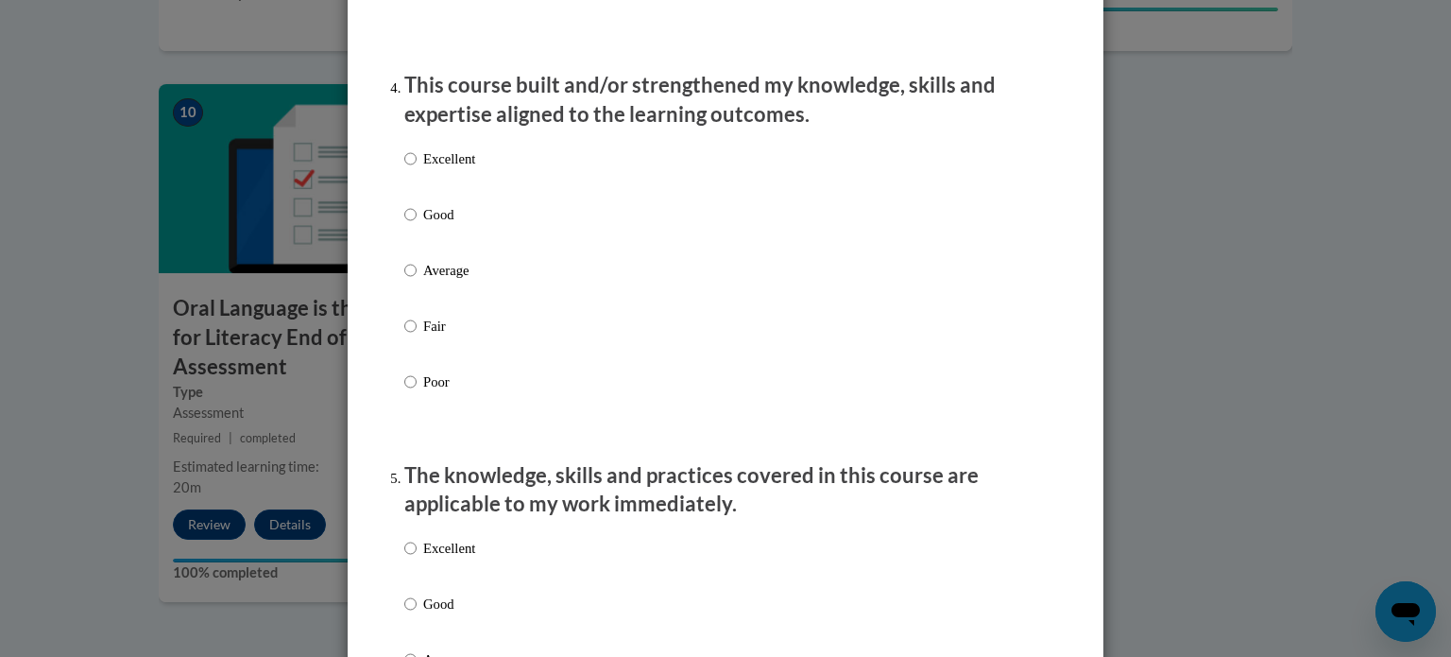
click at [465, 169] on p "Excellent" at bounding box center [449, 158] width 52 height 21
click at [417, 169] on input "Excellent" at bounding box center [410, 158] width 12 height 21
radio input "true"
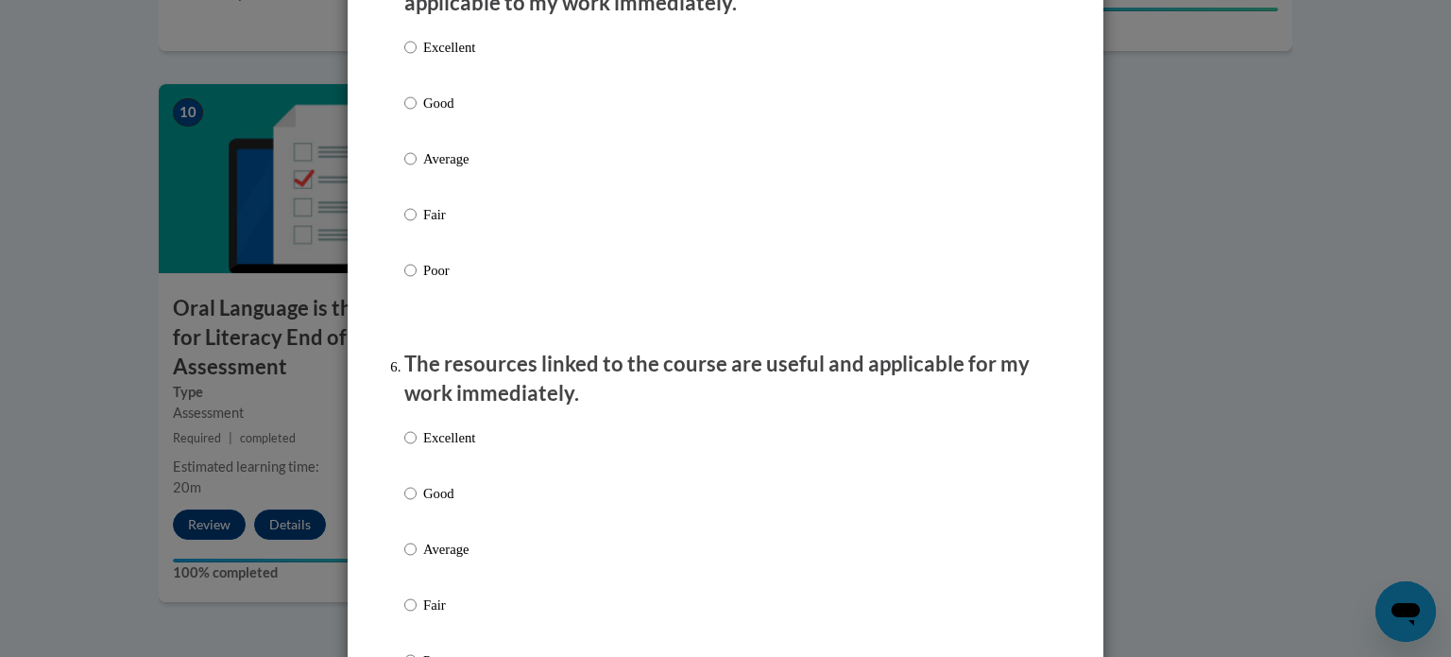
scroll to position [1814, 0]
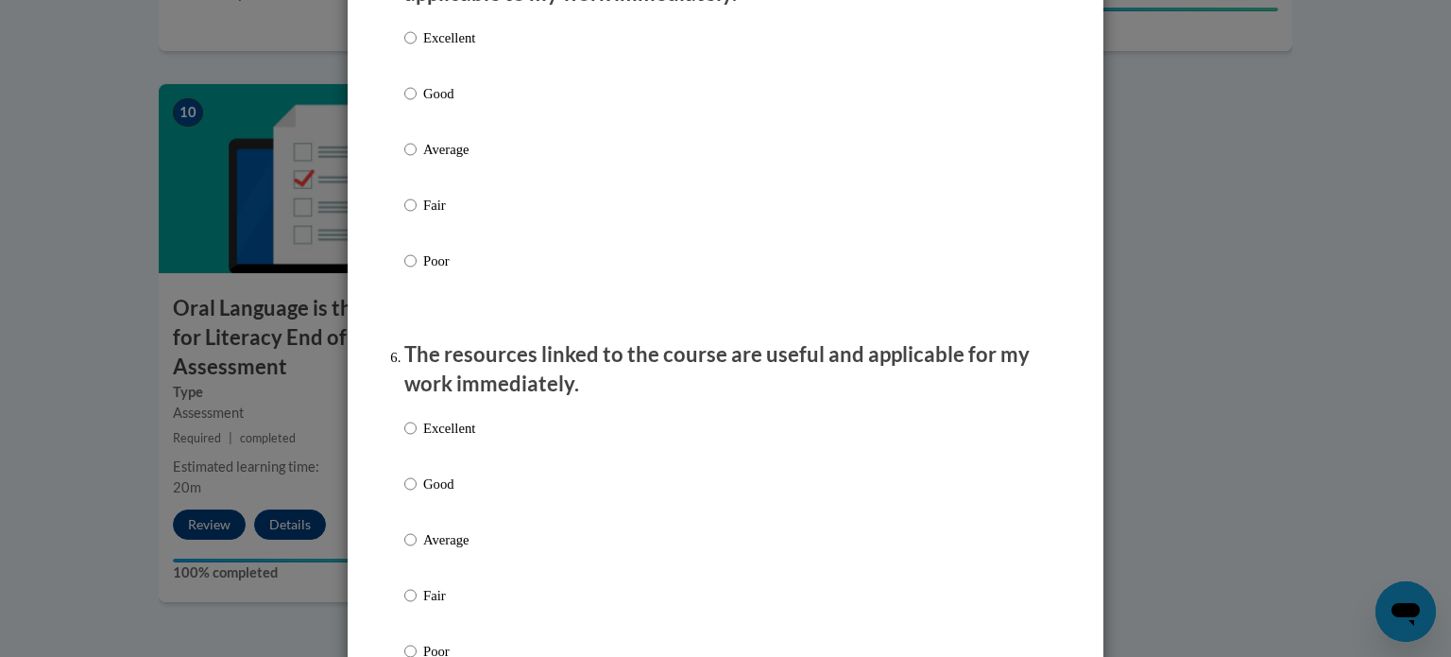
click at [458, 48] on p "Excellent" at bounding box center [449, 37] width 52 height 21
click at [417, 48] on input "Excellent" at bounding box center [410, 37] width 12 height 21
radio input "true"
click at [470, 438] on p "Excellent" at bounding box center [449, 428] width 52 height 21
click at [417, 438] on input "Excellent" at bounding box center [410, 428] width 12 height 21
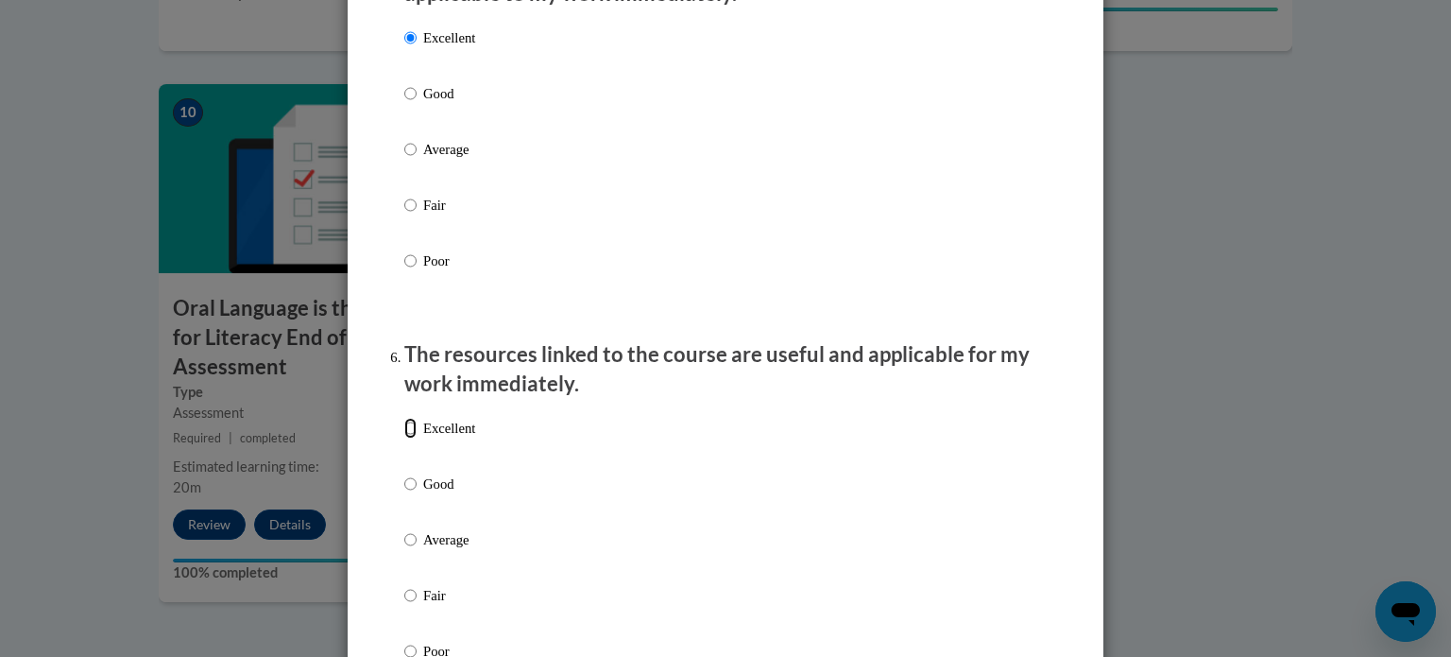
radio input "true"
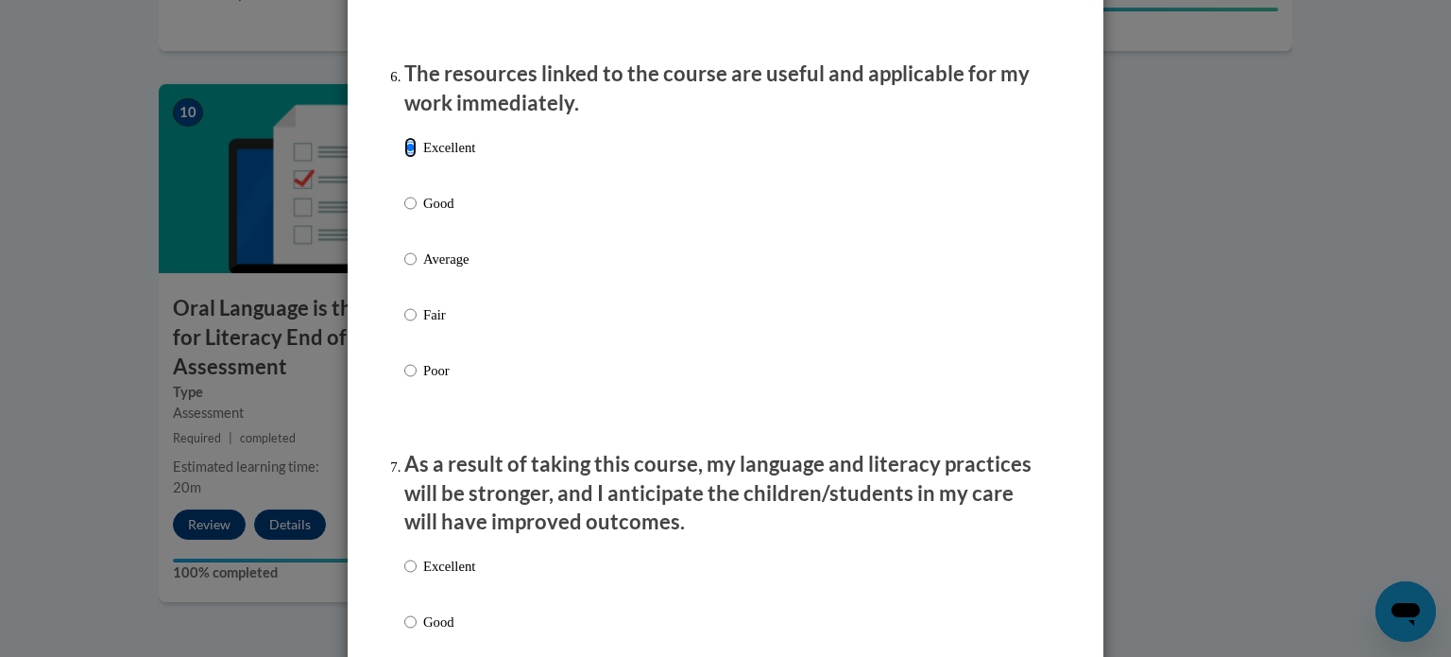
scroll to position [2324, 0]
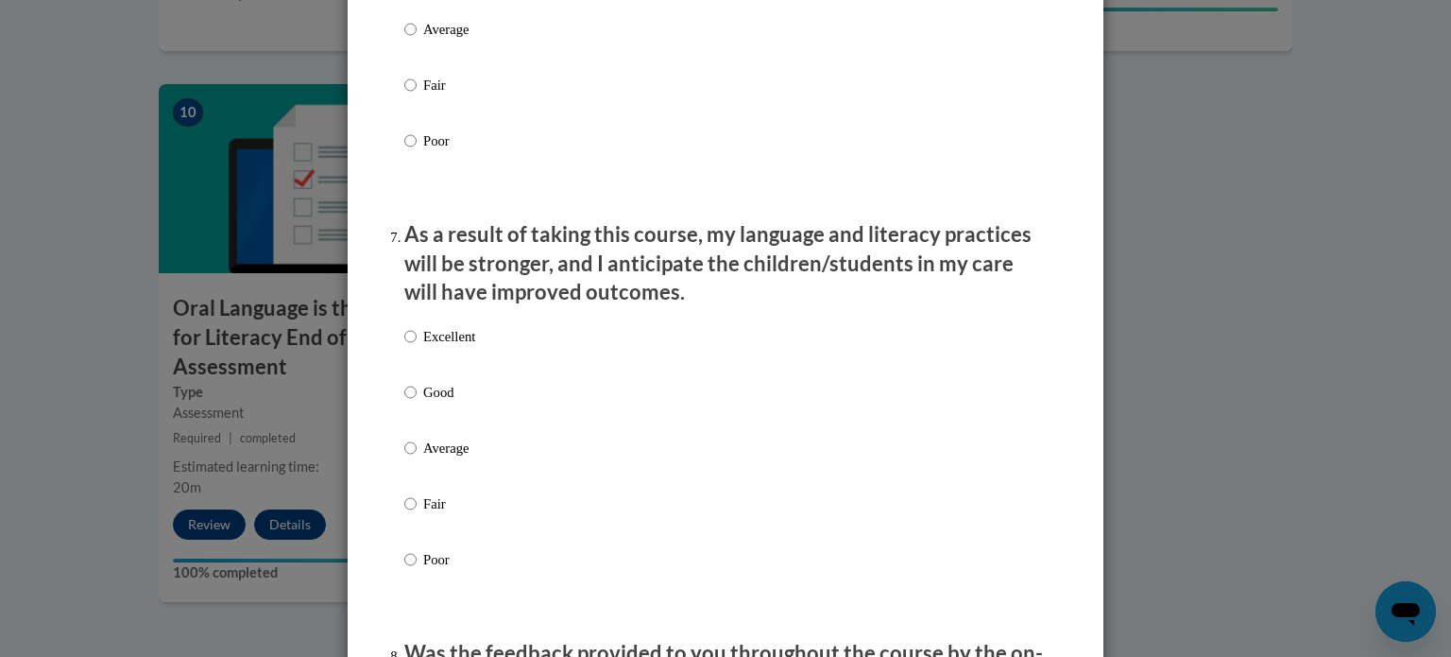
click at [469, 347] on p "Excellent" at bounding box center [449, 336] width 52 height 21
click at [417, 347] on input "Excellent" at bounding box center [410, 336] width 12 height 21
radio input "true"
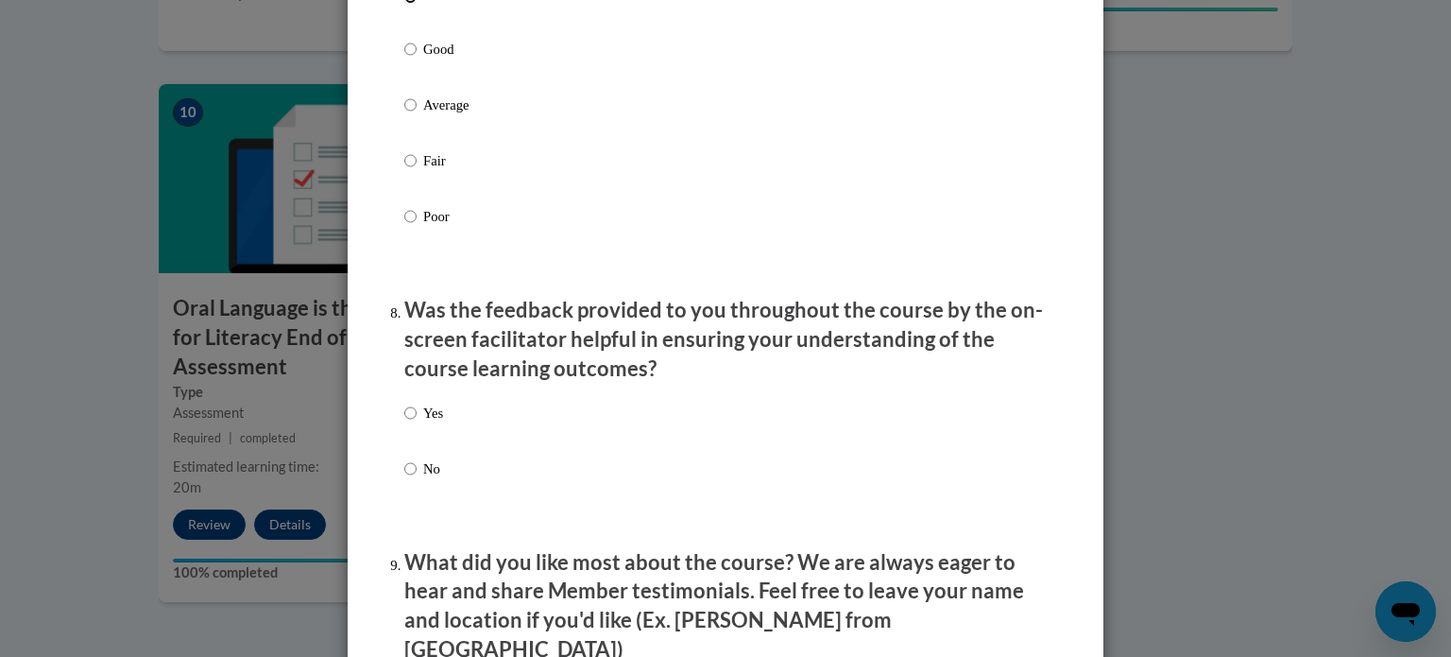
scroll to position [2736, 0]
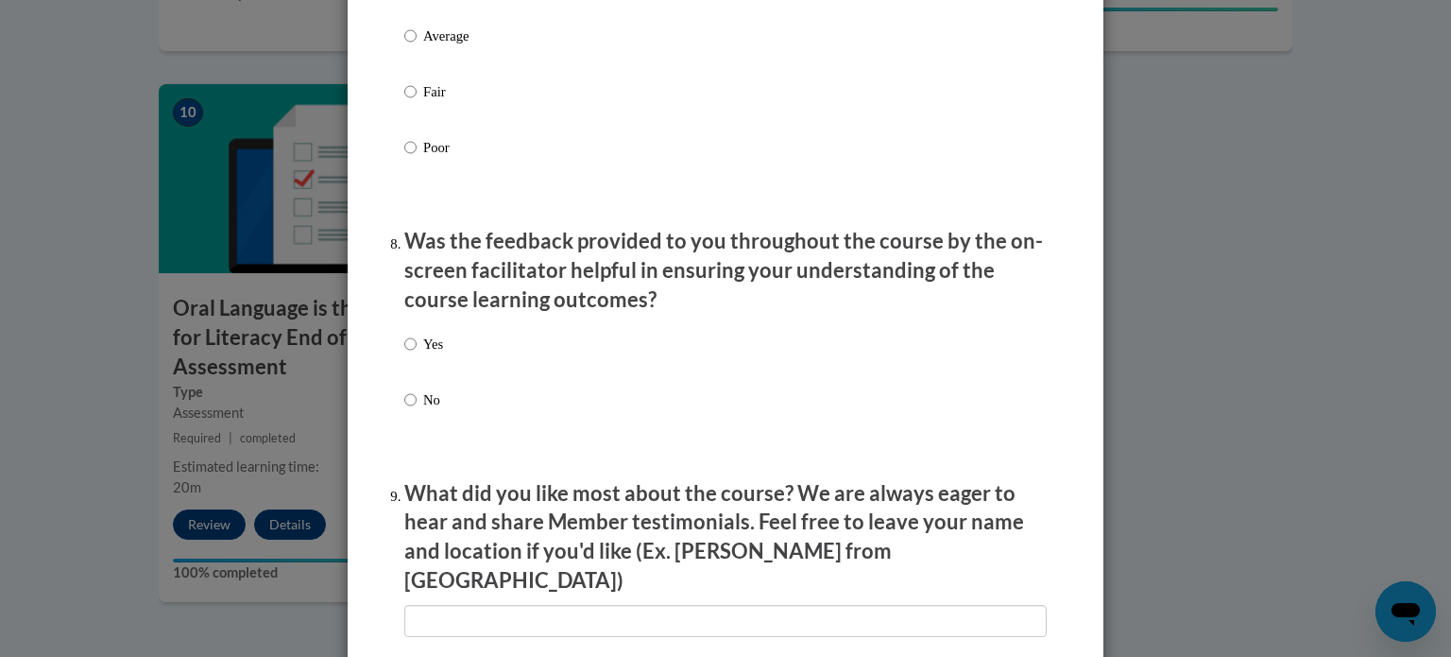
click at [438, 354] on p "Yes" at bounding box center [433, 344] width 20 height 21
click at [417, 354] on input "Yes" at bounding box center [410, 344] width 12 height 21
radio input "true"
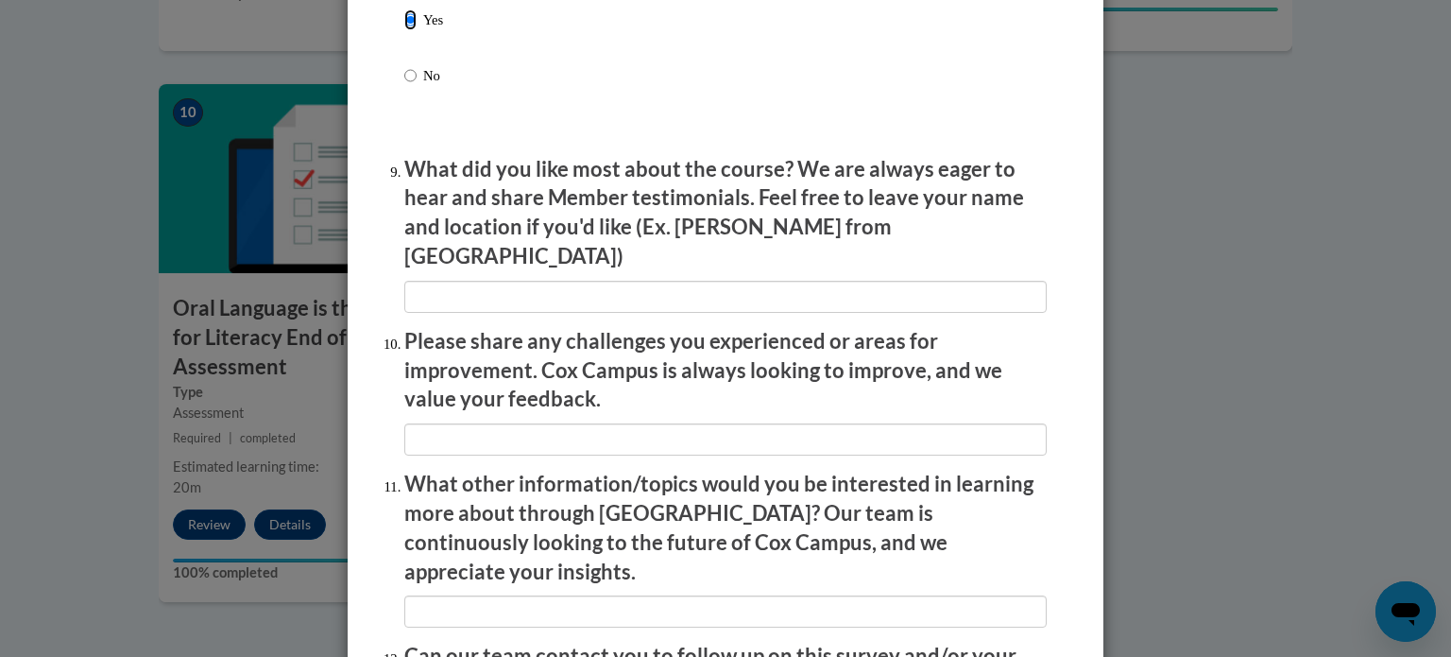
scroll to position [3062, 0]
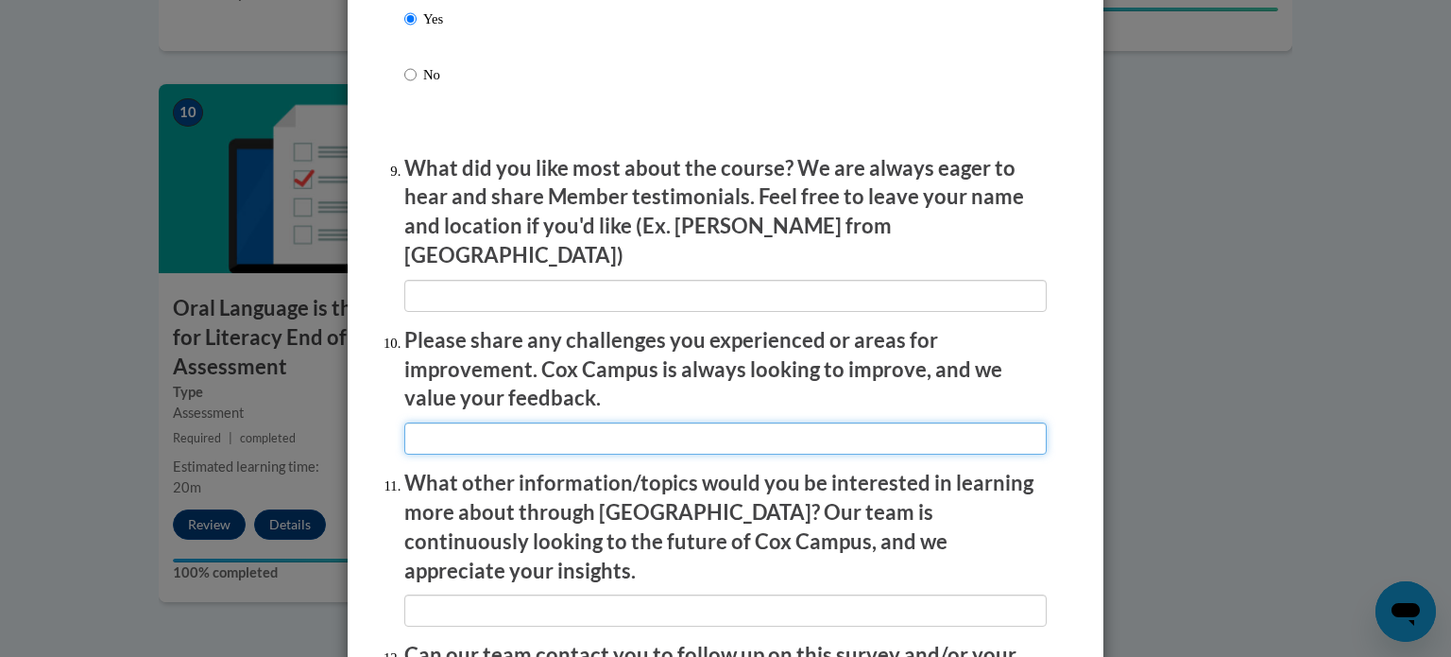
click at [520, 422] on input "textbox" at bounding box center [725, 438] width 643 height 32
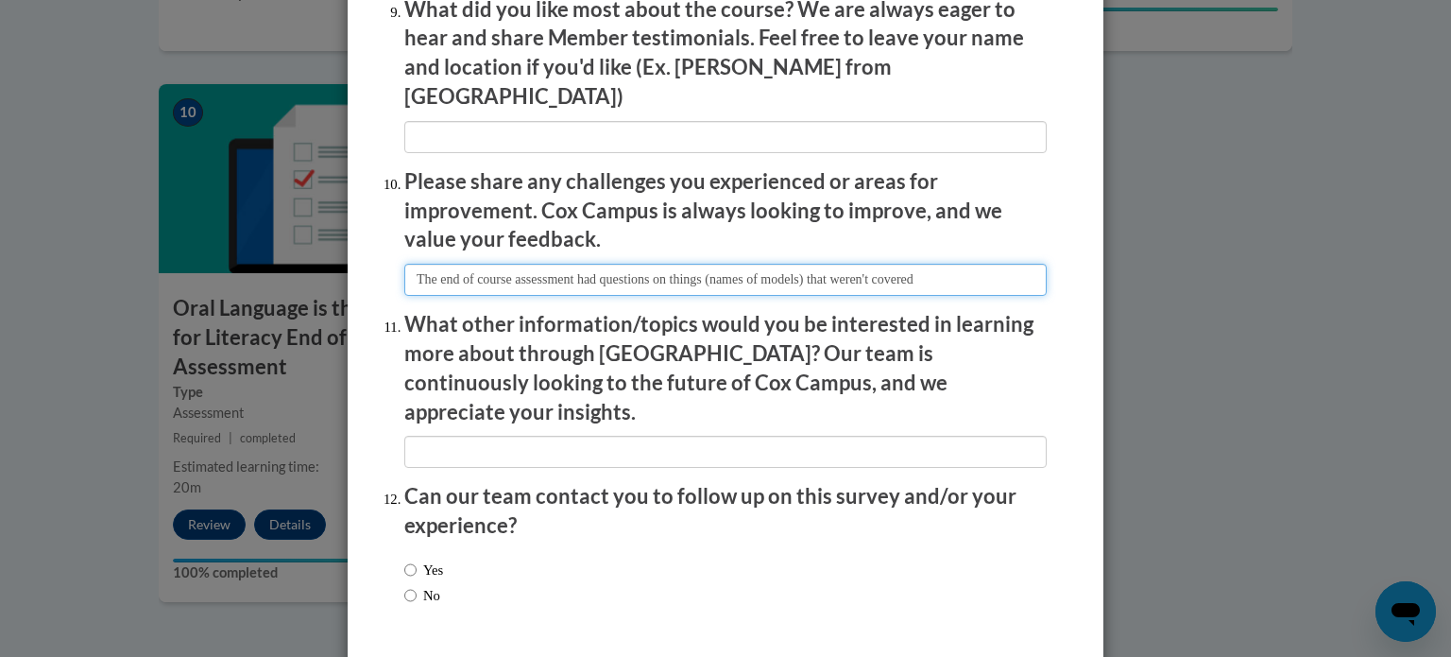
scroll to position [3278, 0]
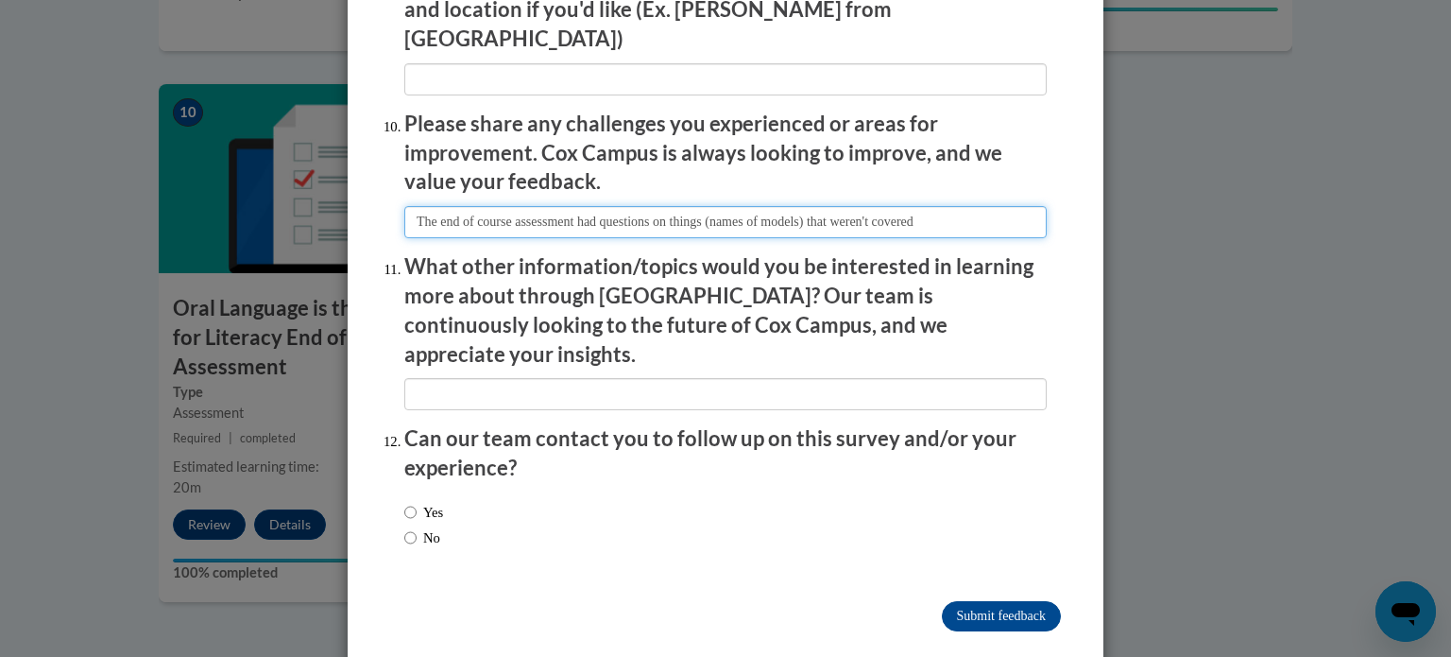
type input "The end of course assessment had questions on things (names of models) that wer…"
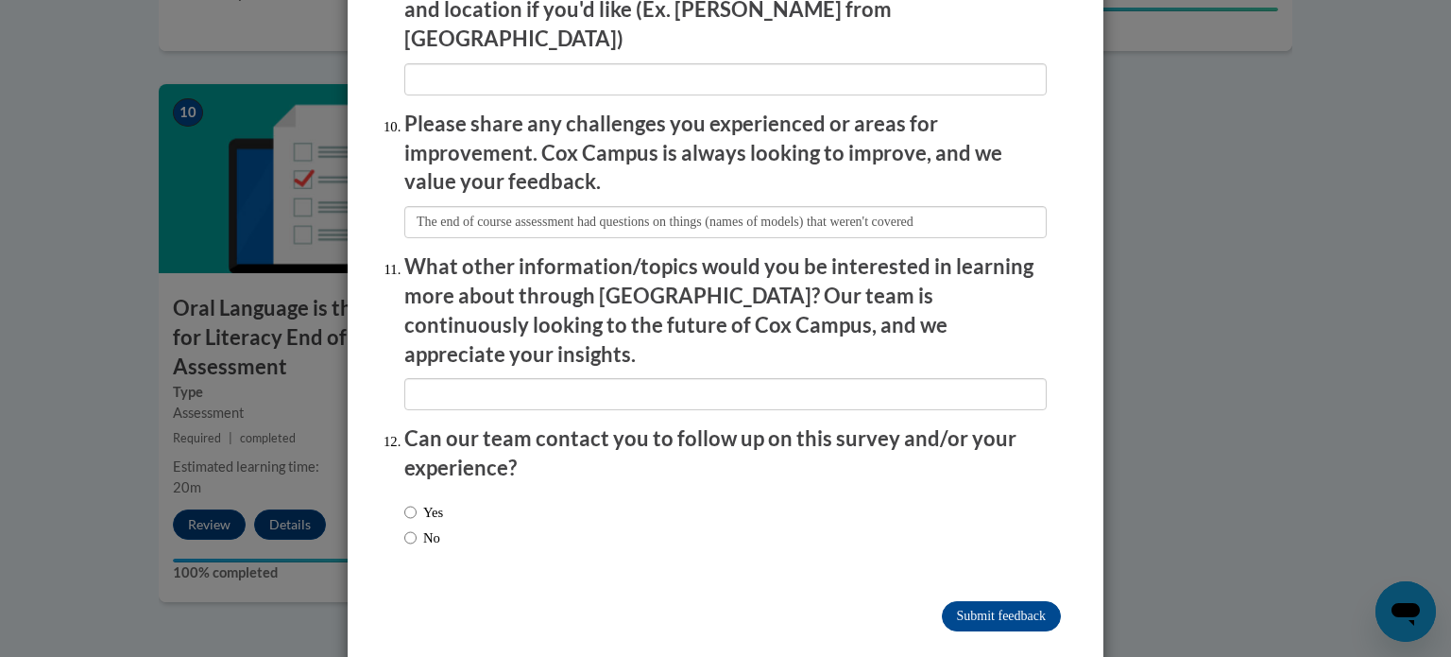
click at [426, 527] on label "No" at bounding box center [422, 537] width 36 height 21
click at [417, 527] on input "No" at bounding box center [410, 537] width 12 height 21
radio input "true"
click at [1017, 601] on input "Submit feedback" at bounding box center [1001, 616] width 119 height 30
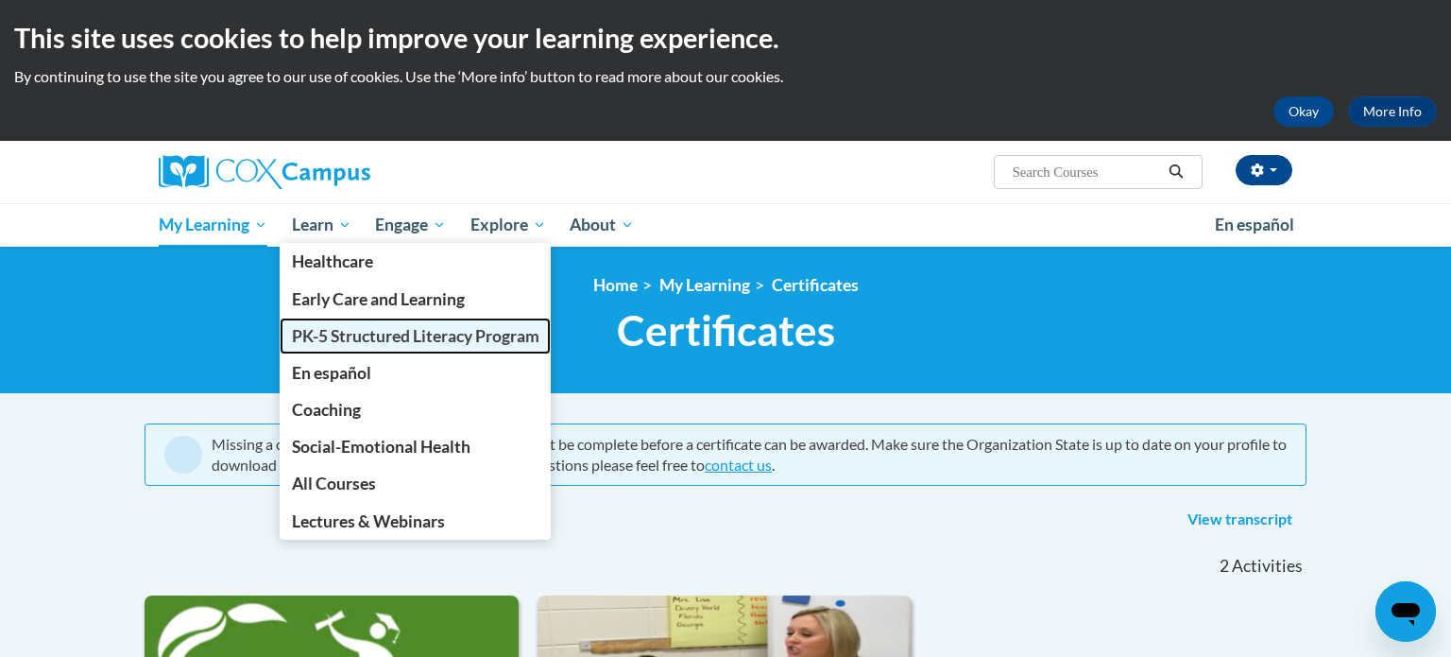
click at [370, 339] on span "PK-5 Structured Literacy Program" at bounding box center [416, 336] width 248 height 20
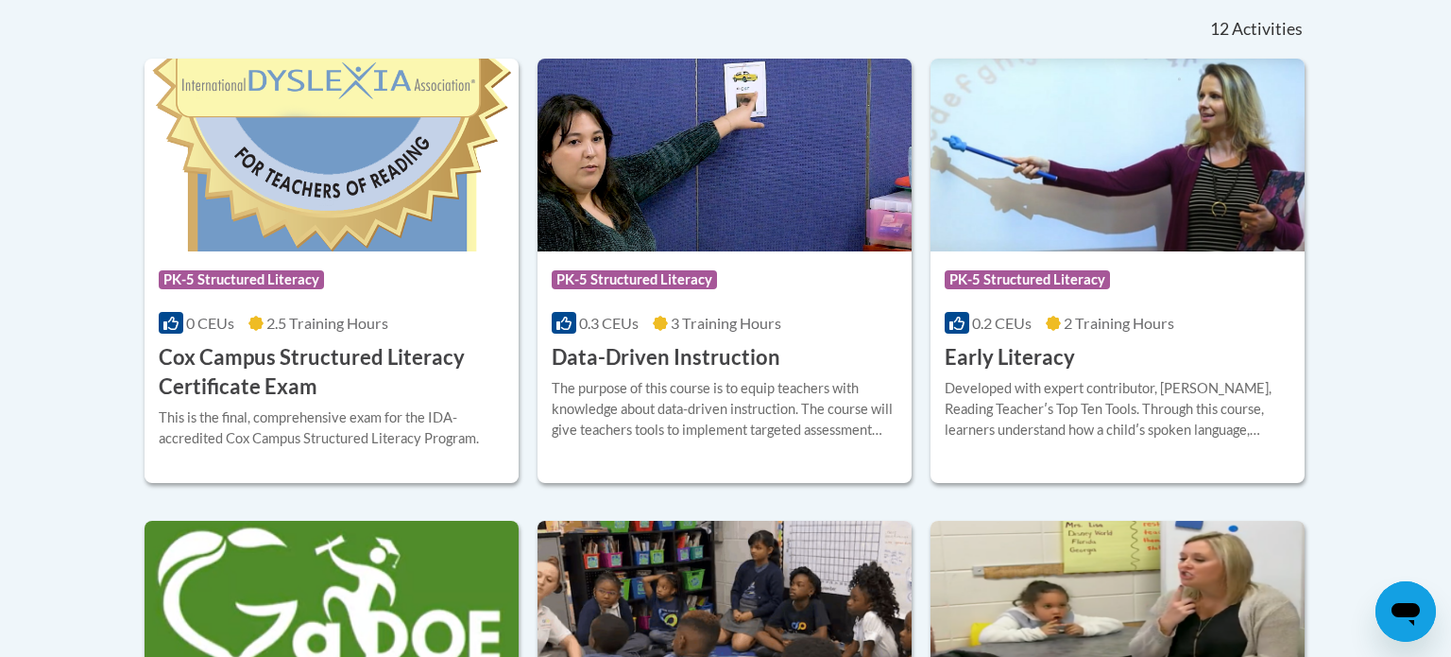
scroll to position [794, 0]
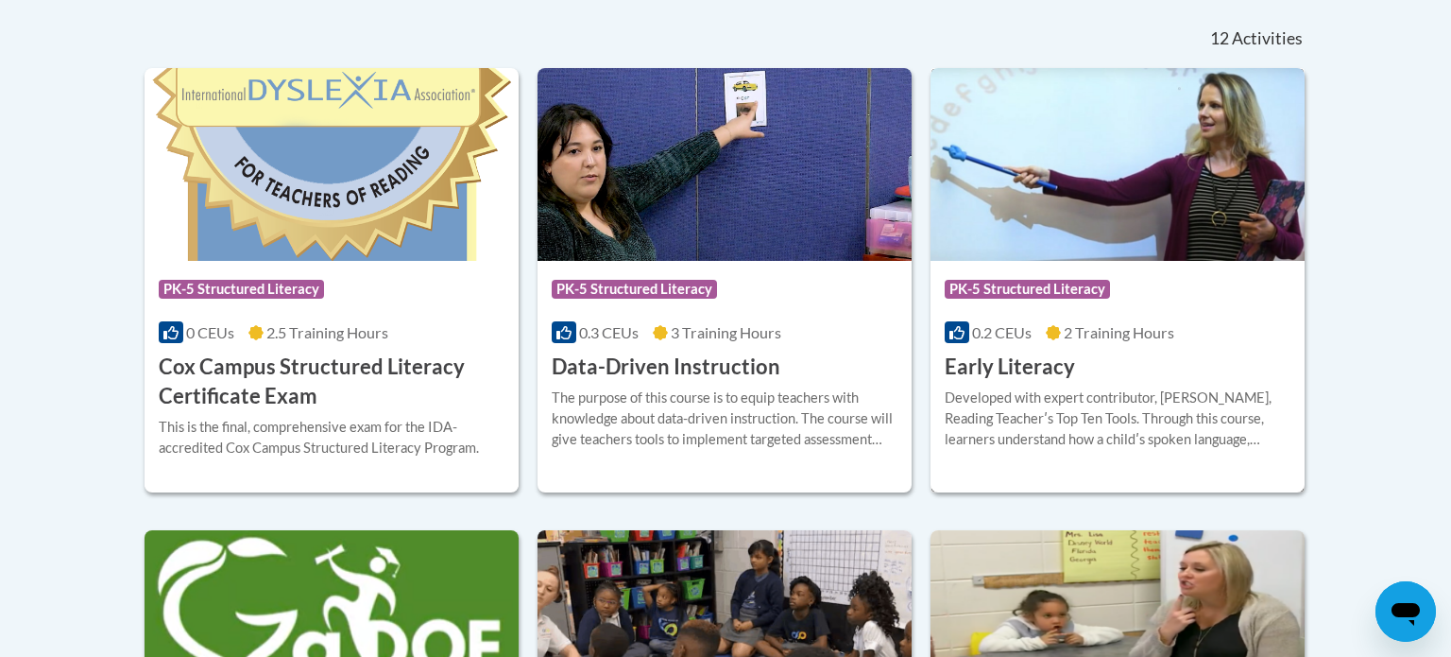
click at [1106, 170] on img at bounding box center [1118, 164] width 374 height 193
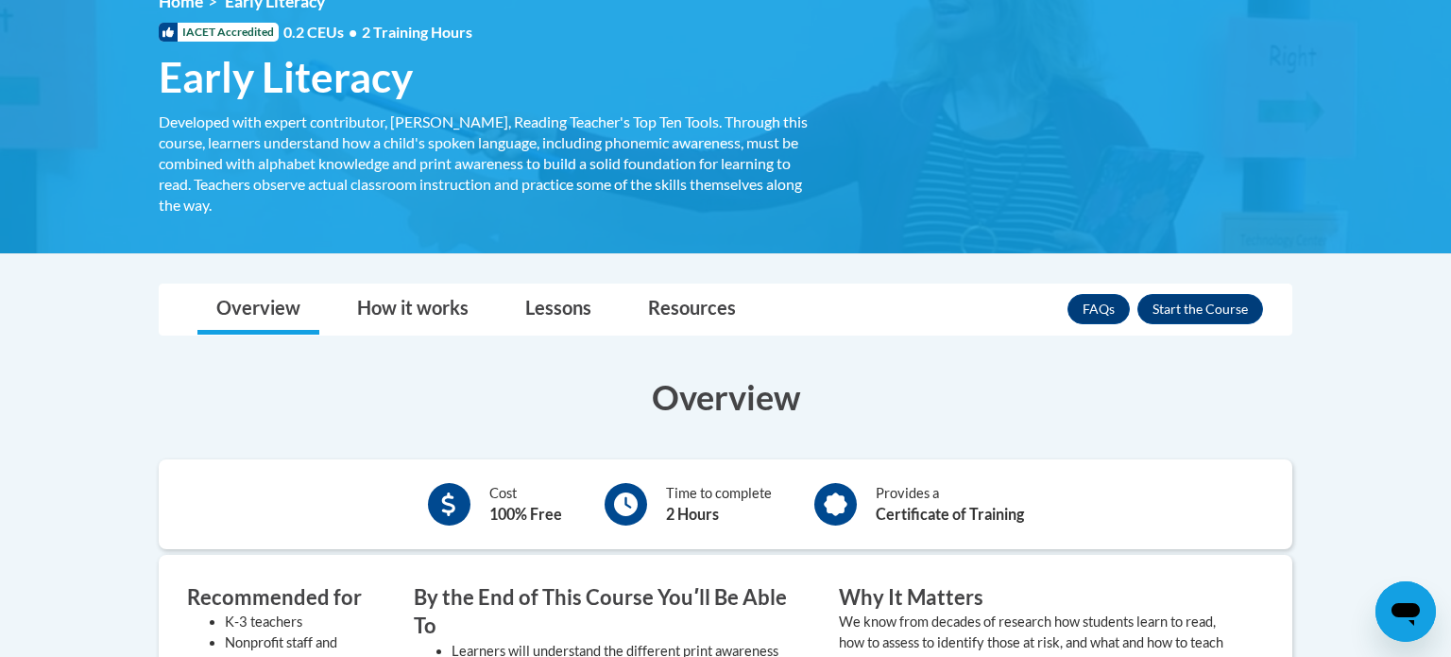
click at [1190, 323] on div "FAQs Enroll" at bounding box center [1166, 308] width 196 height 49
click at [1192, 314] on button "Enroll" at bounding box center [1201, 309] width 126 height 30
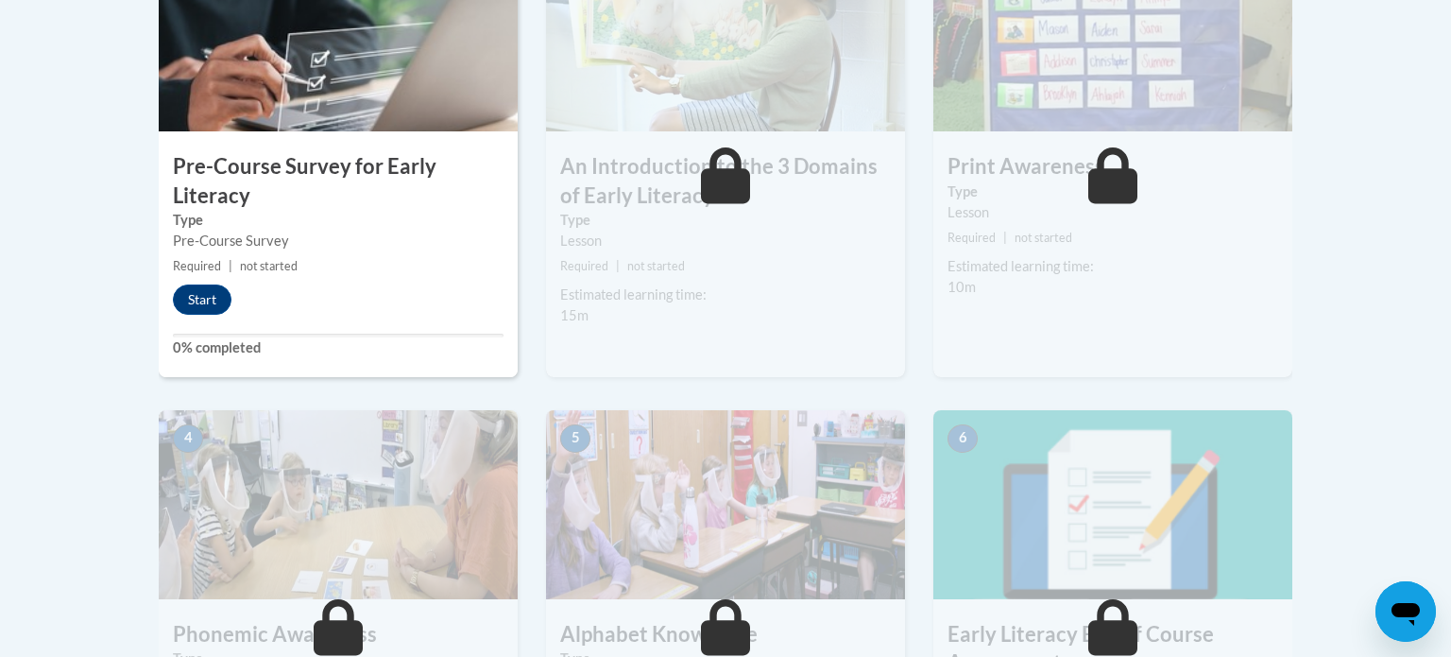
scroll to position [688, 0]
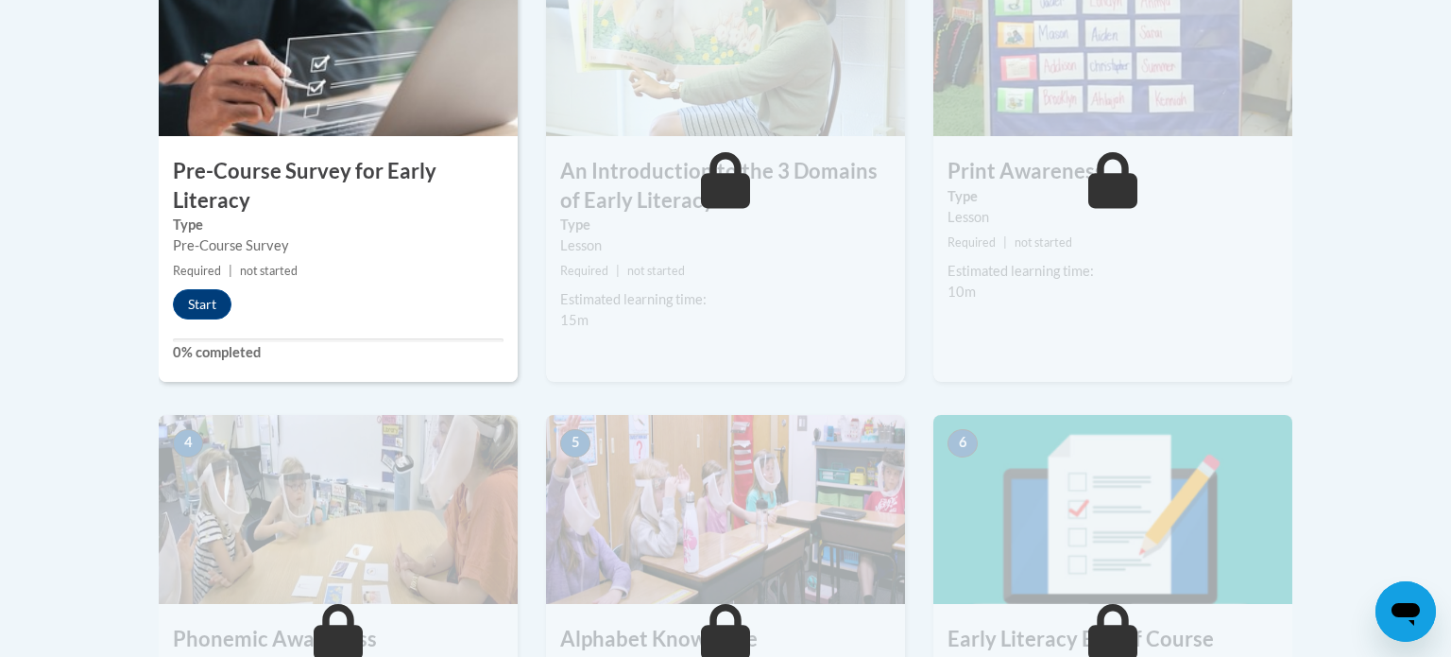
click at [233, 300] on div "Start" at bounding box center [207, 304] width 96 height 30
click at [215, 297] on button "Start" at bounding box center [202, 304] width 59 height 30
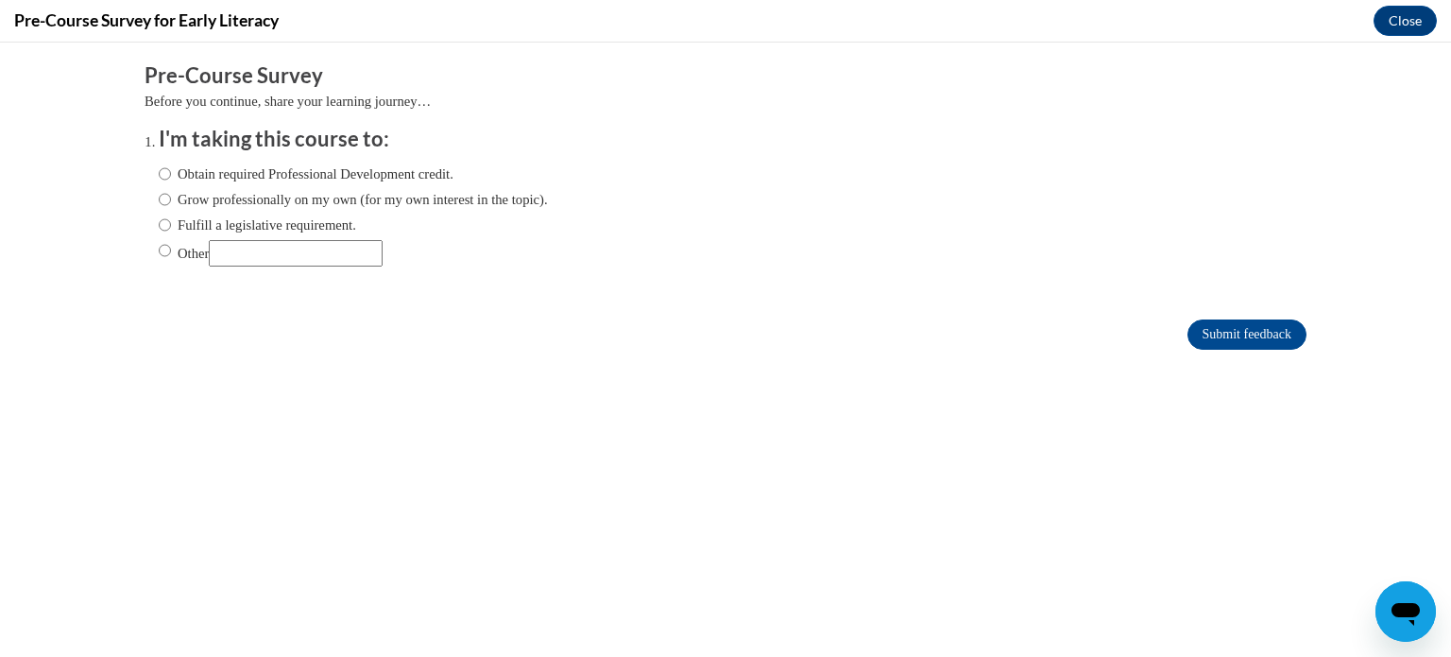
scroll to position [0, 0]
click at [170, 172] on input "Obtain required Professional Development credit." at bounding box center [165, 173] width 12 height 21
radio input "true"
click at [1238, 335] on input "Submit feedback" at bounding box center [1247, 334] width 119 height 30
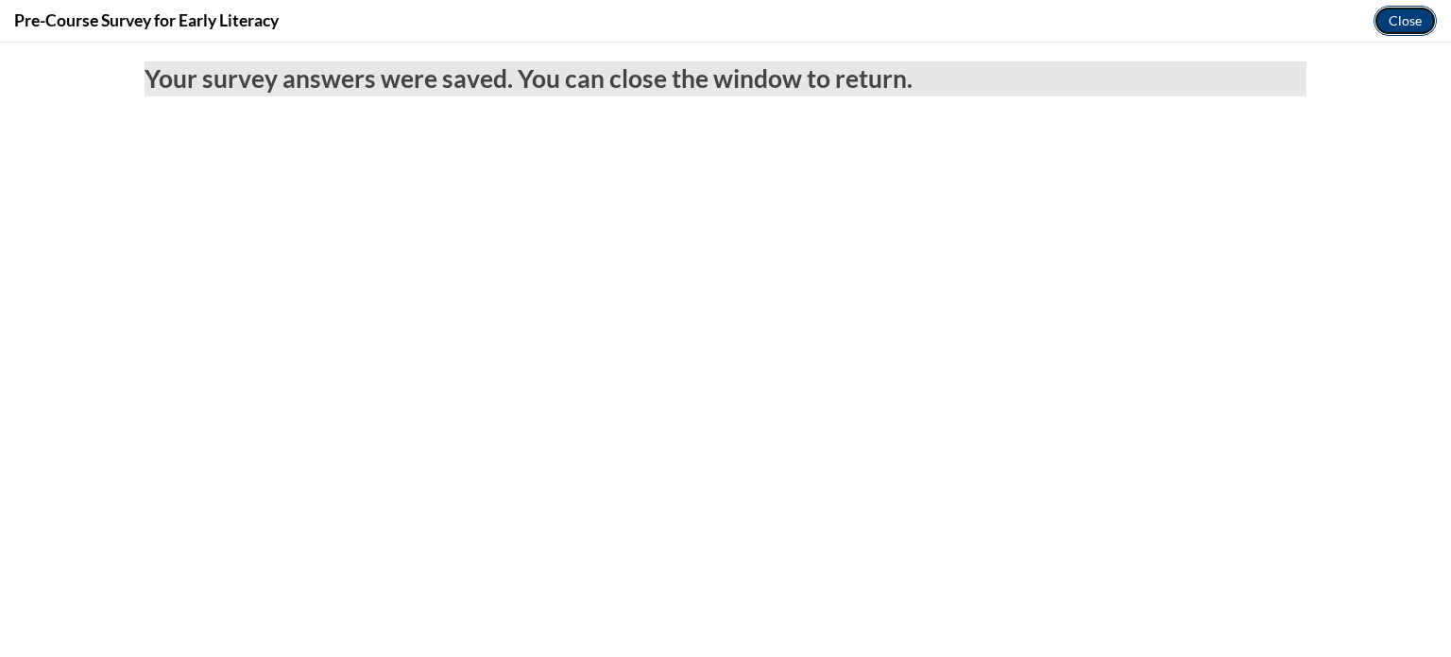
click at [1418, 21] on button "Close" at bounding box center [1405, 21] width 63 height 30
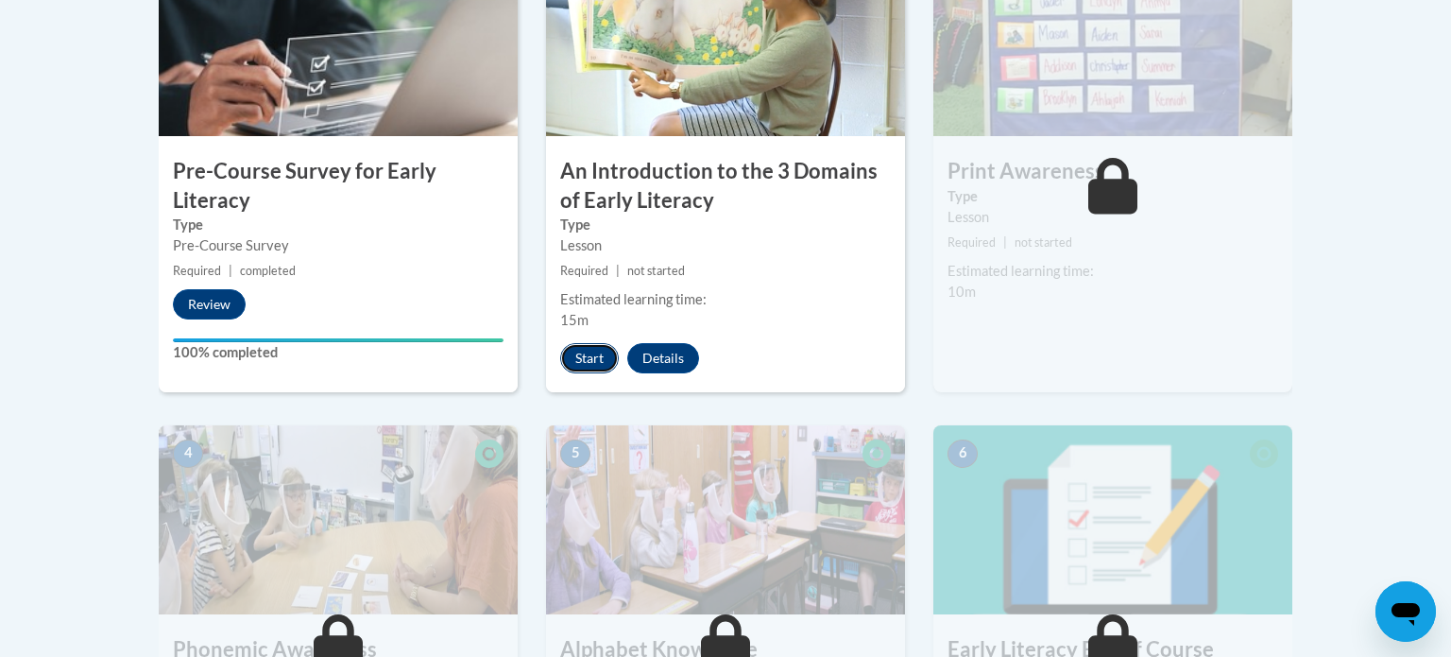
click at [568, 358] on button "Start" at bounding box center [589, 358] width 59 height 30
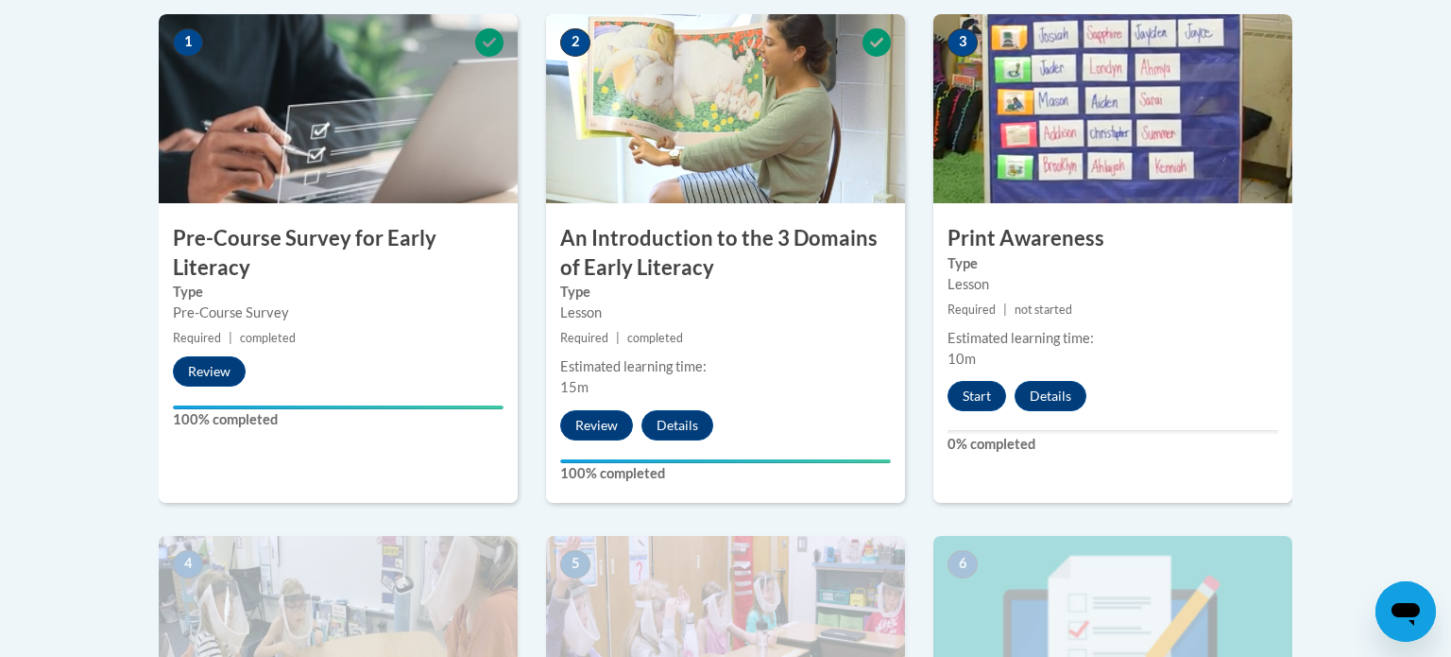
scroll to position [602, 0]
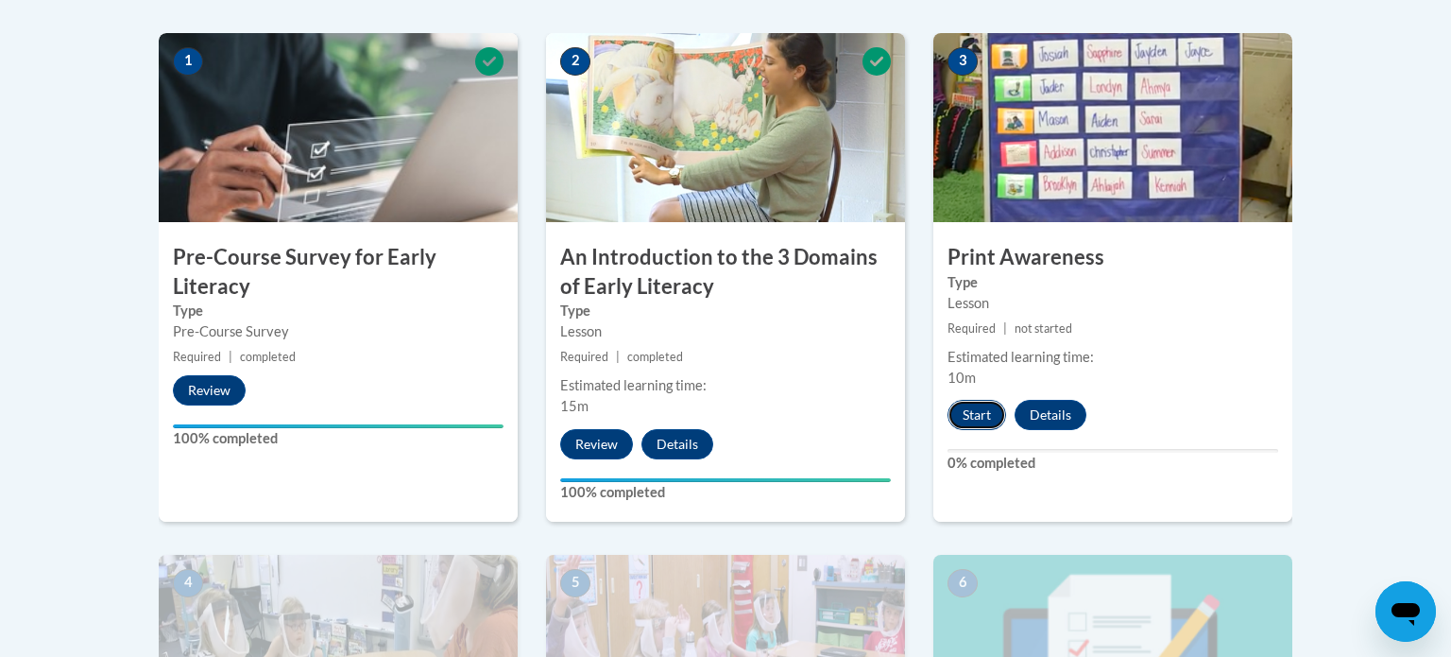
click at [988, 420] on button "Start" at bounding box center [977, 415] width 59 height 30
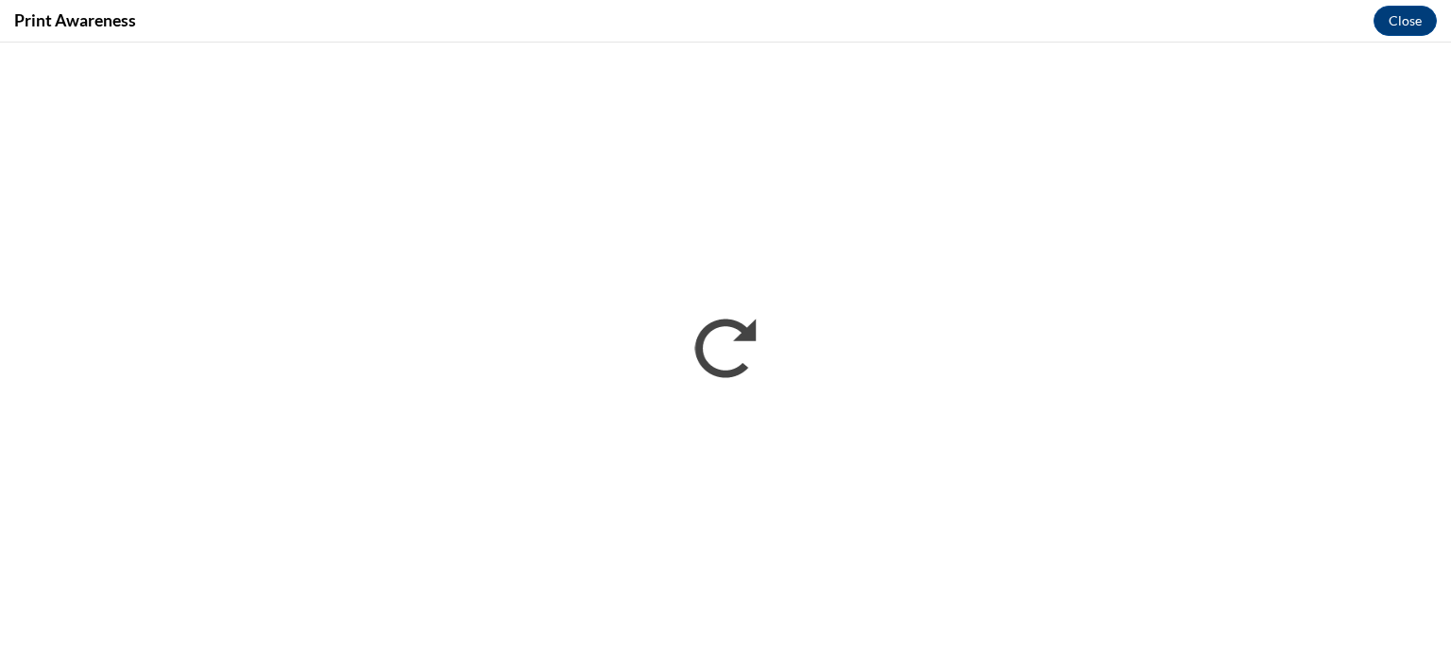
scroll to position [0, 0]
